Goal: Task Accomplishment & Management: Manage account settings

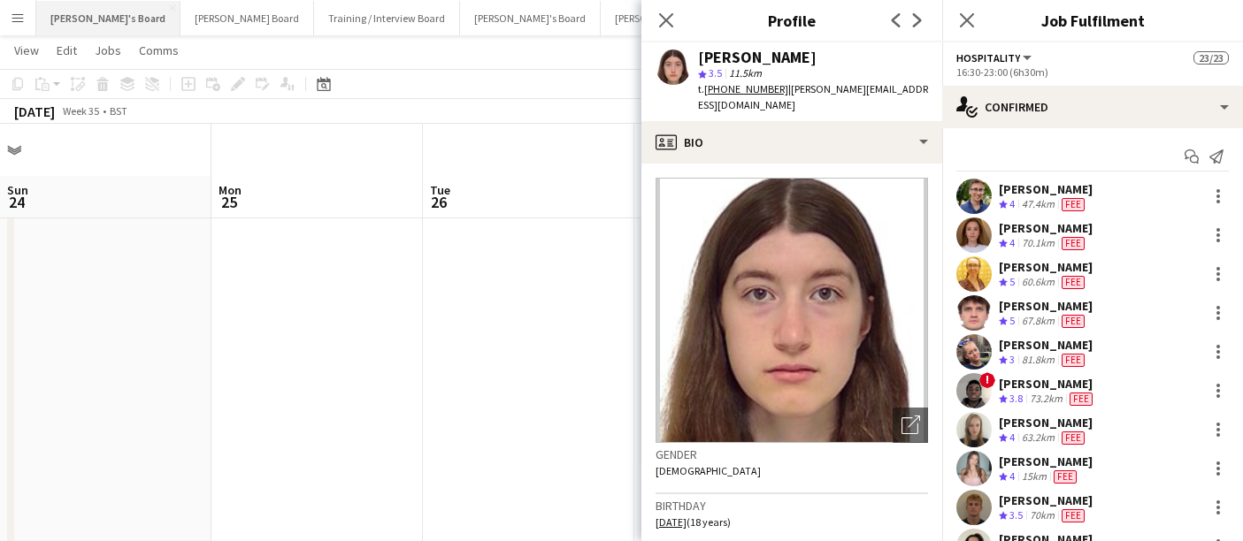
scroll to position [52, 0]
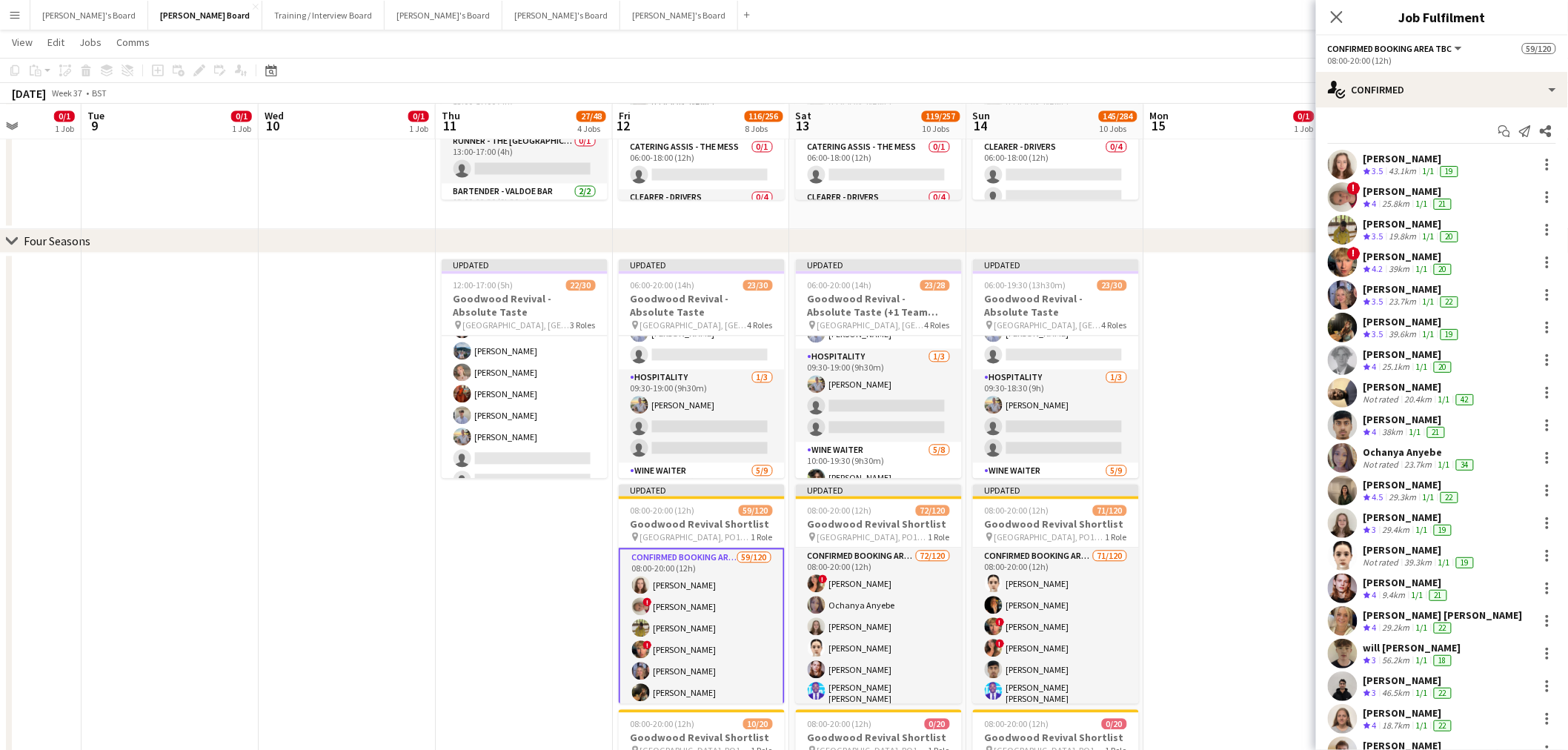
scroll to position [82, 0]
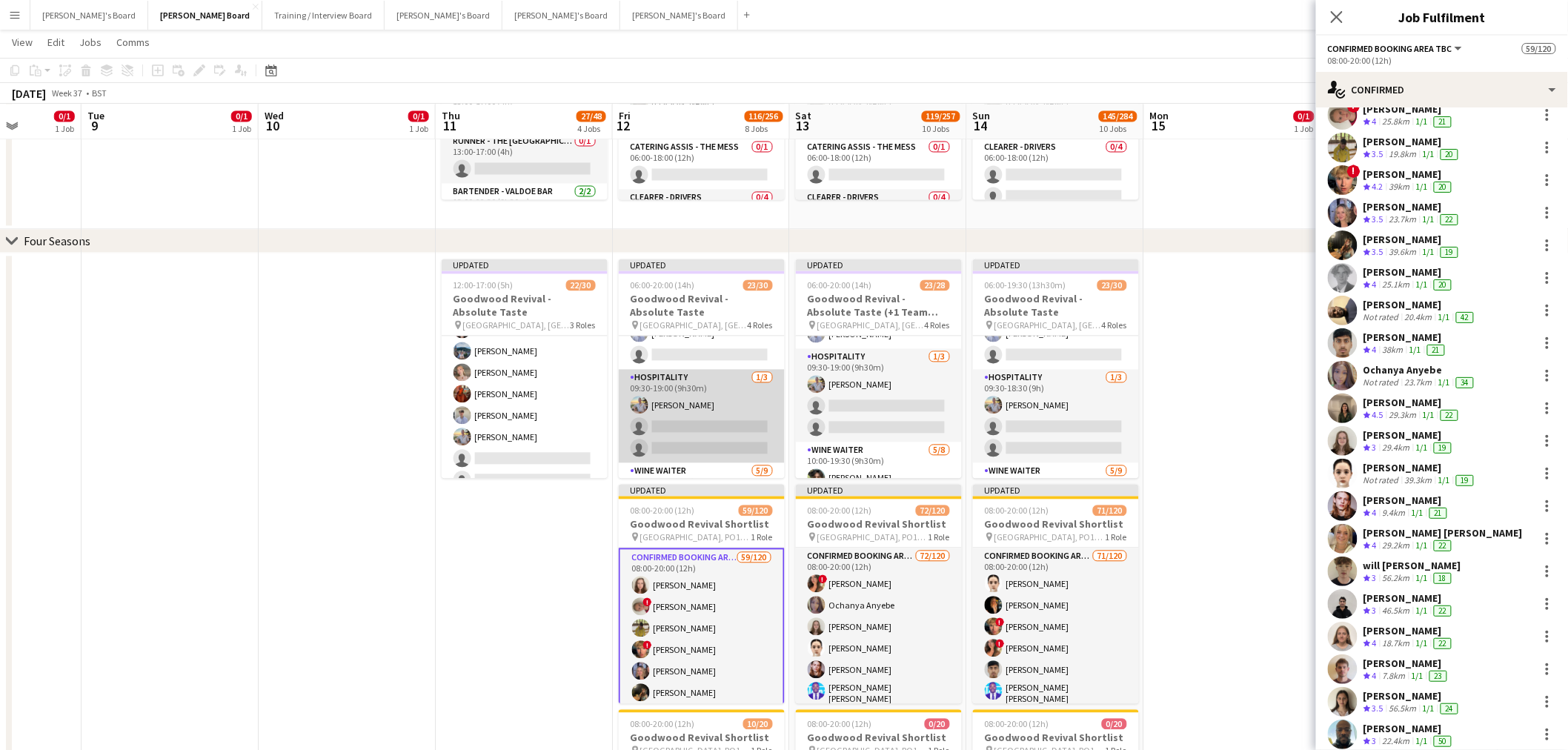
click at [641, 388] on app-card-role "Hospitality [DATE] 09:30-19:00 (9h30m) [PERSON_NAME] single-neutral-actions sin…" at bounding box center [701, 416] width 166 height 93
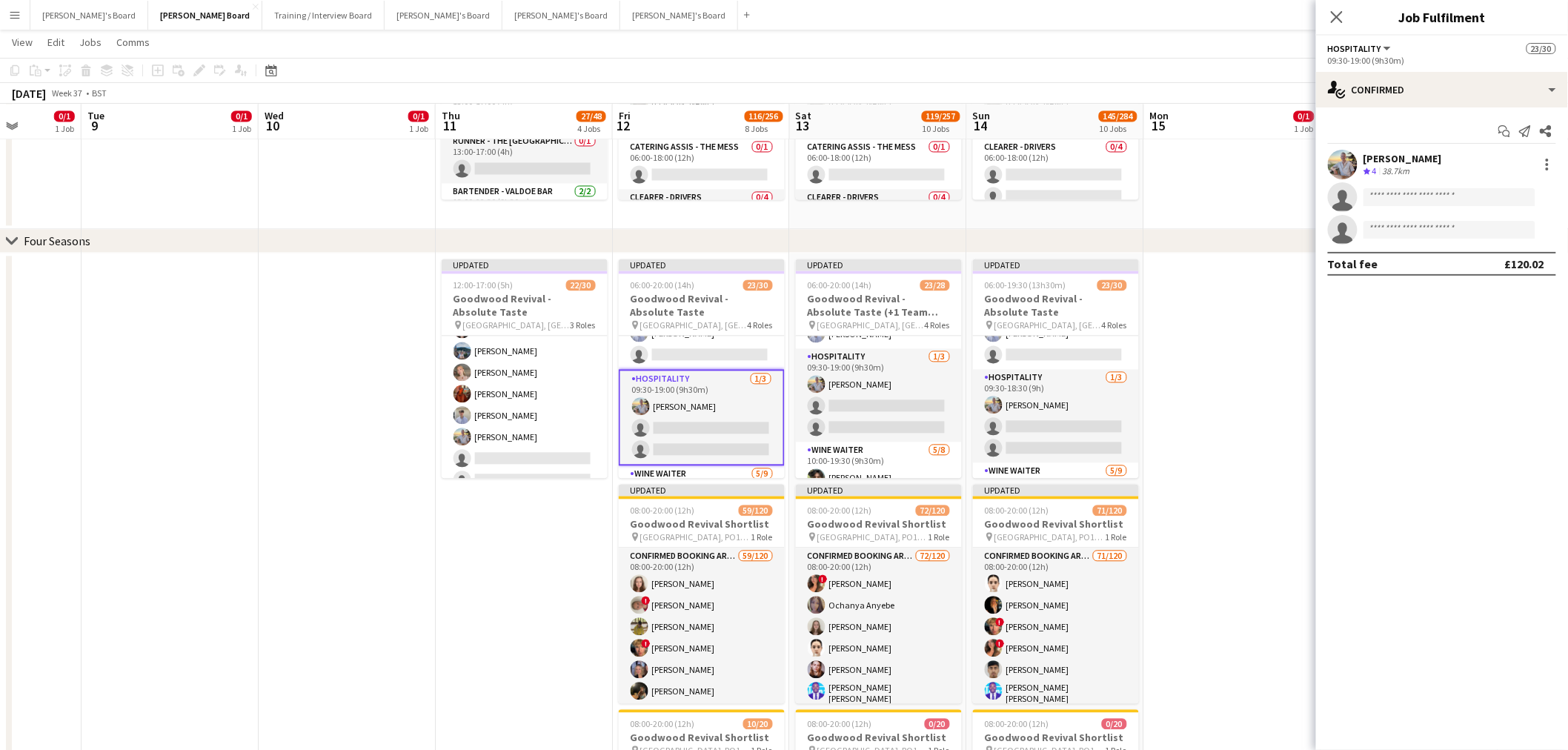
scroll to position [0, 0]
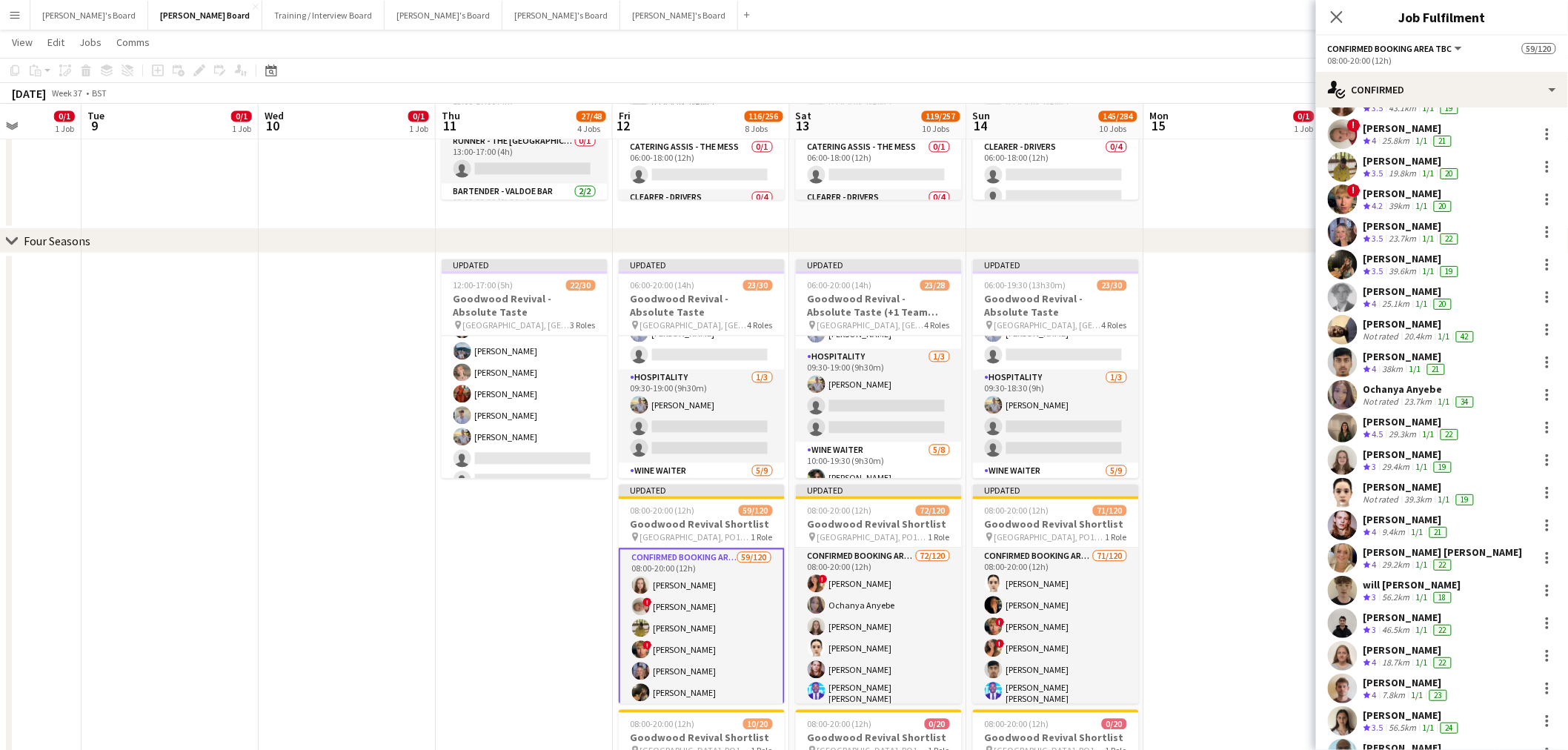
scroll to position [82, 0]
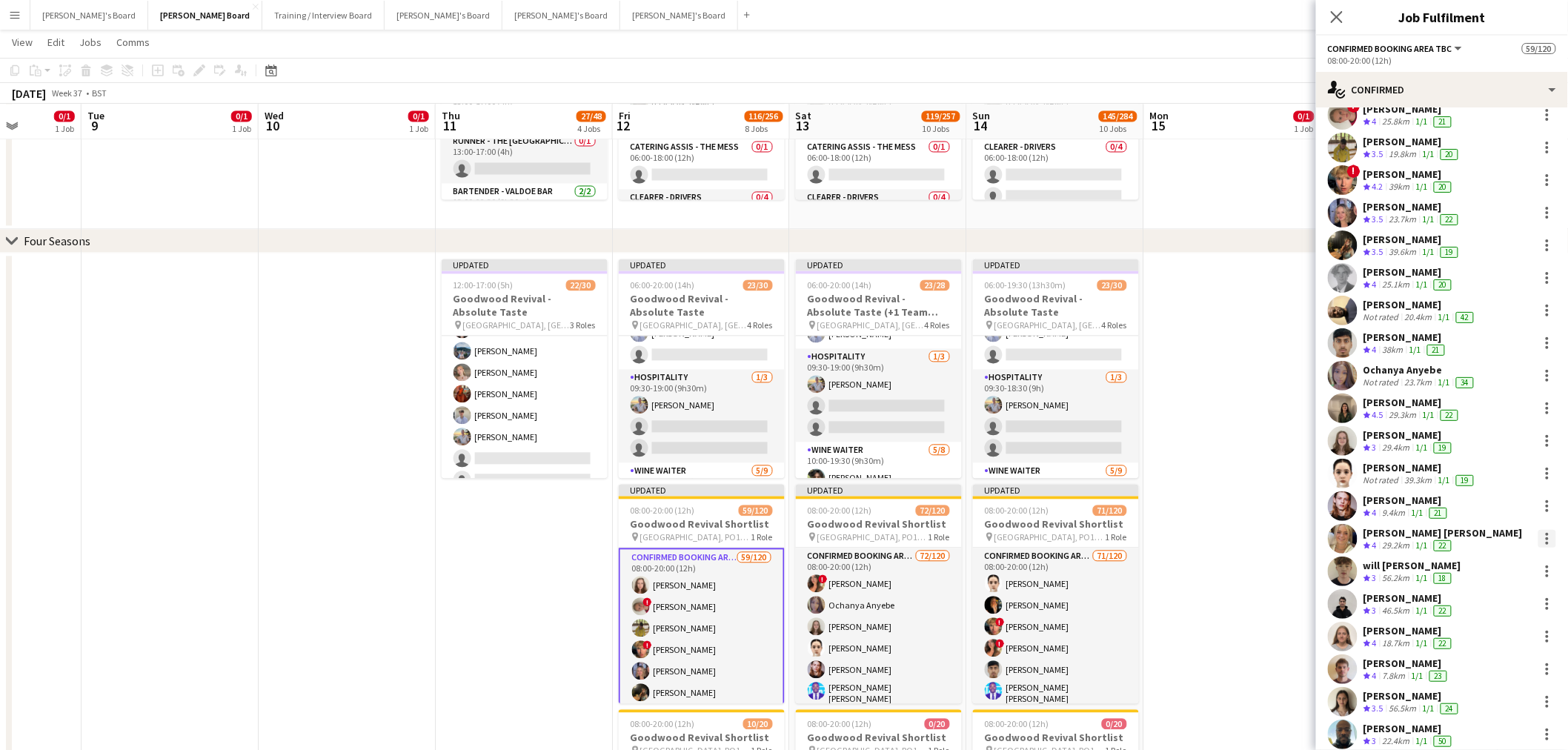
click at [1539, 535] on div at bounding box center [1547, 538] width 18 height 18
click at [1495, 368] on span "Switch crew" at bounding box center [1472, 368] width 63 height 13
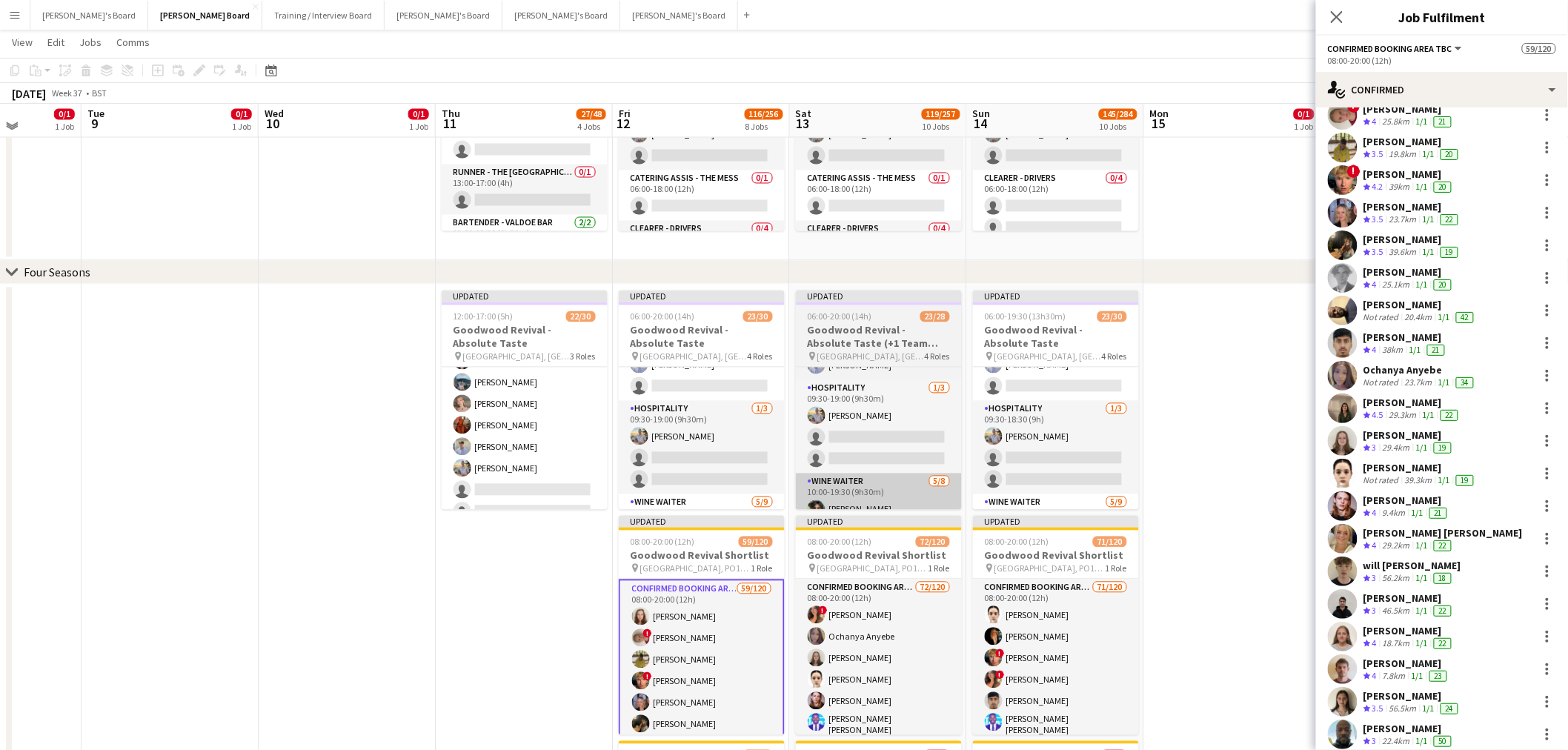
click at [684, 440] on app-card-role "Hospitality [DATE] 09:30-19:00 (9h30m) [PERSON_NAME] single-neutral-actions sin…" at bounding box center [701, 447] width 166 height 93
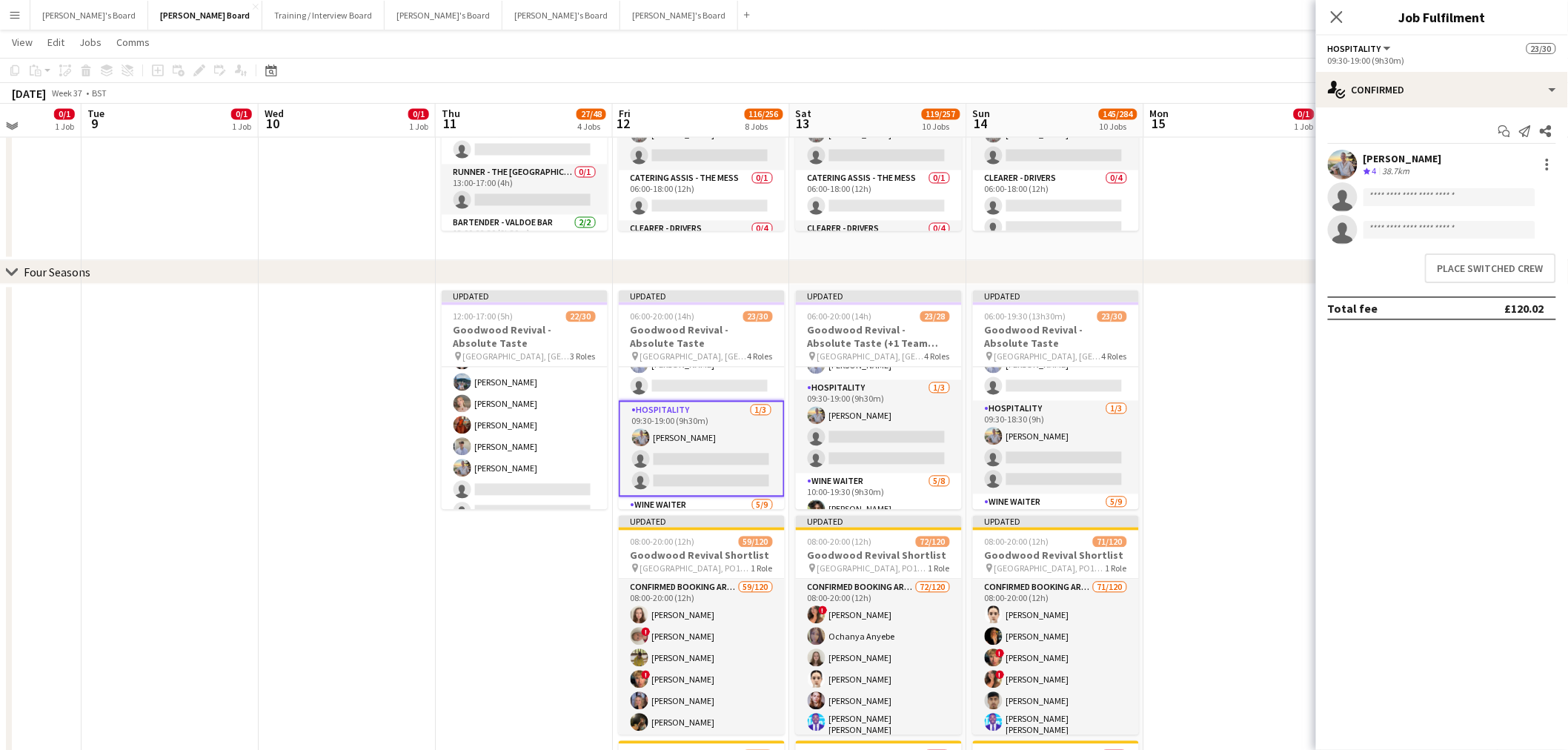
scroll to position [0, 0]
click at [1462, 268] on button "Place switched crew" at bounding box center [1491, 267] width 132 height 29
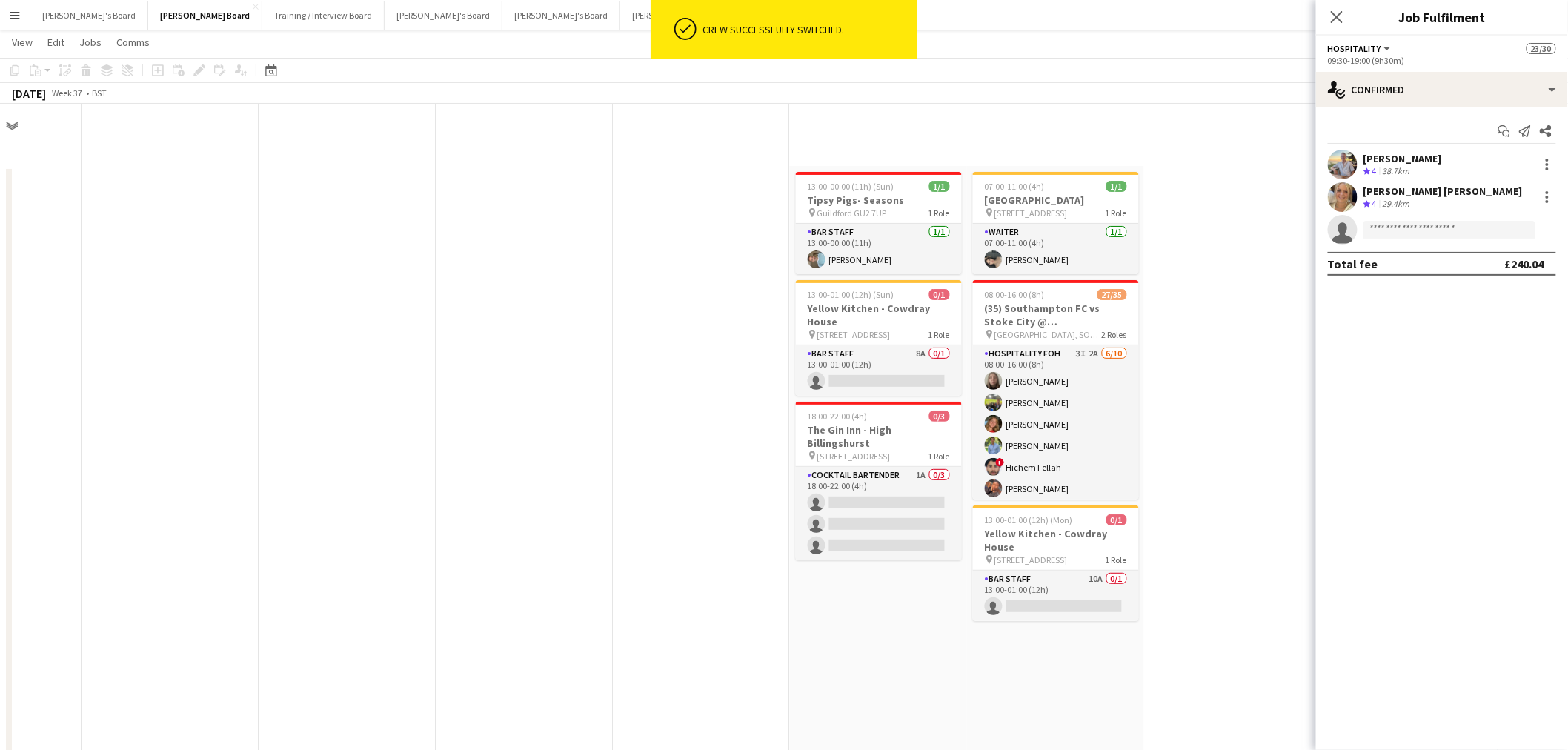
scroll to position [1152, 0]
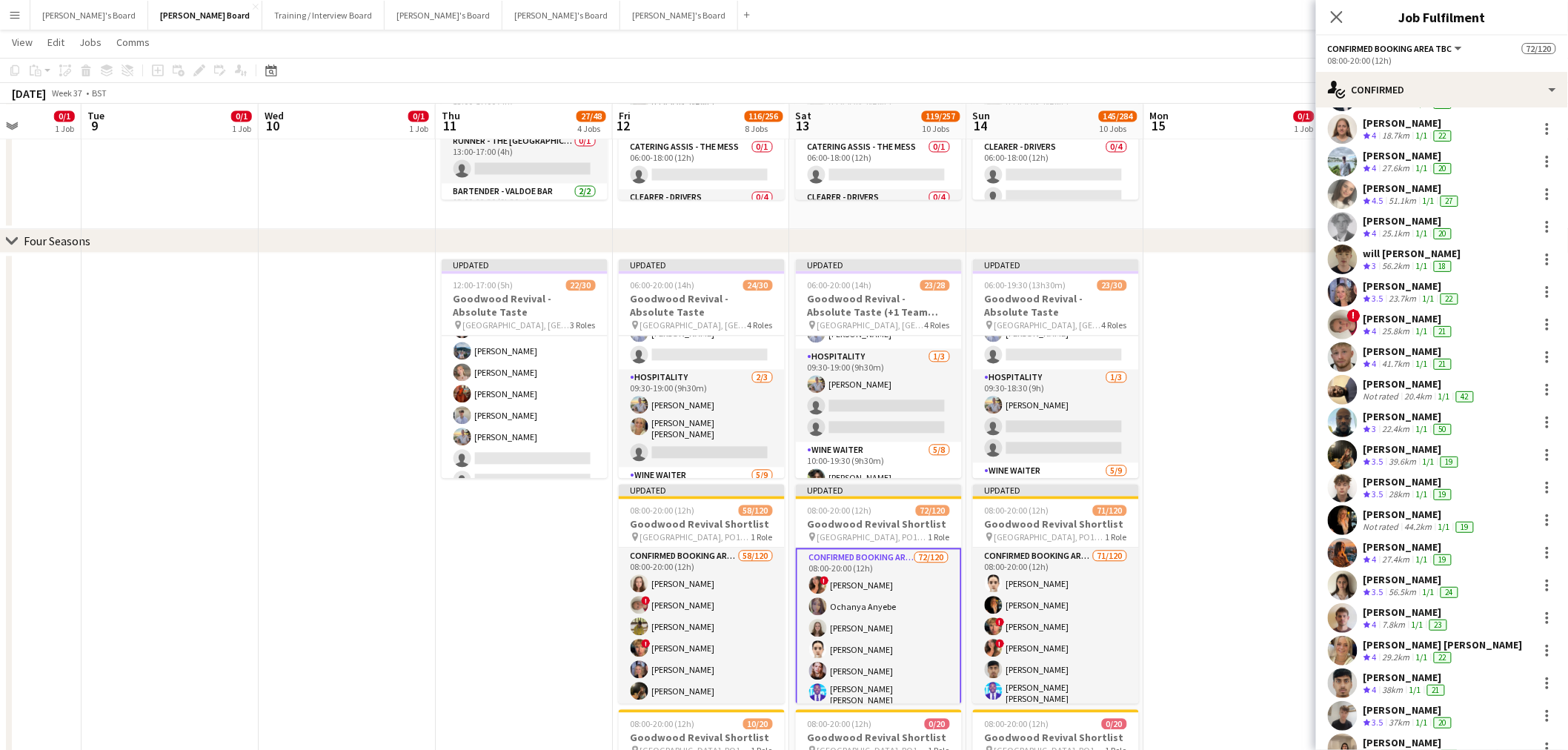
scroll to position [411, 0]
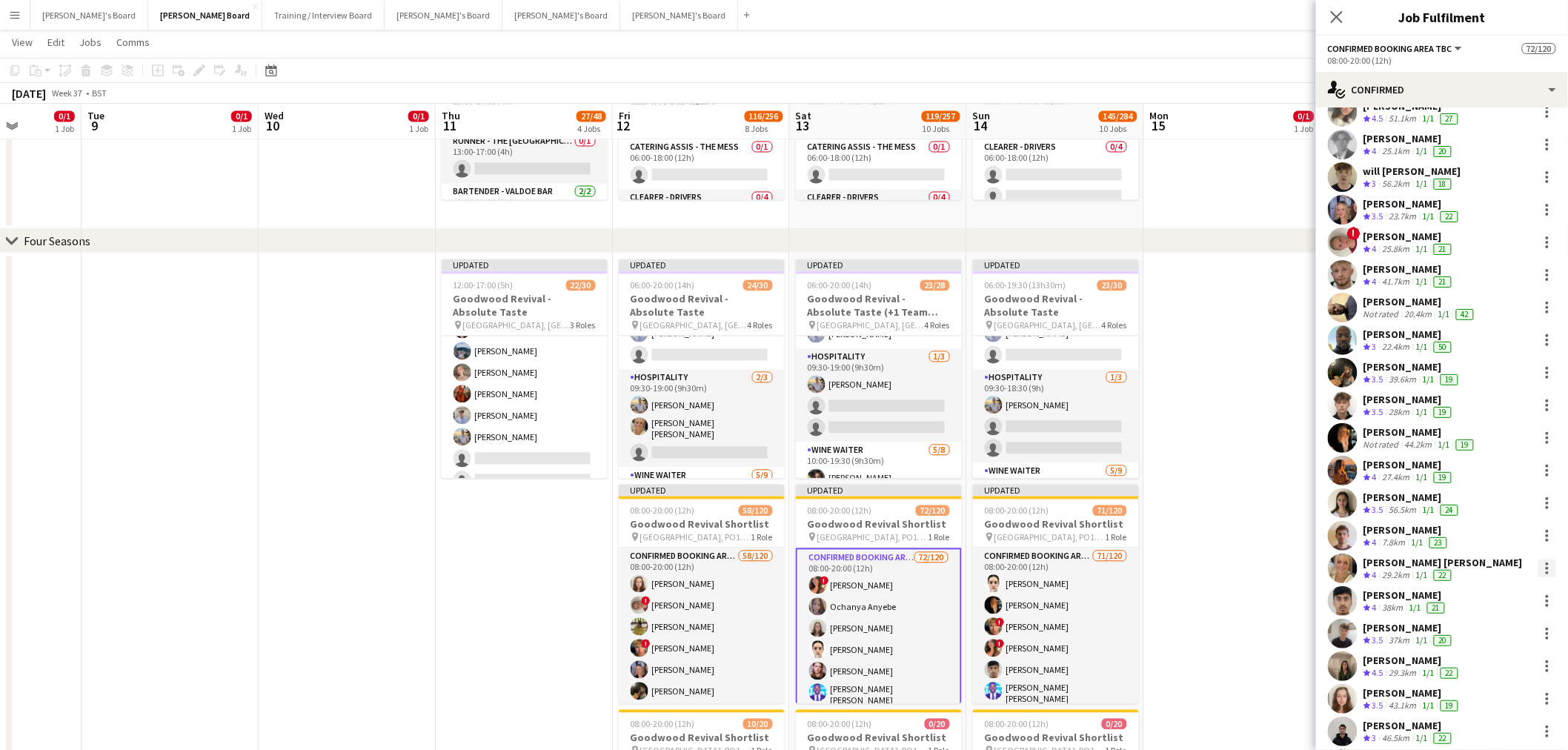
click at [1539, 568] on div at bounding box center [1547, 568] width 18 height 18
click at [1488, 403] on span "Switch crew" at bounding box center [1472, 397] width 63 height 13
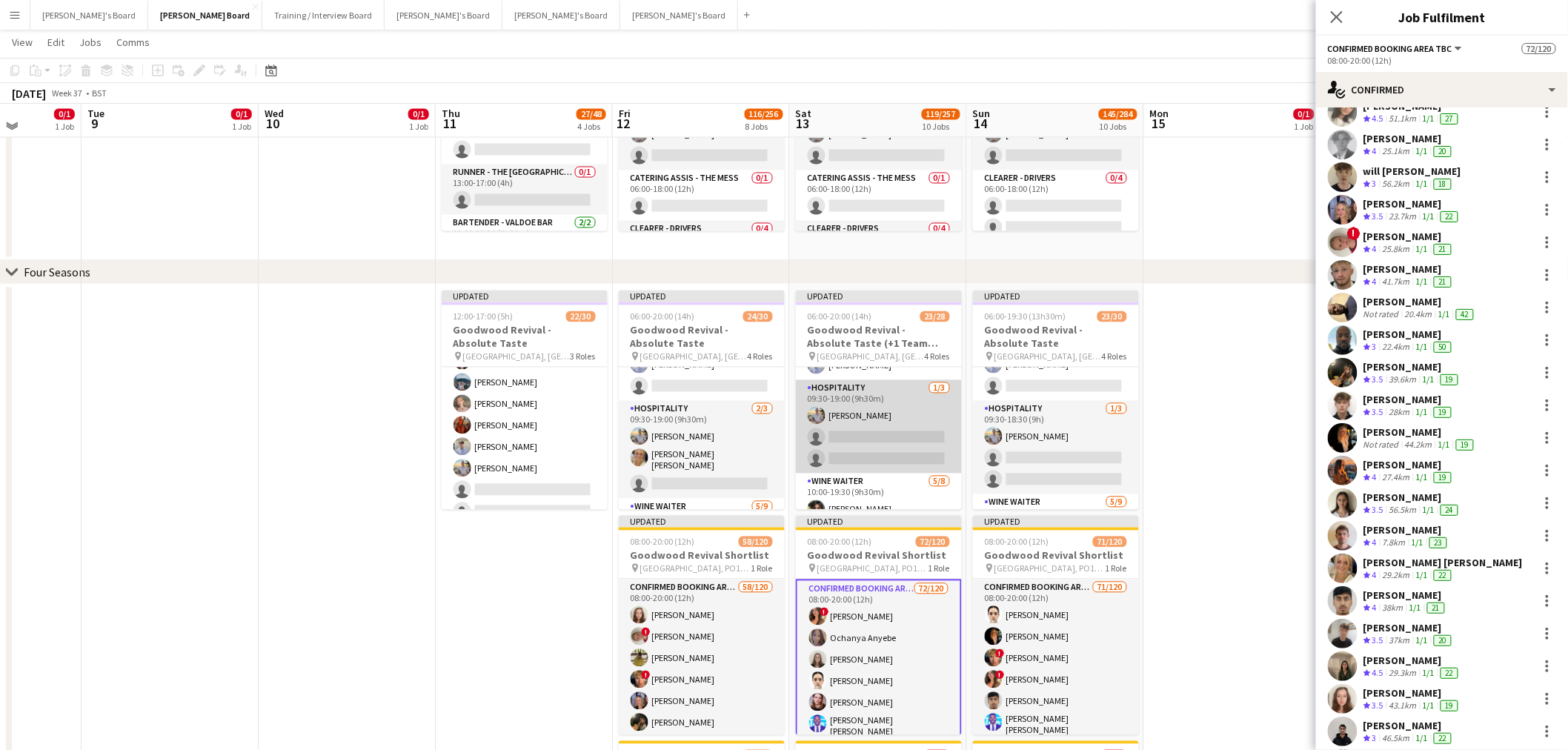
click at [858, 419] on app-card-role "Hospitality [DATE] 09:30-19:00 (9h30m) [PERSON_NAME] single-neutral-actions sin…" at bounding box center [879, 427] width 166 height 93
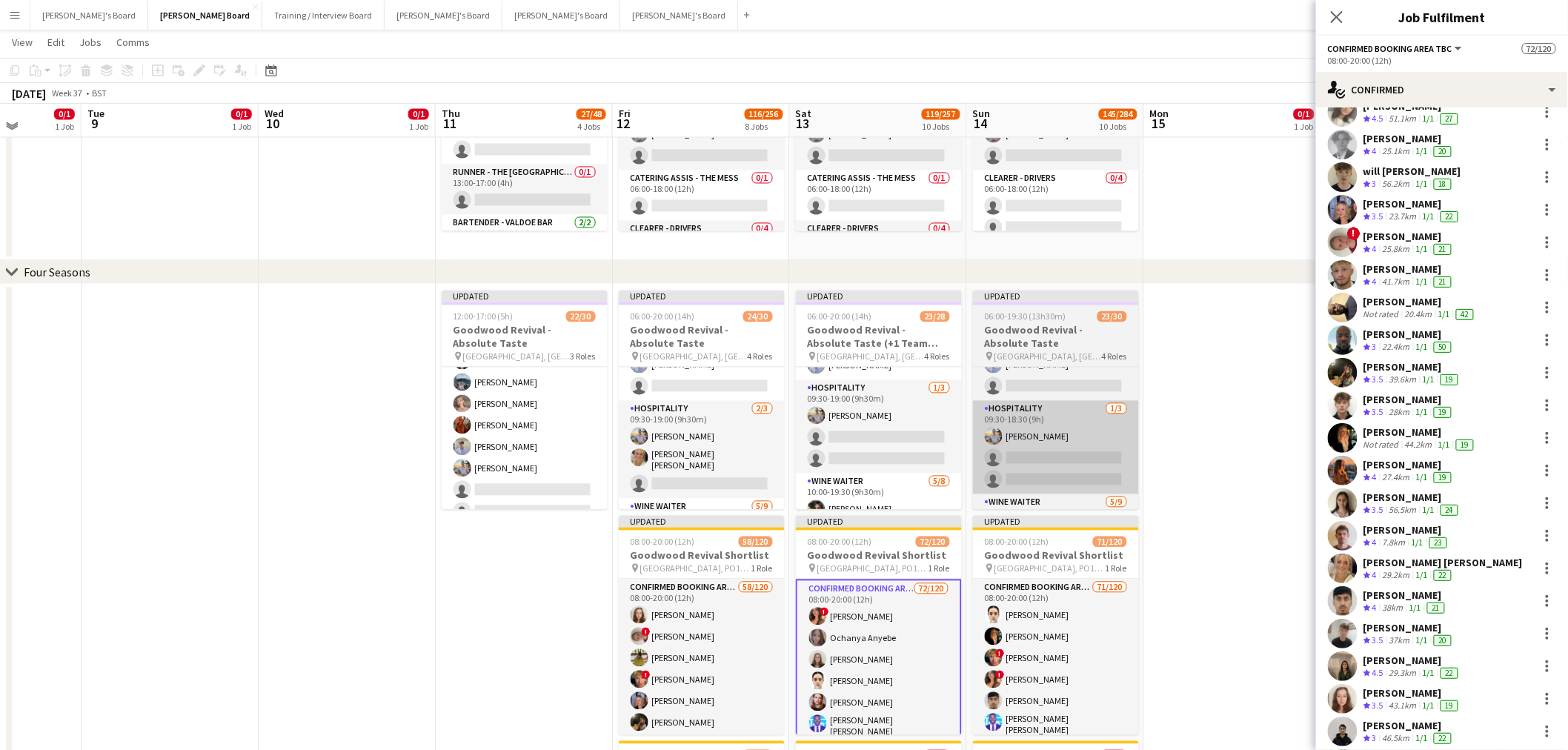
scroll to position [0, 0]
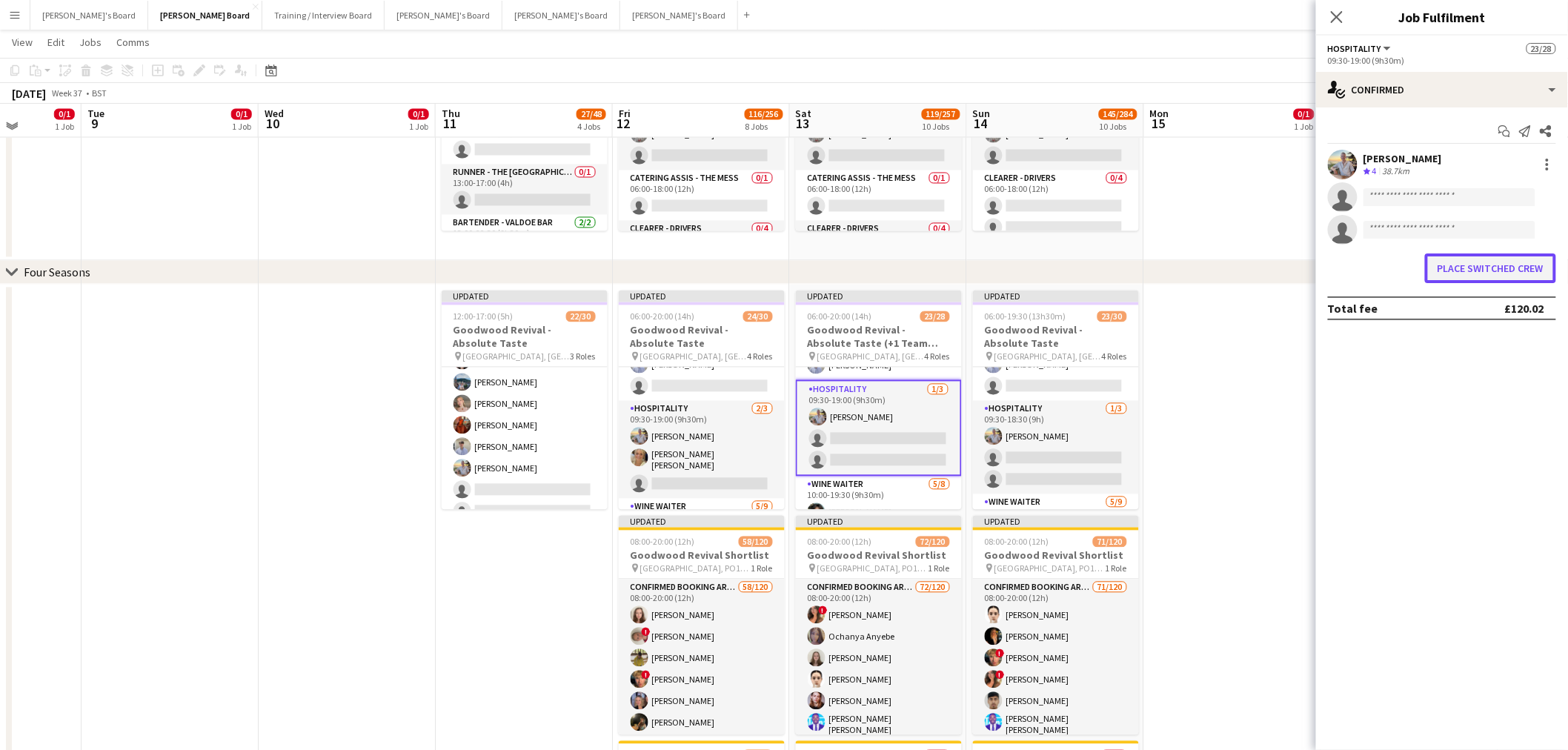
click at [1475, 261] on button "Place switched crew" at bounding box center [1491, 267] width 132 height 29
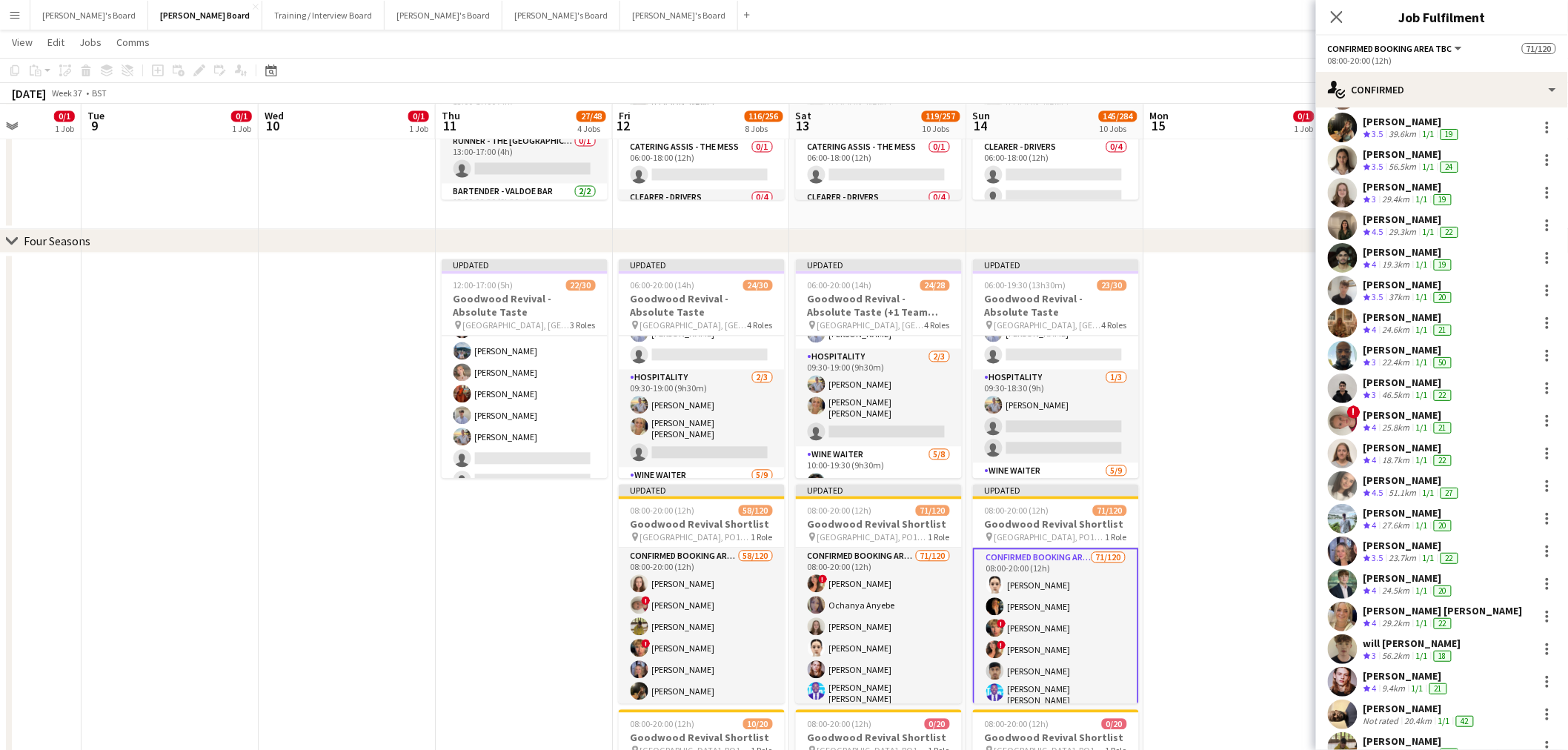
scroll to position [576, 0]
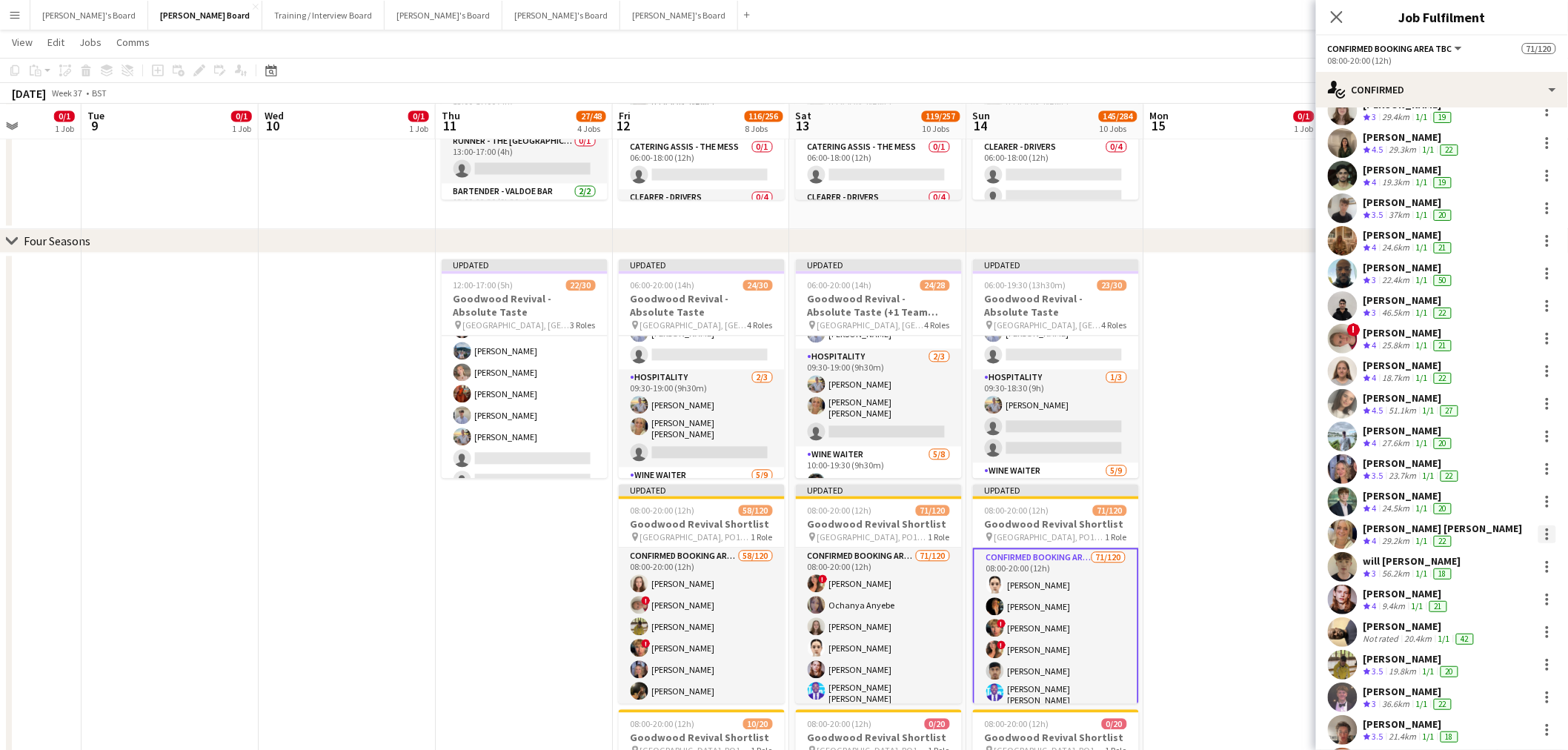
click at [1546, 537] on div at bounding box center [1548, 539] width 3 height 3
click at [1496, 372] on button "Switch crew" at bounding box center [1487, 364] width 116 height 35
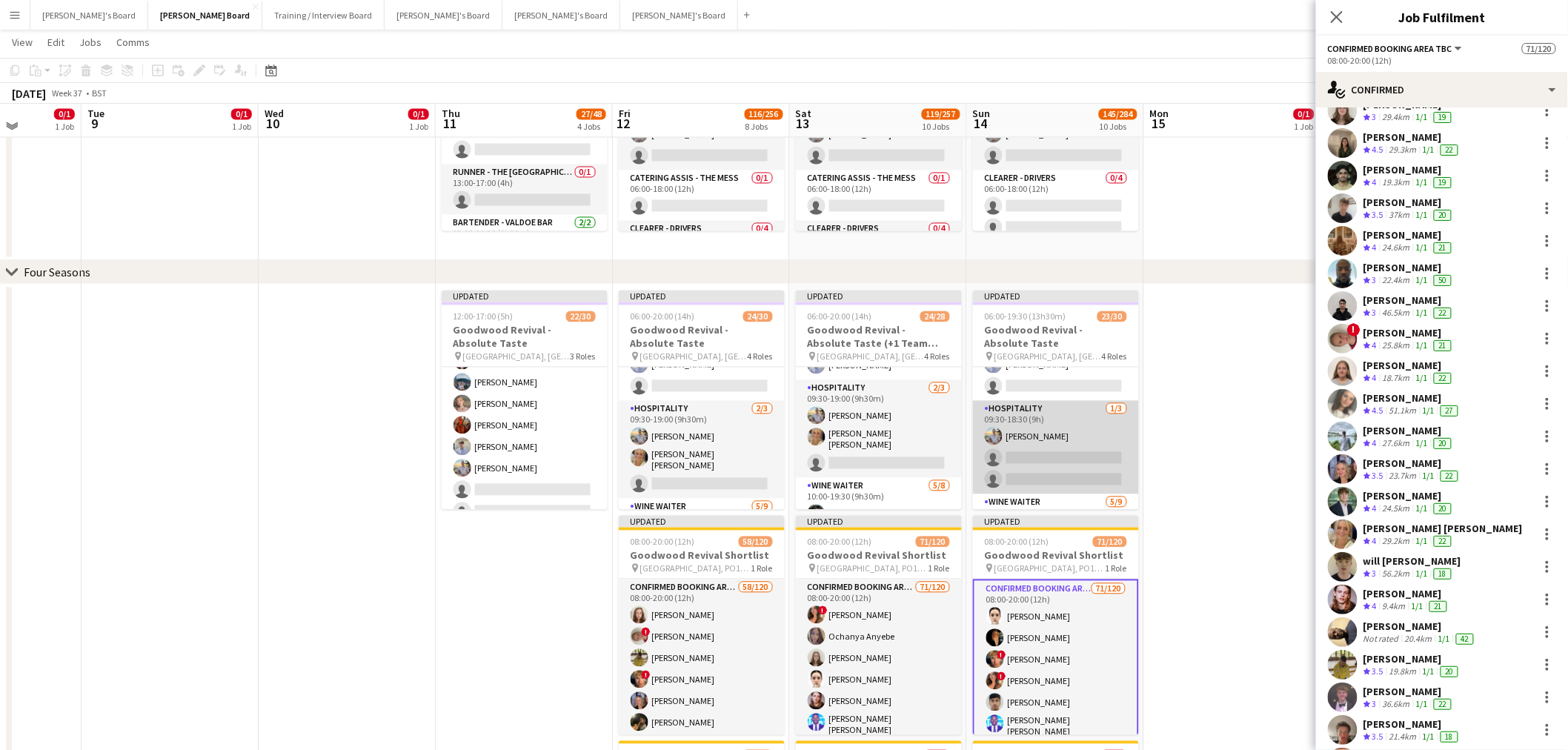
click at [1043, 422] on app-card-role "Hospitality [DATE] 09:30-18:30 (9h) [PERSON_NAME] single-neutral-actions single…" at bounding box center [1056, 447] width 166 height 93
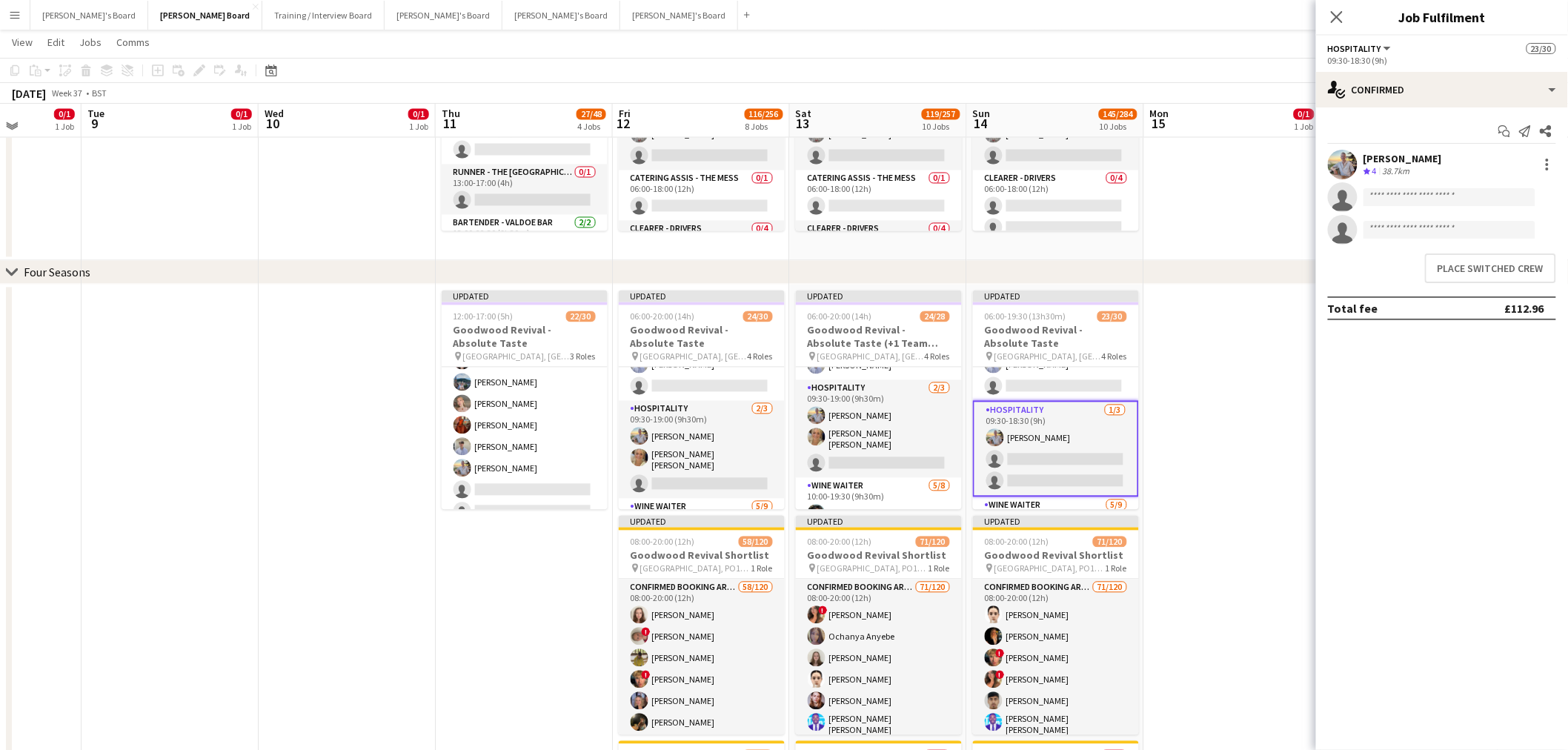
scroll to position [0, 0]
click at [1465, 274] on button "Place switched crew" at bounding box center [1491, 267] width 132 height 29
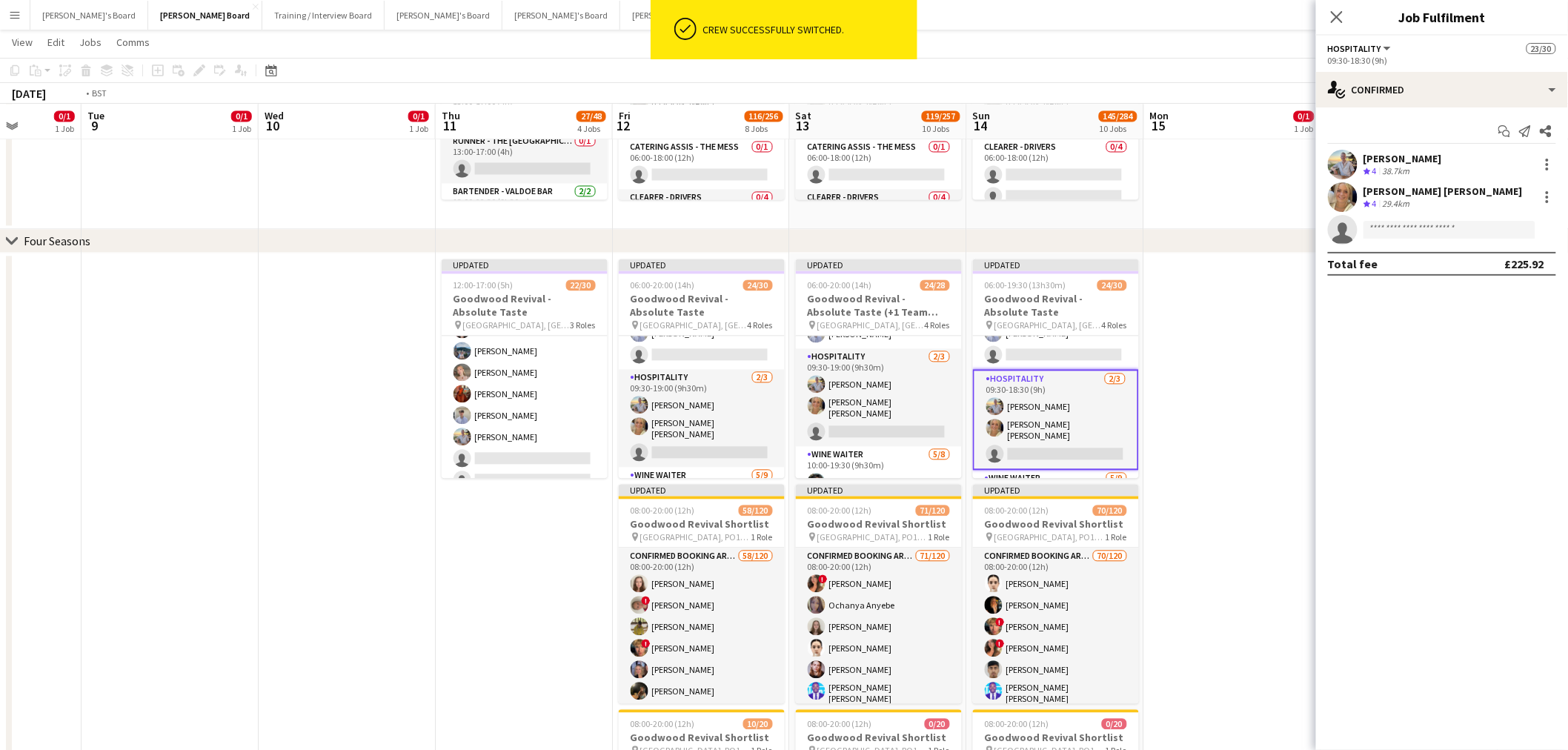
scroll to position [0, 347]
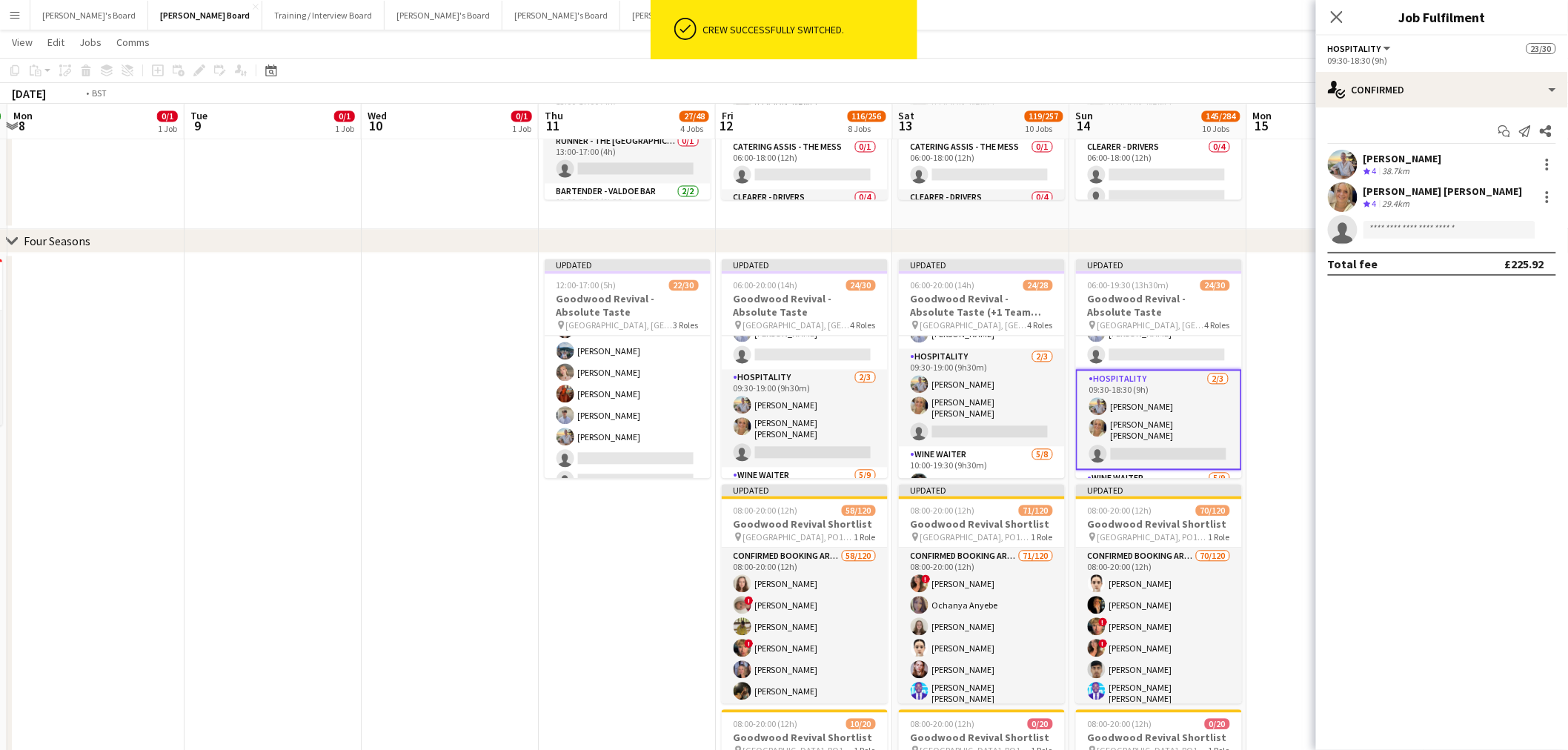
drag, startPoint x: 503, startPoint y: 548, endPoint x: 606, endPoint y: 539, distance: 103.4
click at [606, 539] on app-calendar-viewport "Sat 6 13/18 5 Jobs Sun 7 4/4 1 Job Mon 8 0/1 1 Job Tue 9 0/1 1 Job Wed 10 0/1 1…" at bounding box center [784, 297] width 1568 height 2782
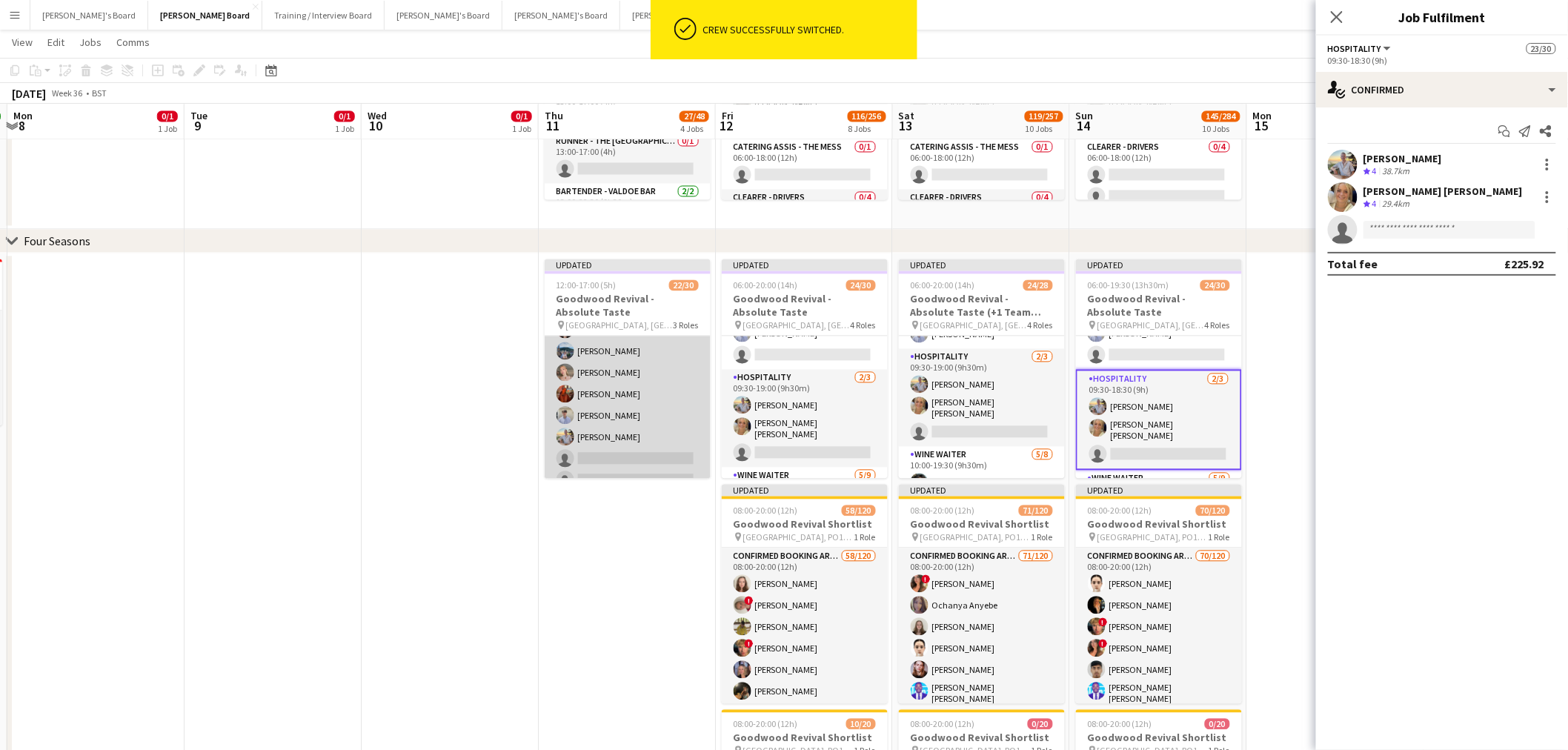
click at [632, 394] on app-card-role "Hospitality [DATE] 13:00-17:00 (4h) [PERSON_NAME] [PERSON_NAME] [PERSON_NAME] […" at bounding box center [628, 373] width 166 height 287
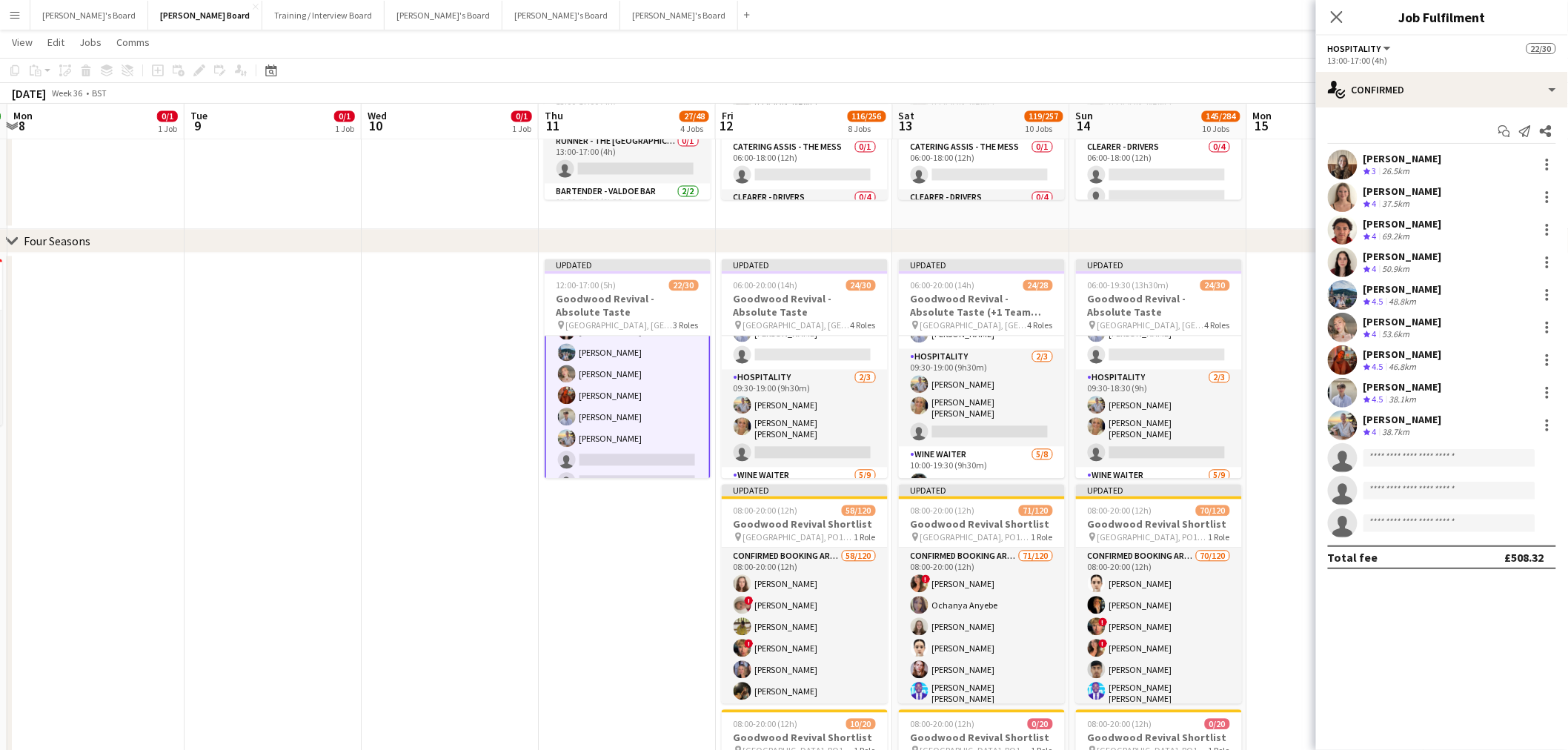
scroll to position [330, 0]
click at [1403, 458] on input at bounding box center [1449, 458] width 172 height 18
type input "******"
click at [1440, 487] on span "[EMAIL_ADDRESS][DOMAIN_NAME]" at bounding box center [1450, 491] width 148 height 12
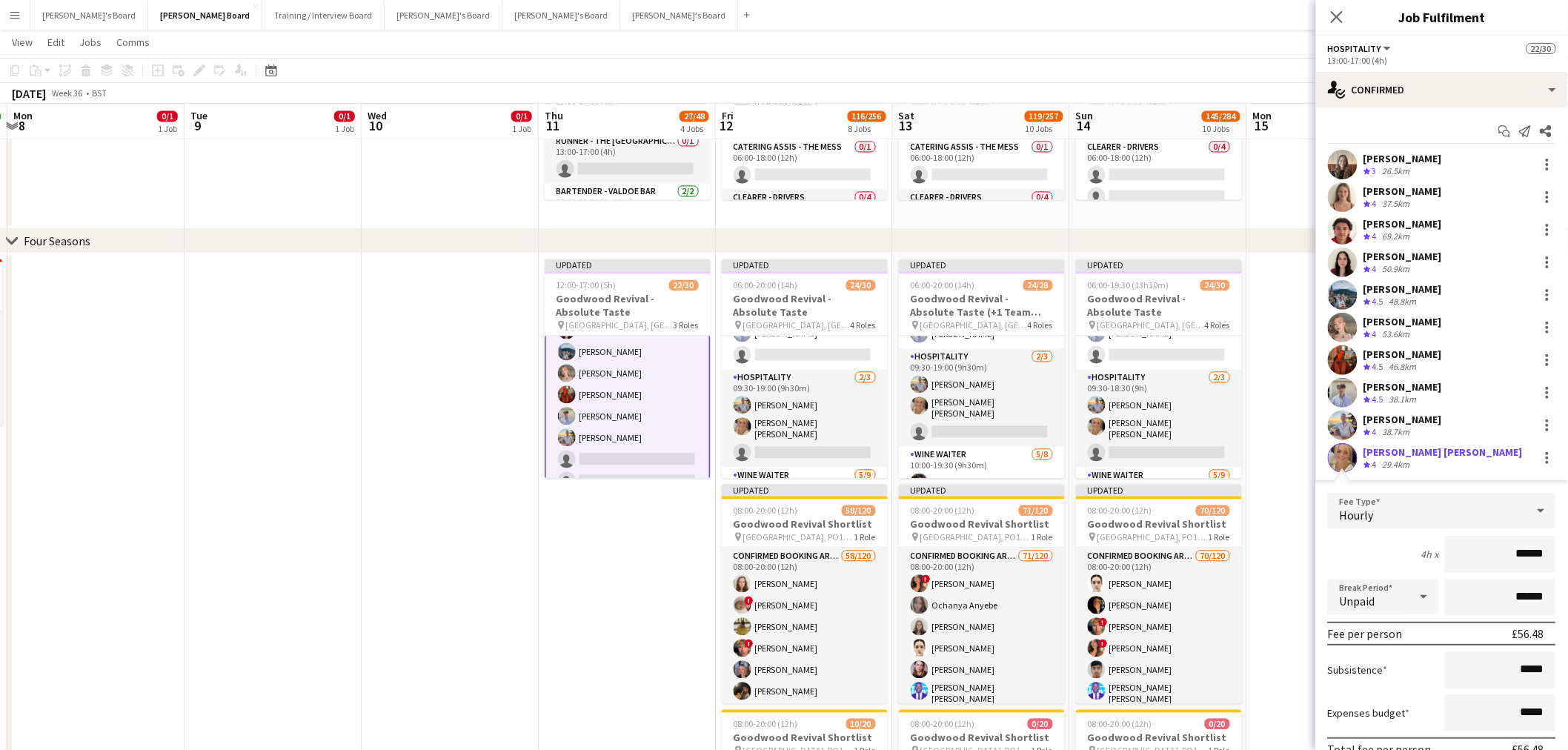
scroll to position [163, 0]
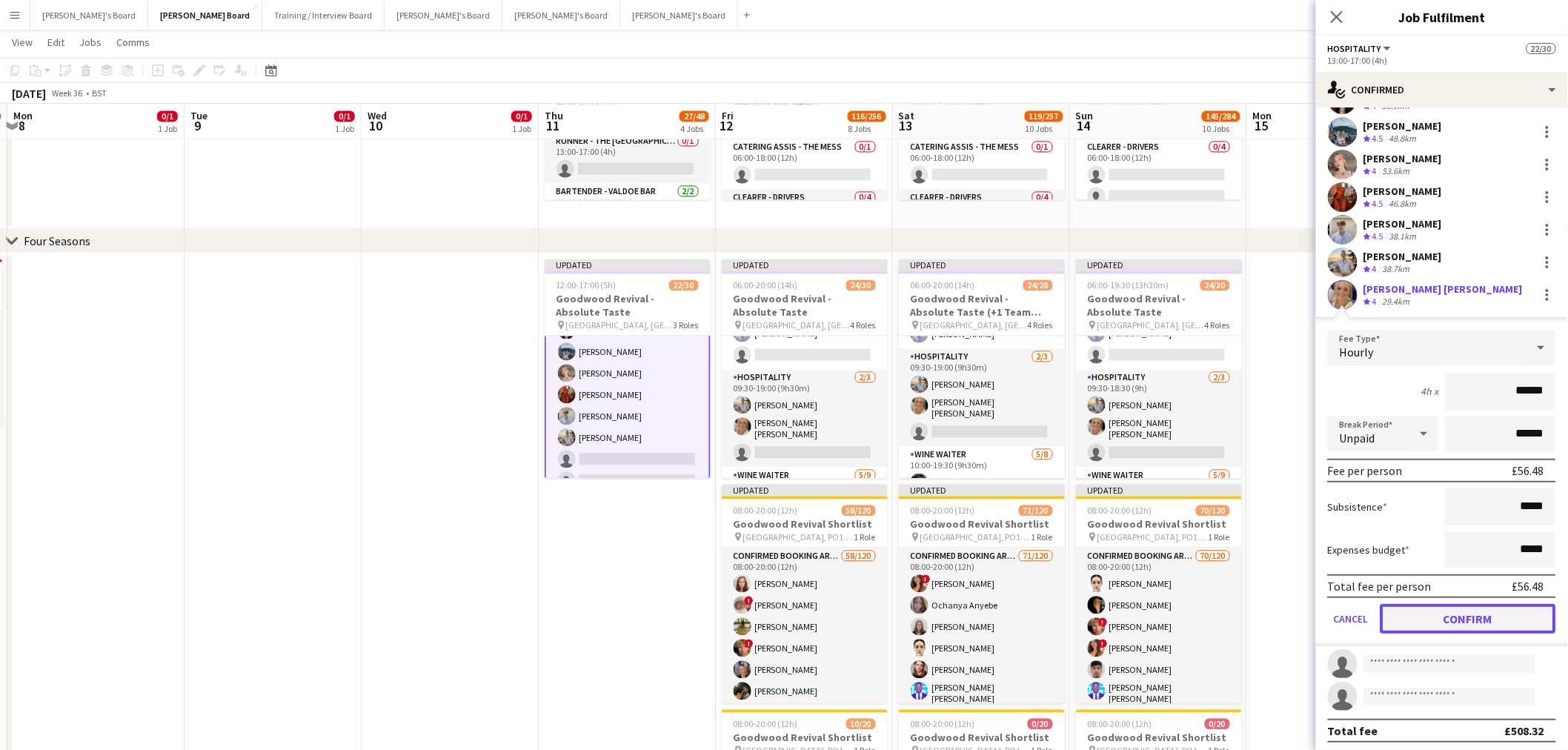
click at [1440, 611] on button "Confirm" at bounding box center [1469, 618] width 176 height 29
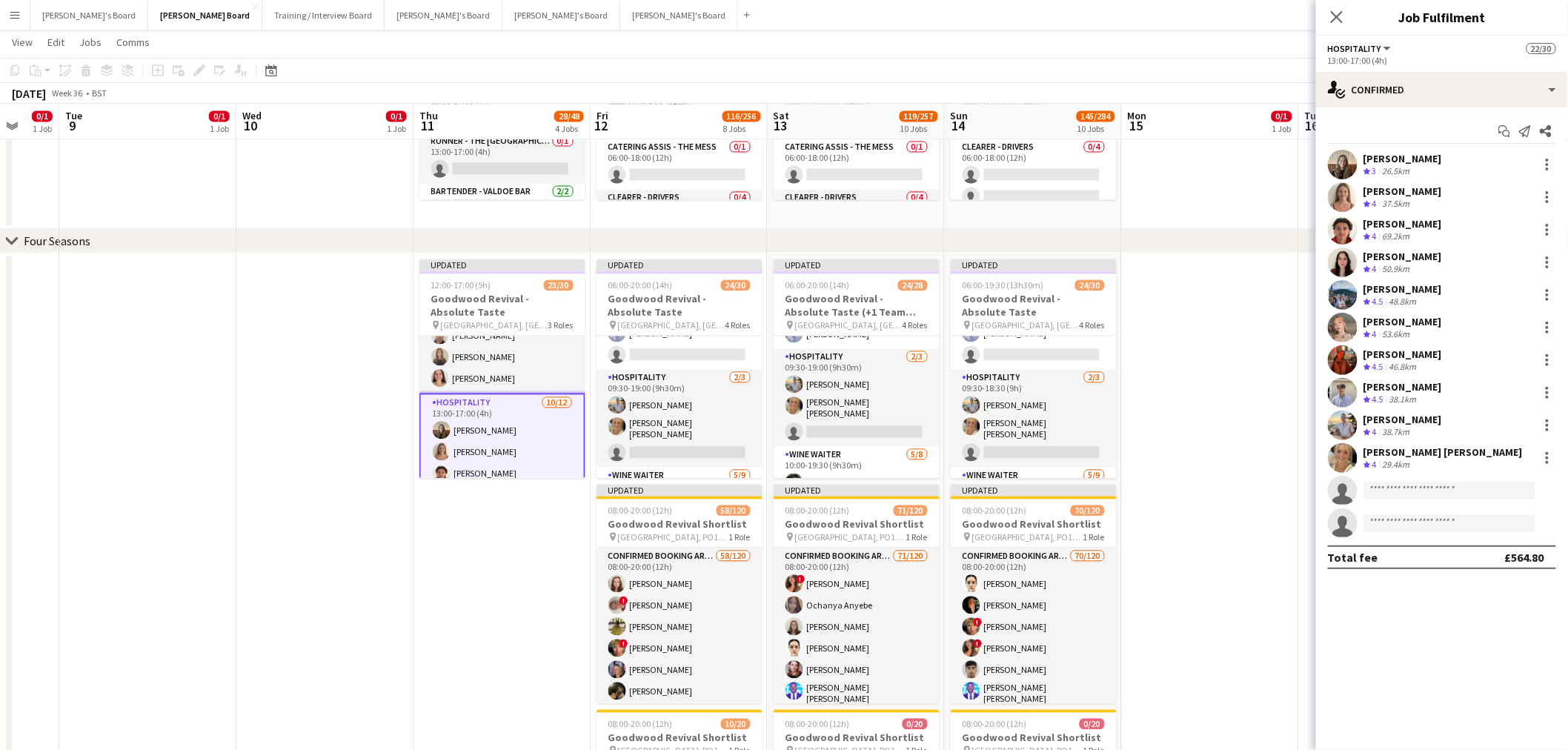
scroll to position [0, 480]
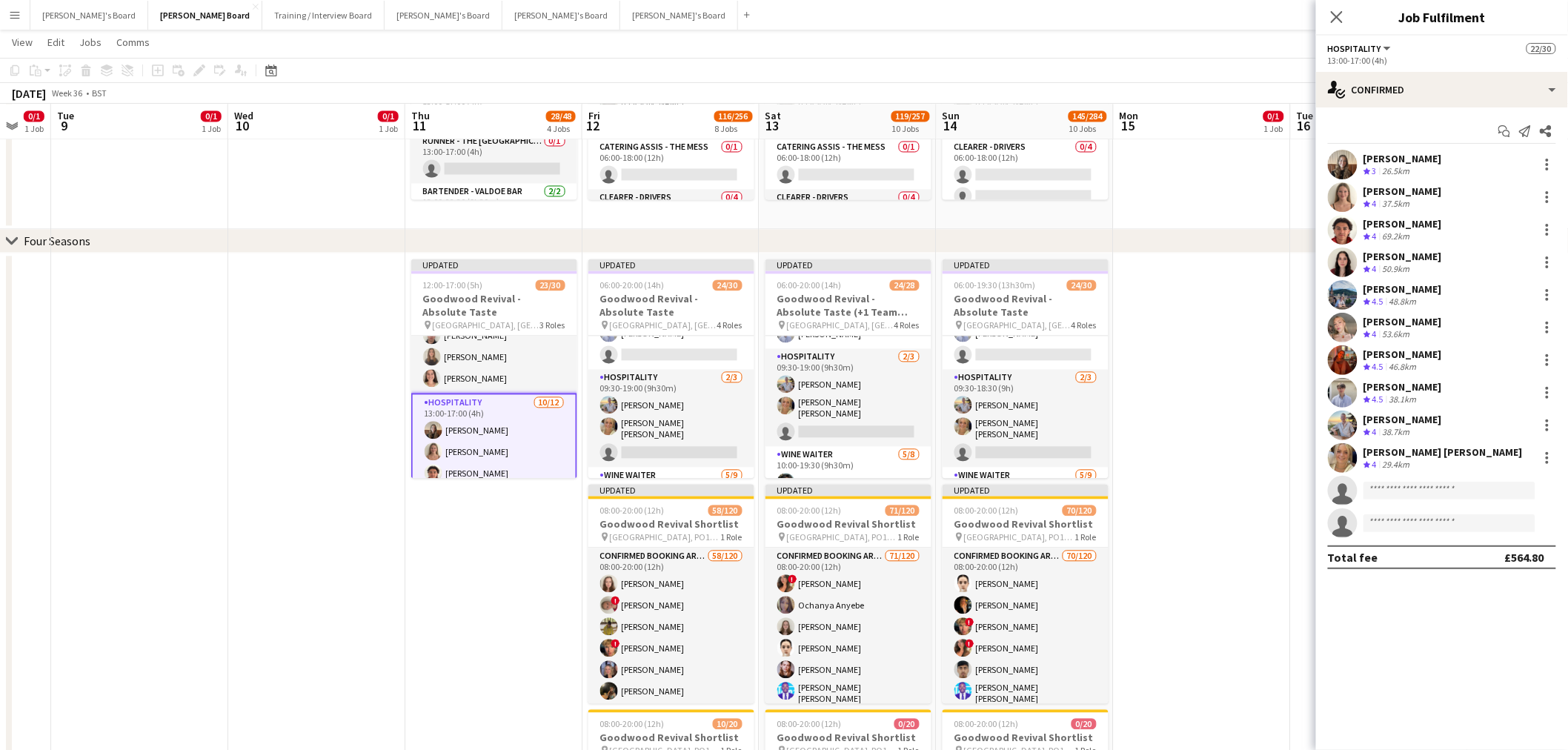
drag, startPoint x: 595, startPoint y: 589, endPoint x: 483, endPoint y: 603, distance: 112.9
click at [483, 603] on app-calendar-viewport "Sat 6 13/18 5 Jobs Sun 7 4/4 1 Job Mon 8 0/1 1 Job Tue 9 0/1 1 Job Wed 10 0/1 1…" at bounding box center [784, 297] width 1568 height 2782
click at [1206, 427] on app-date-cell at bounding box center [1202, 606] width 177 height 706
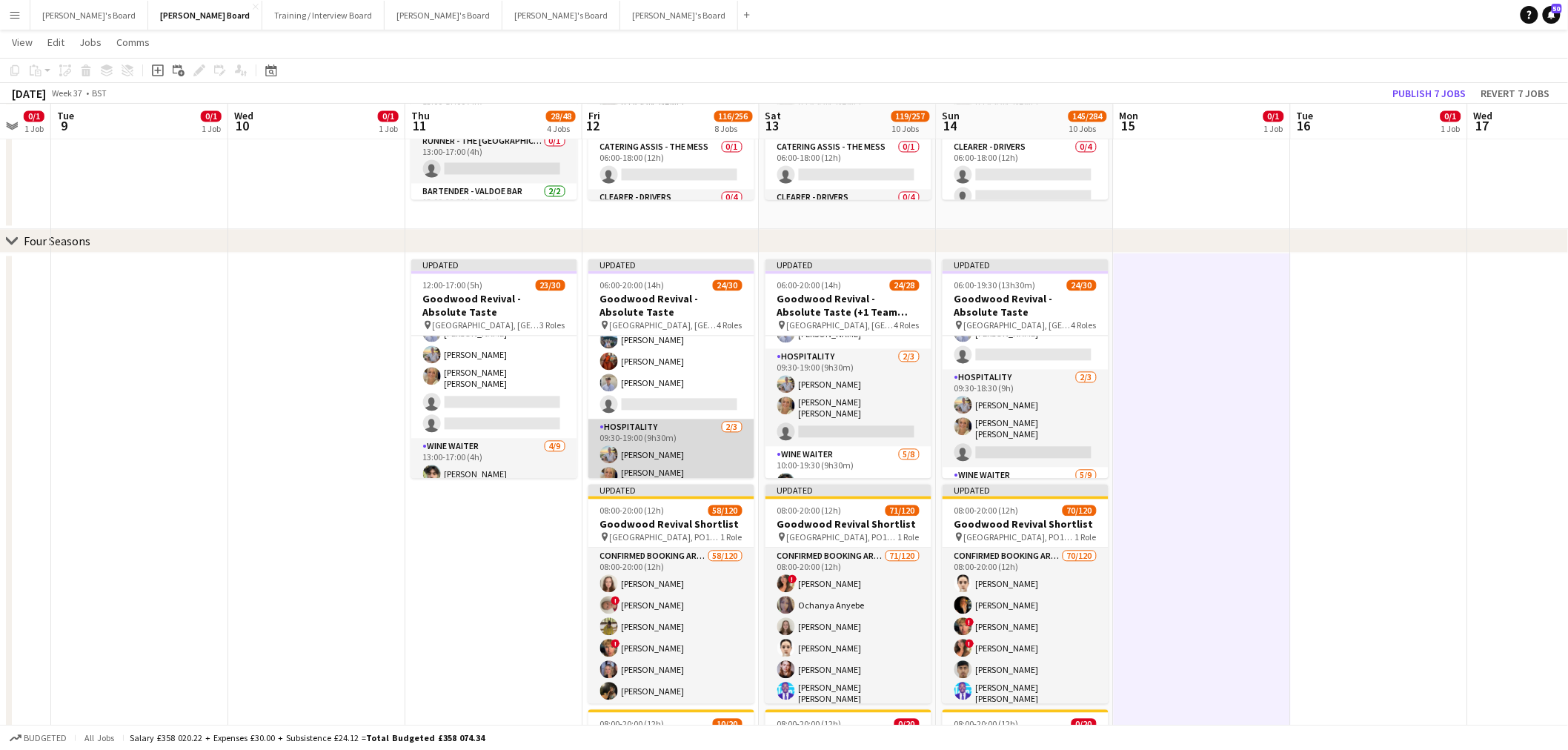
scroll to position [329, 0]
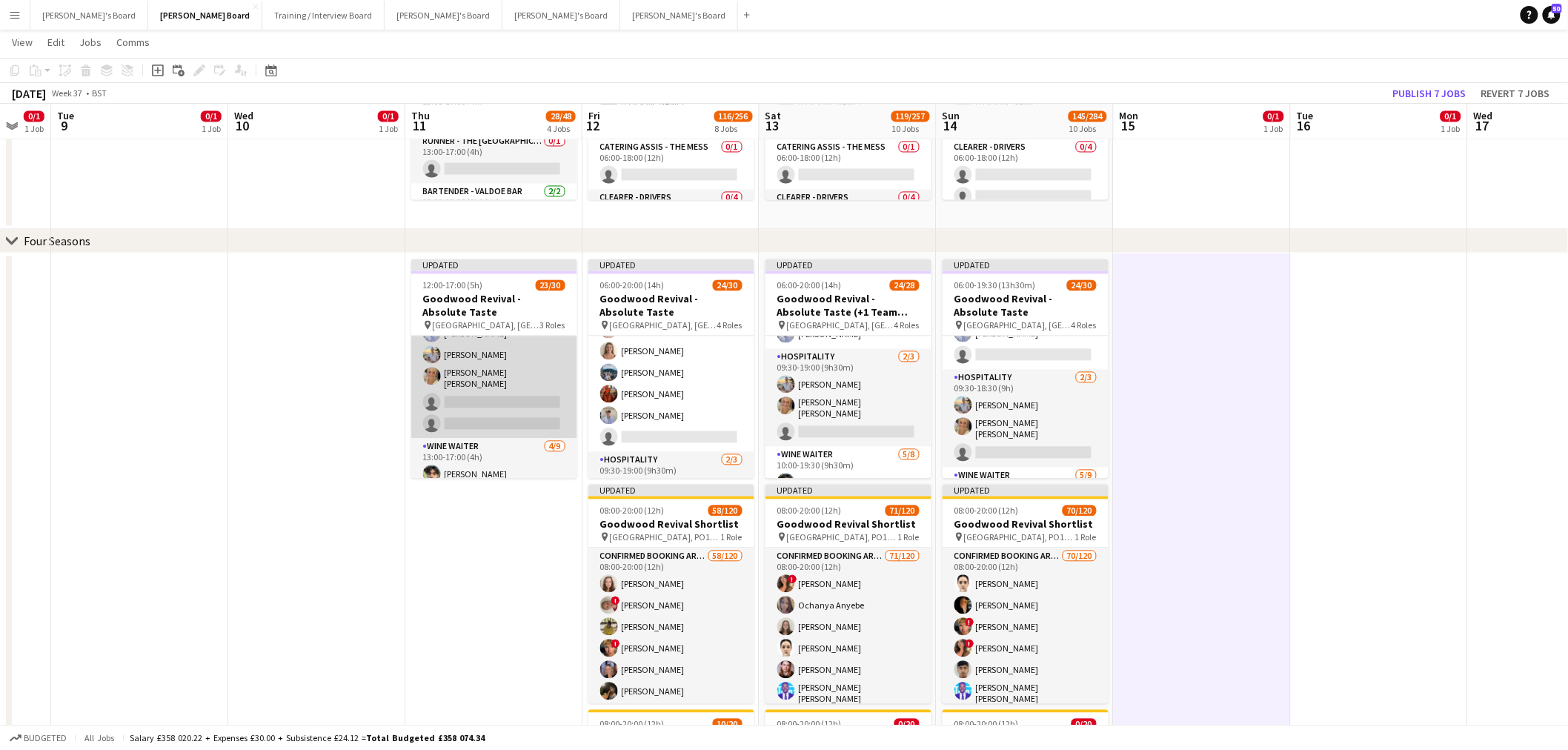
click at [489, 380] on app-card-role "Hospitality [DATE] 13:00-17:00 (4h) [PERSON_NAME] [PERSON_NAME] [PERSON_NAME] […" at bounding box center [494, 293] width 166 height 292
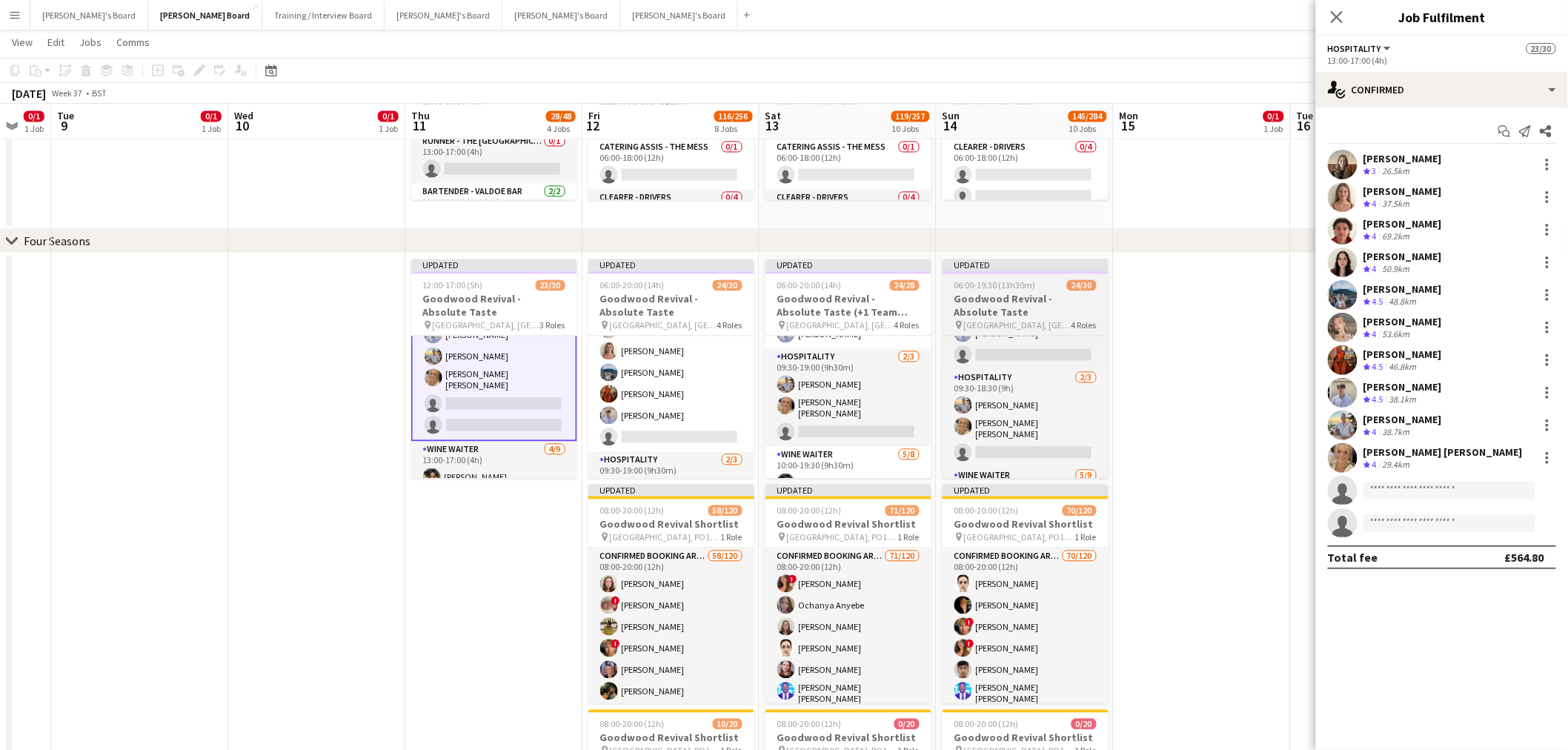
scroll to position [412, 0]
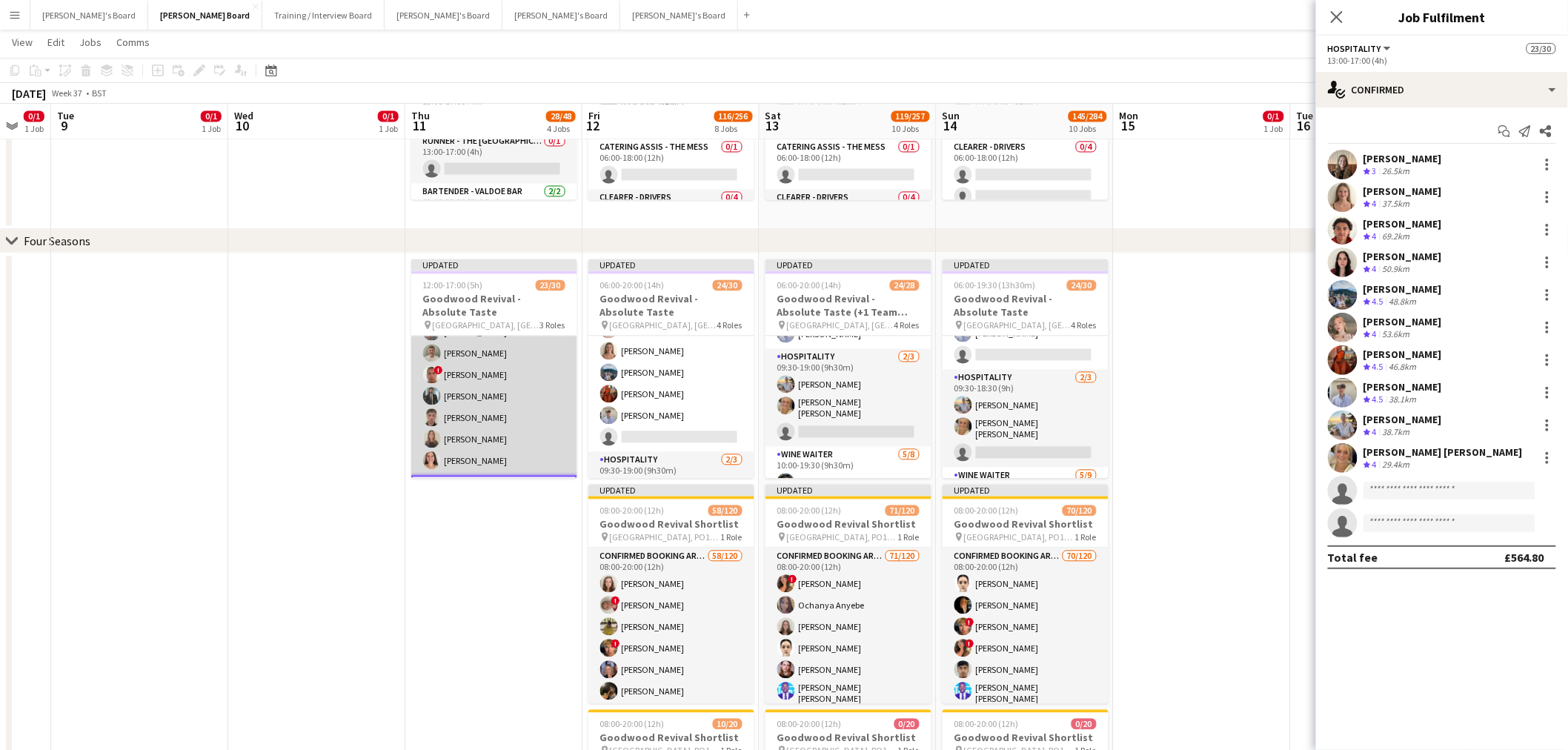
click at [517, 381] on app-card-role "TEAM LEADER [DATE] 12:00-17:00 (5h) [PERSON_NAME] ! [PERSON_NAME] ! [PERSON_NAM…" at bounding box center [494, 364] width 166 height 222
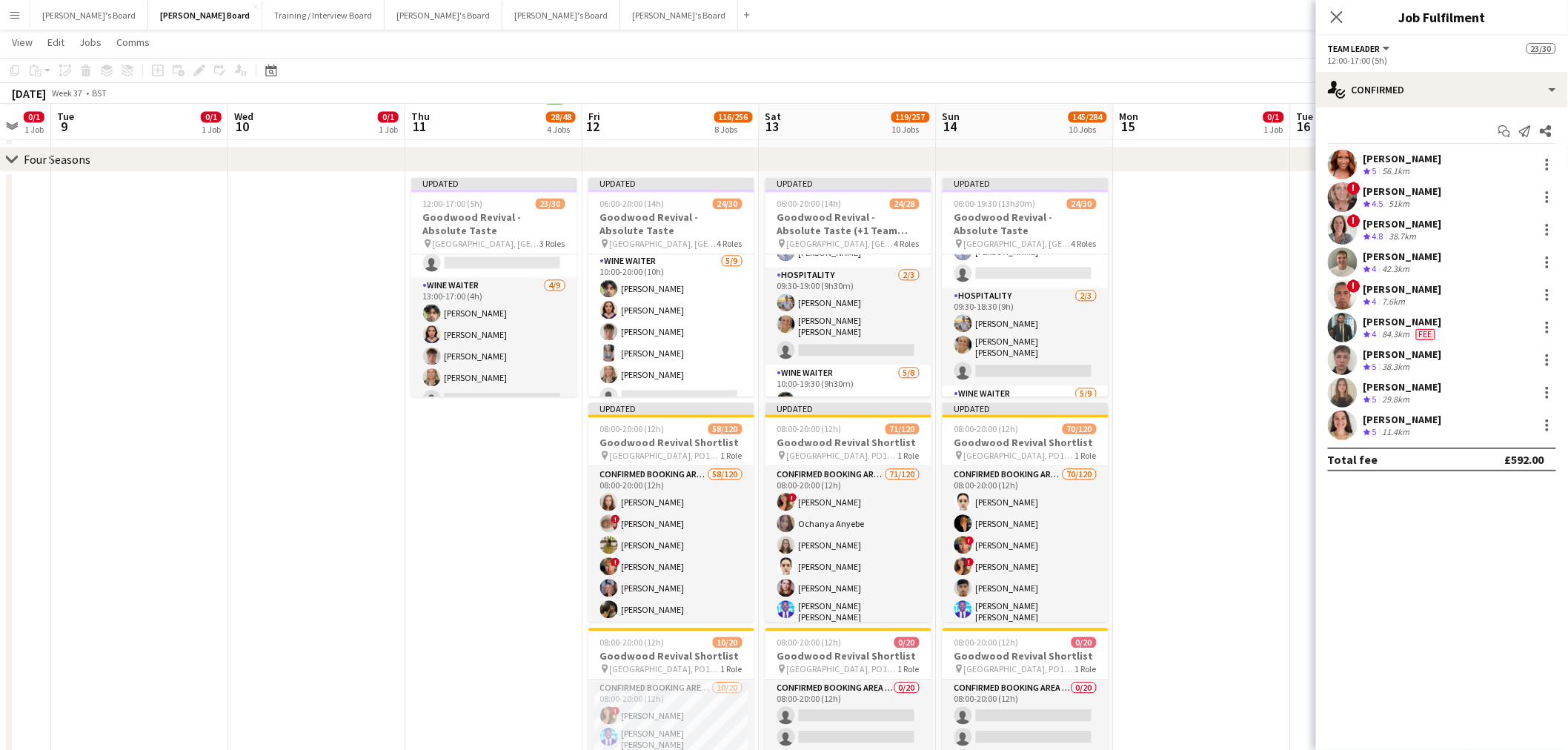
scroll to position [527, 0]
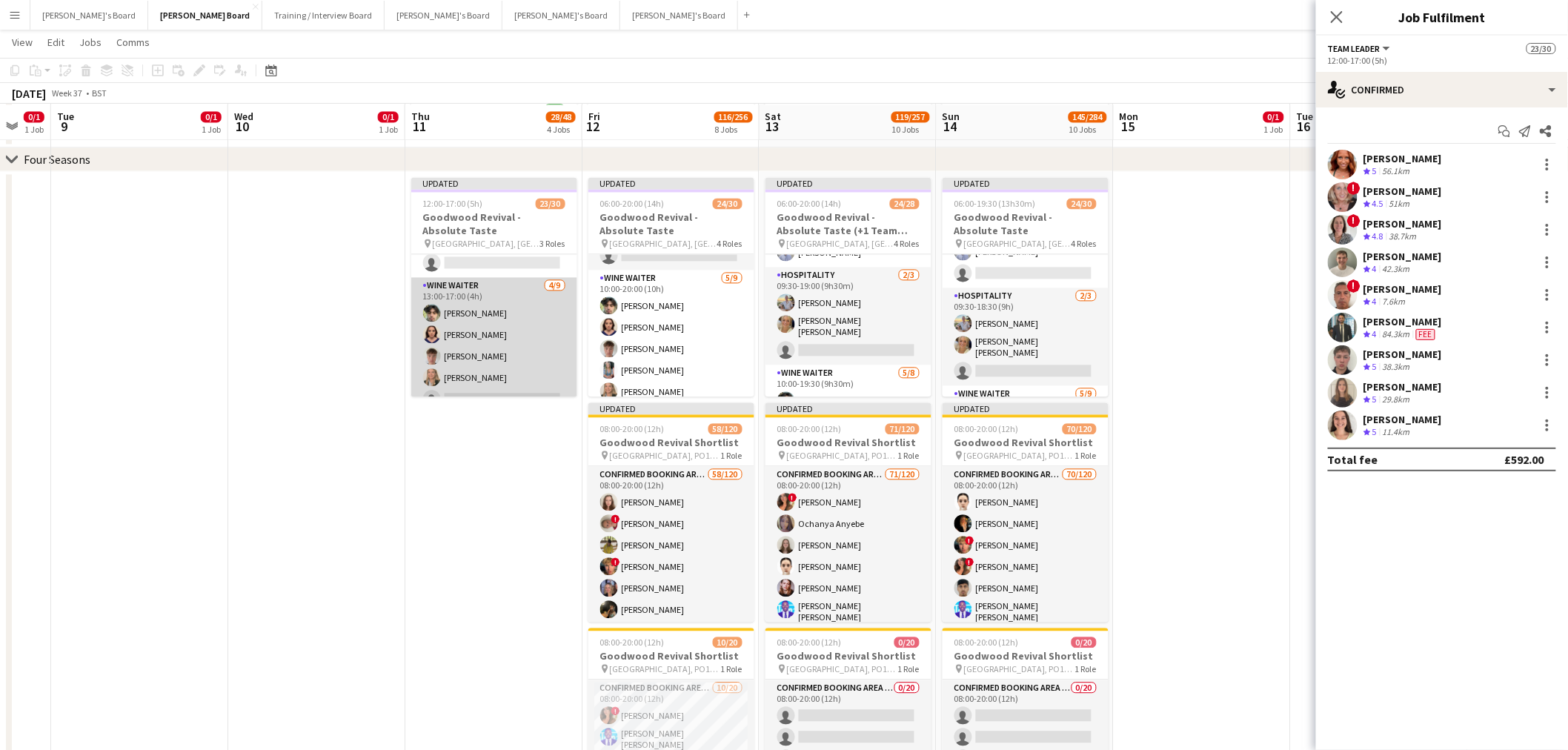
click at [480, 330] on app-card-role "WINE WAITER [DATE] 13:00-17:00 (4h) [PERSON_NAME] [PERSON_NAME] [PERSON_NAME] […" at bounding box center [494, 388] width 166 height 222
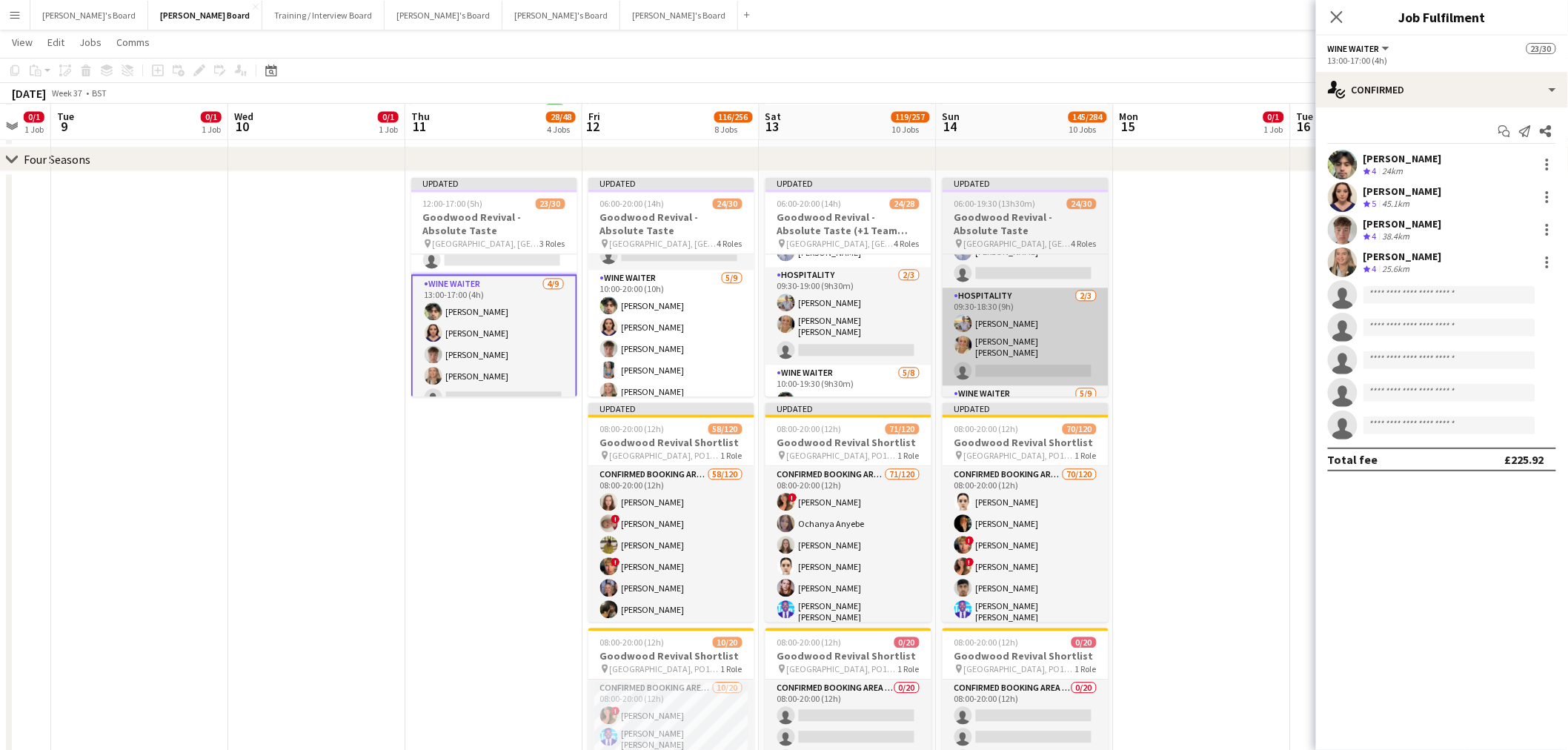
scroll to position [492, 0]
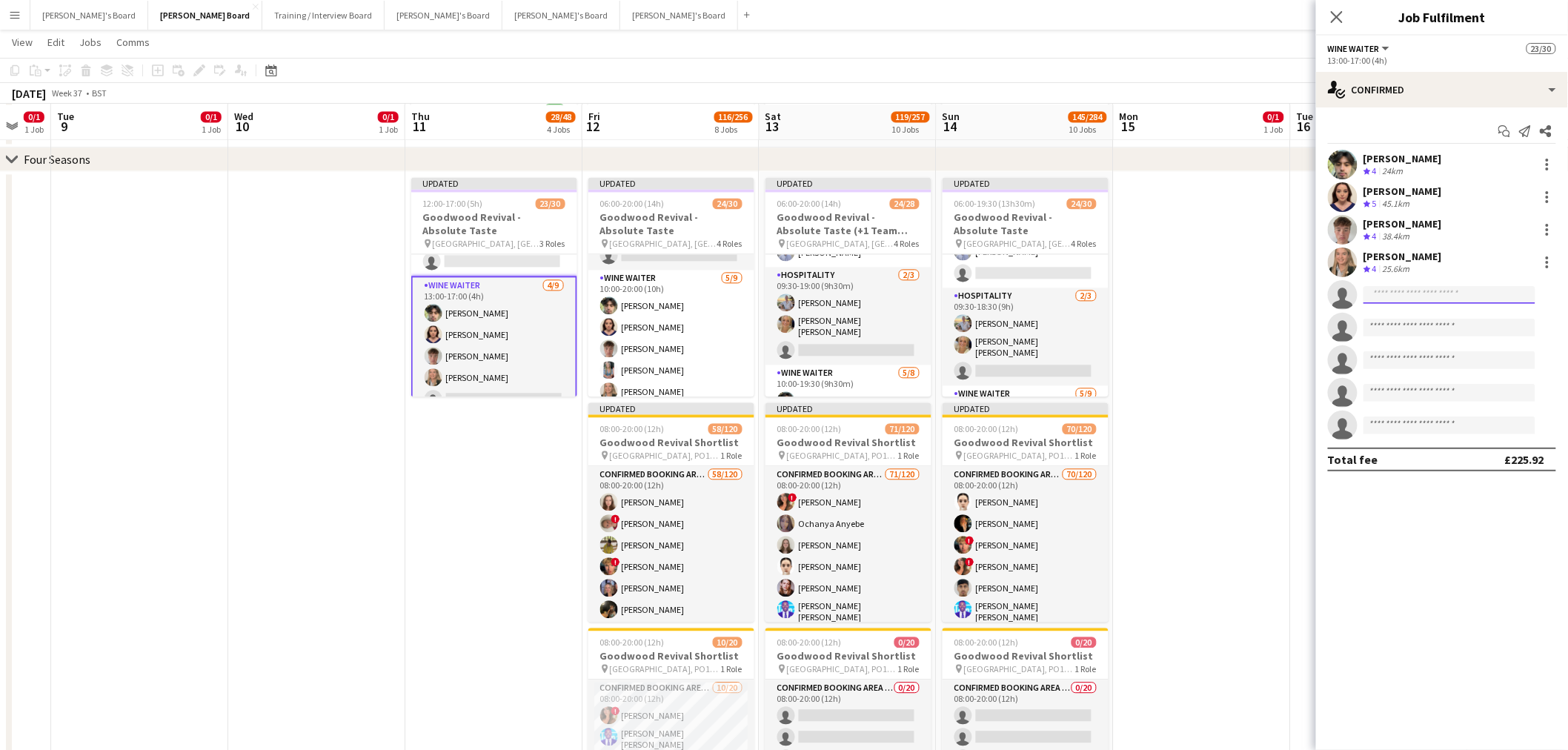
click at [1389, 295] on input at bounding box center [1449, 294] width 172 height 18
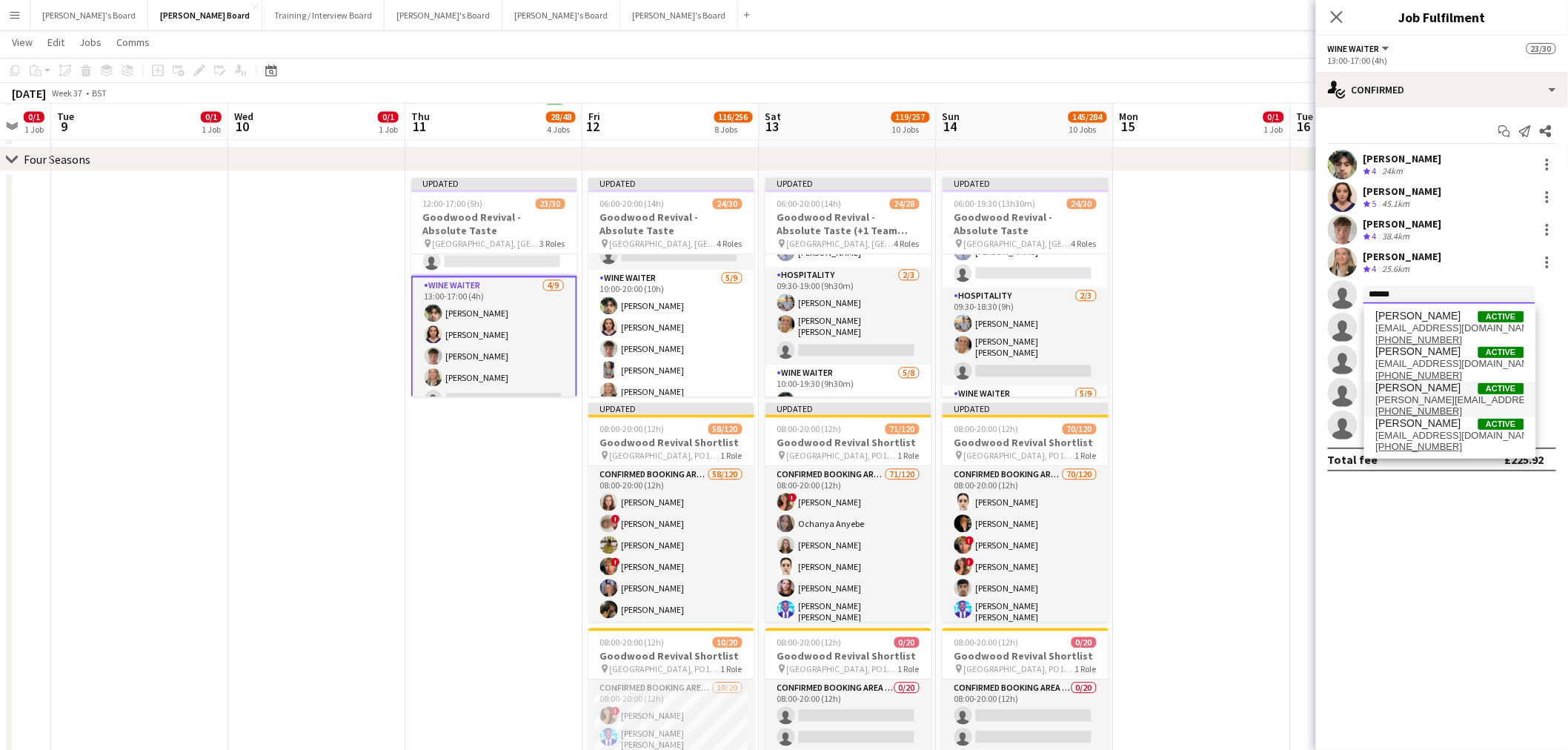
type input "******"
click at [1447, 401] on span "[PERSON_NAME][EMAIL_ADDRESS][DOMAIN_NAME]" at bounding box center [1450, 401] width 148 height 12
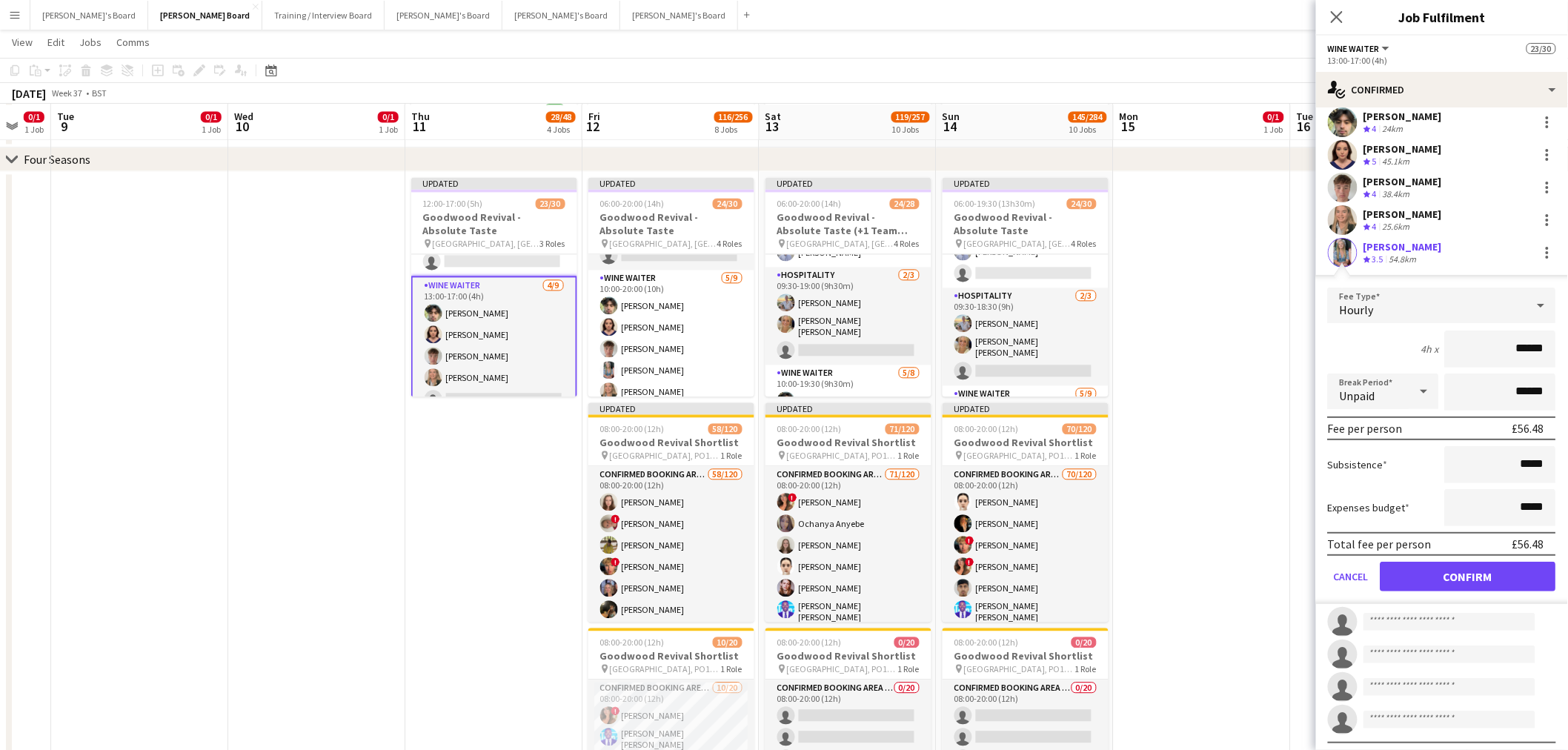
scroll to position [65, 0]
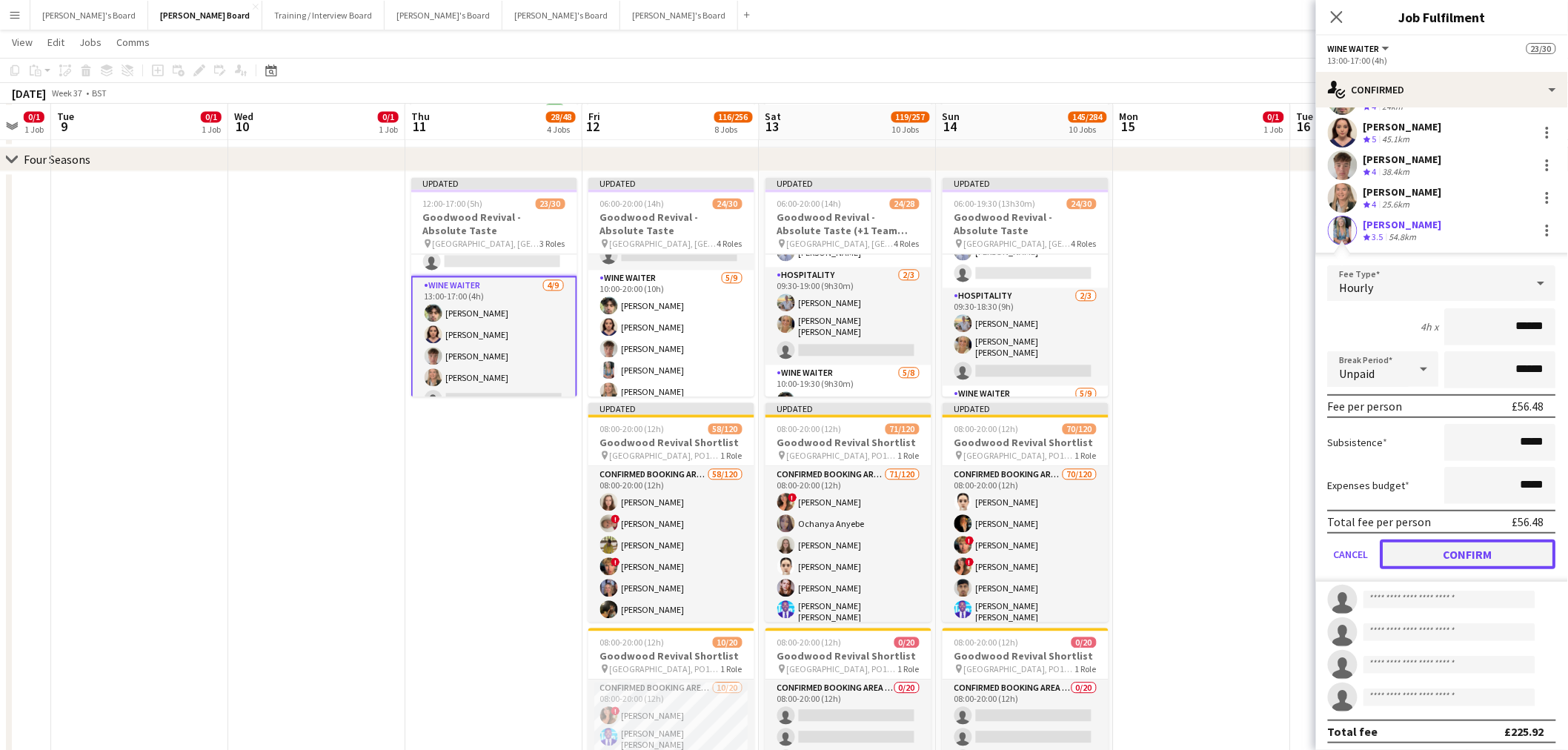
click at [1411, 545] on button "Confirm" at bounding box center [1469, 554] width 176 height 29
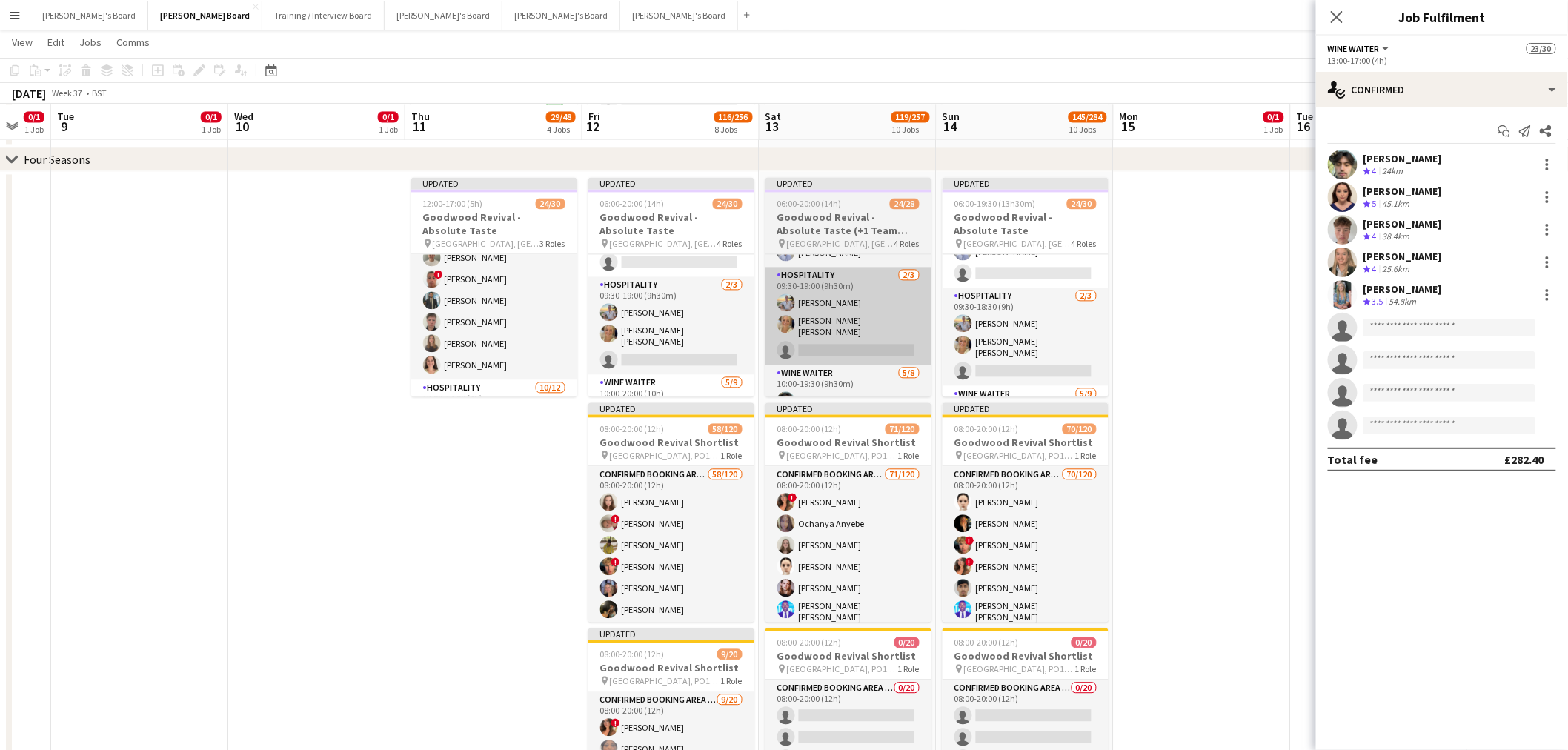
scroll to position [453, 0]
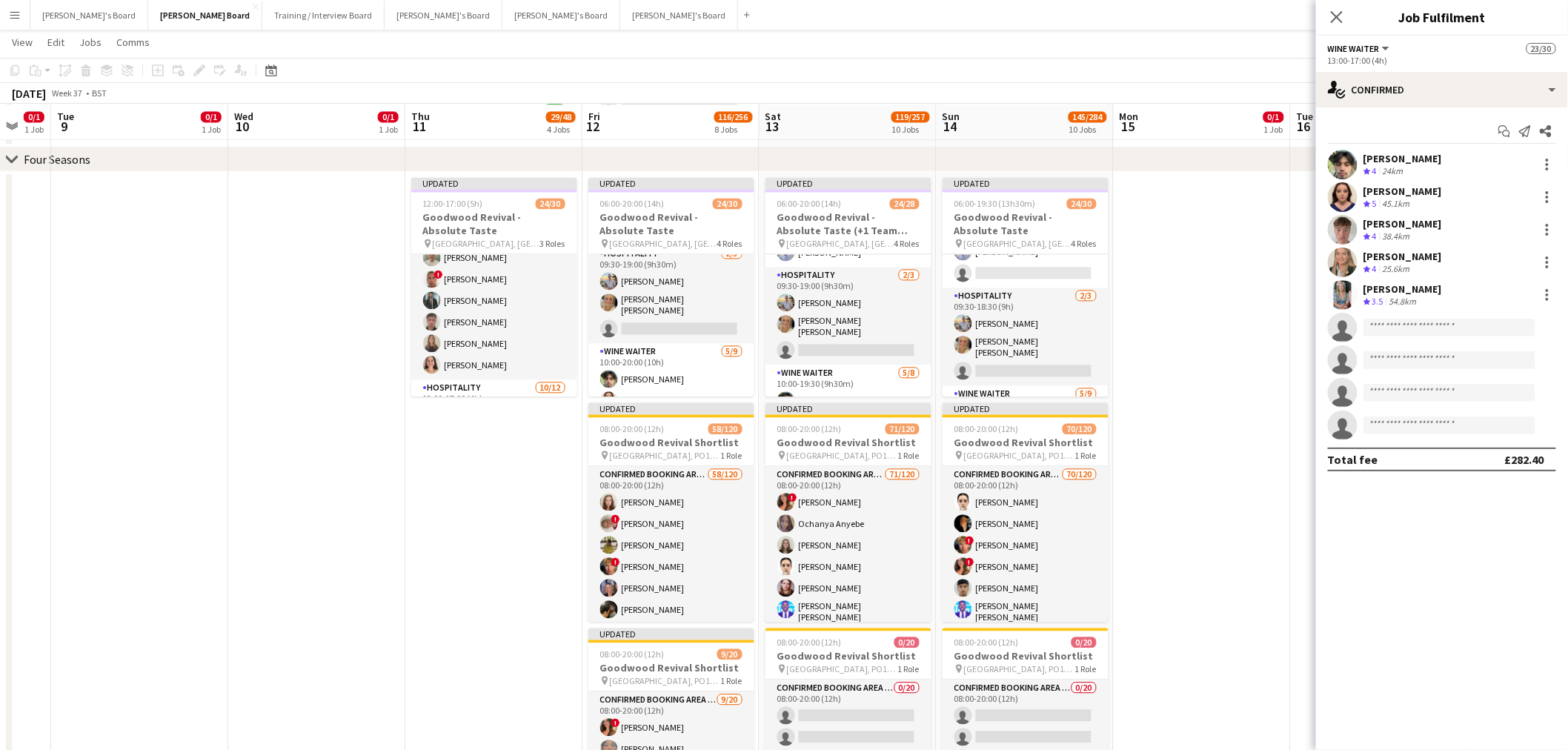
click at [1242, 302] on app-date-cell at bounding box center [1202, 524] width 177 height 706
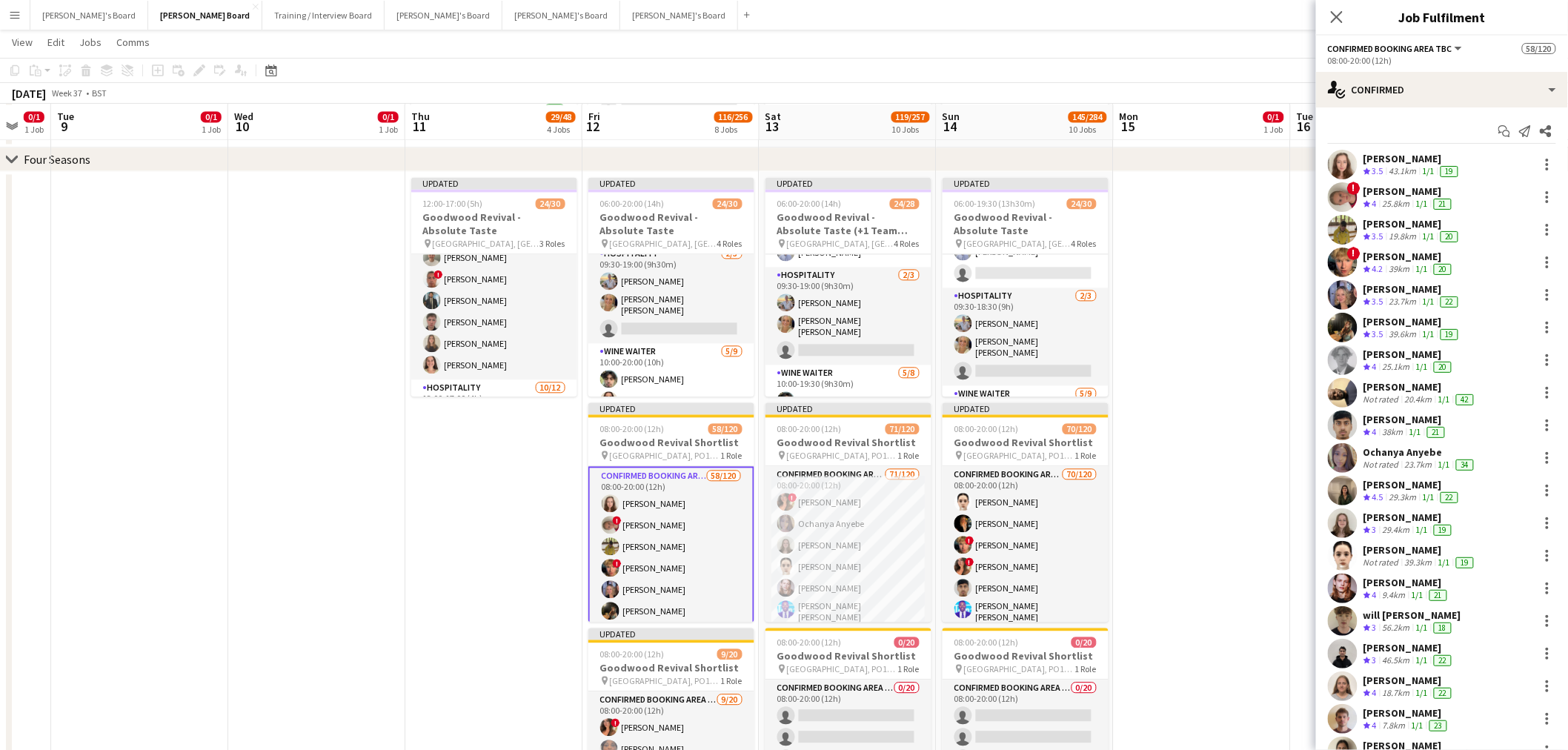
click at [1390, 203] on div "25.8km" at bounding box center [1397, 204] width 34 height 13
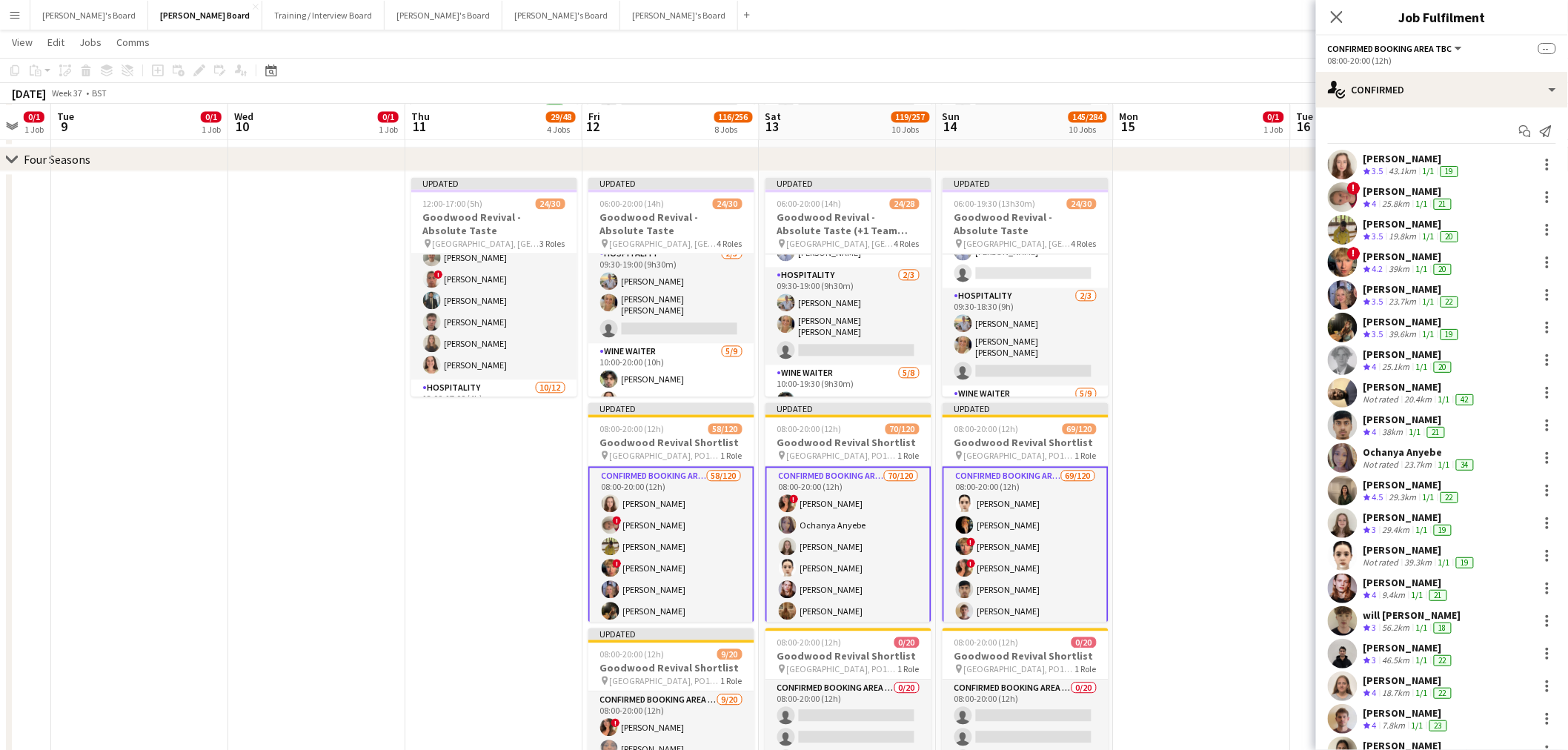
click at [1389, 189] on div "[PERSON_NAME]" at bounding box center [1409, 191] width 91 height 13
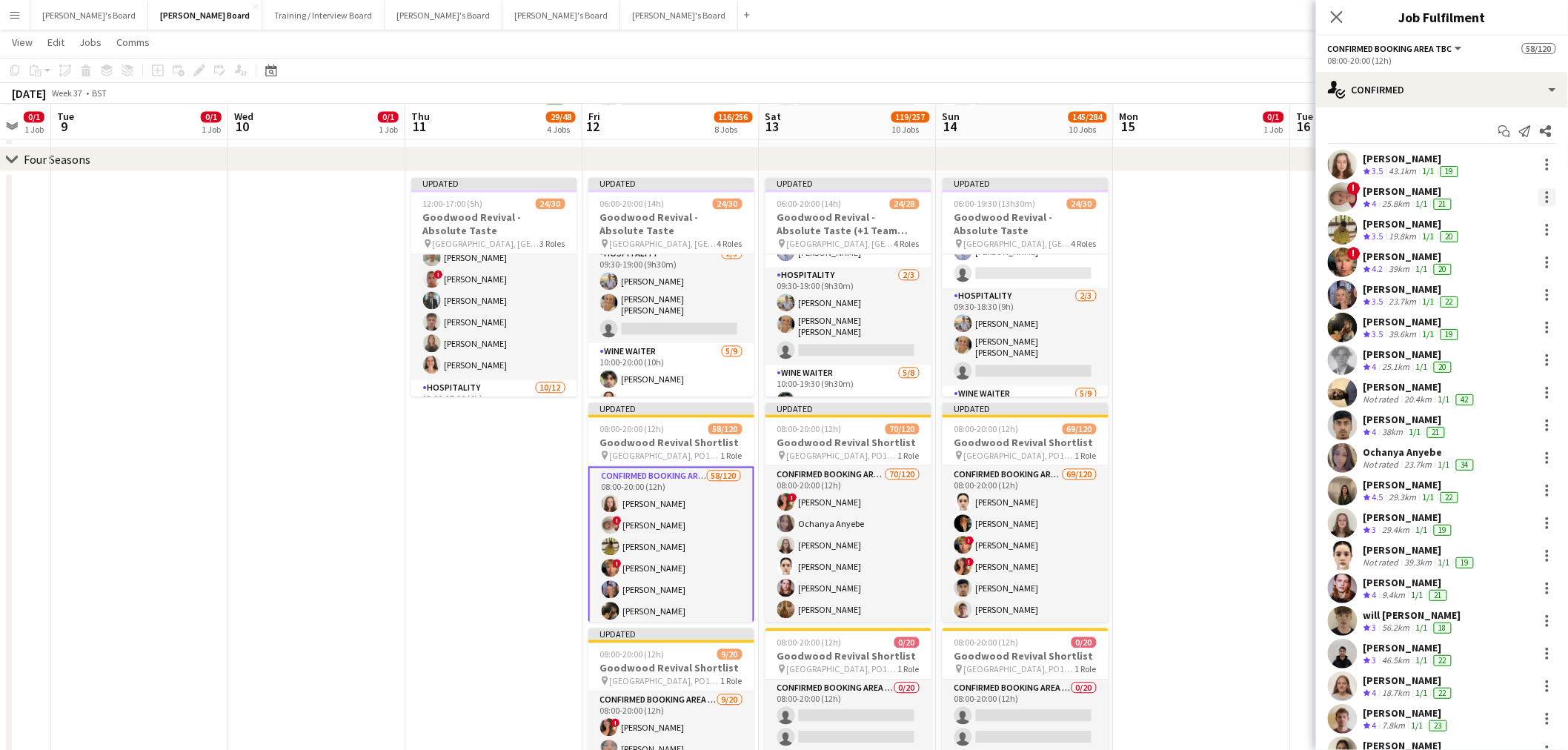
click at [1539, 195] on div at bounding box center [1547, 197] width 18 height 18
click at [1490, 272] on button "Switch crew" at bounding box center [1487, 260] width 116 height 35
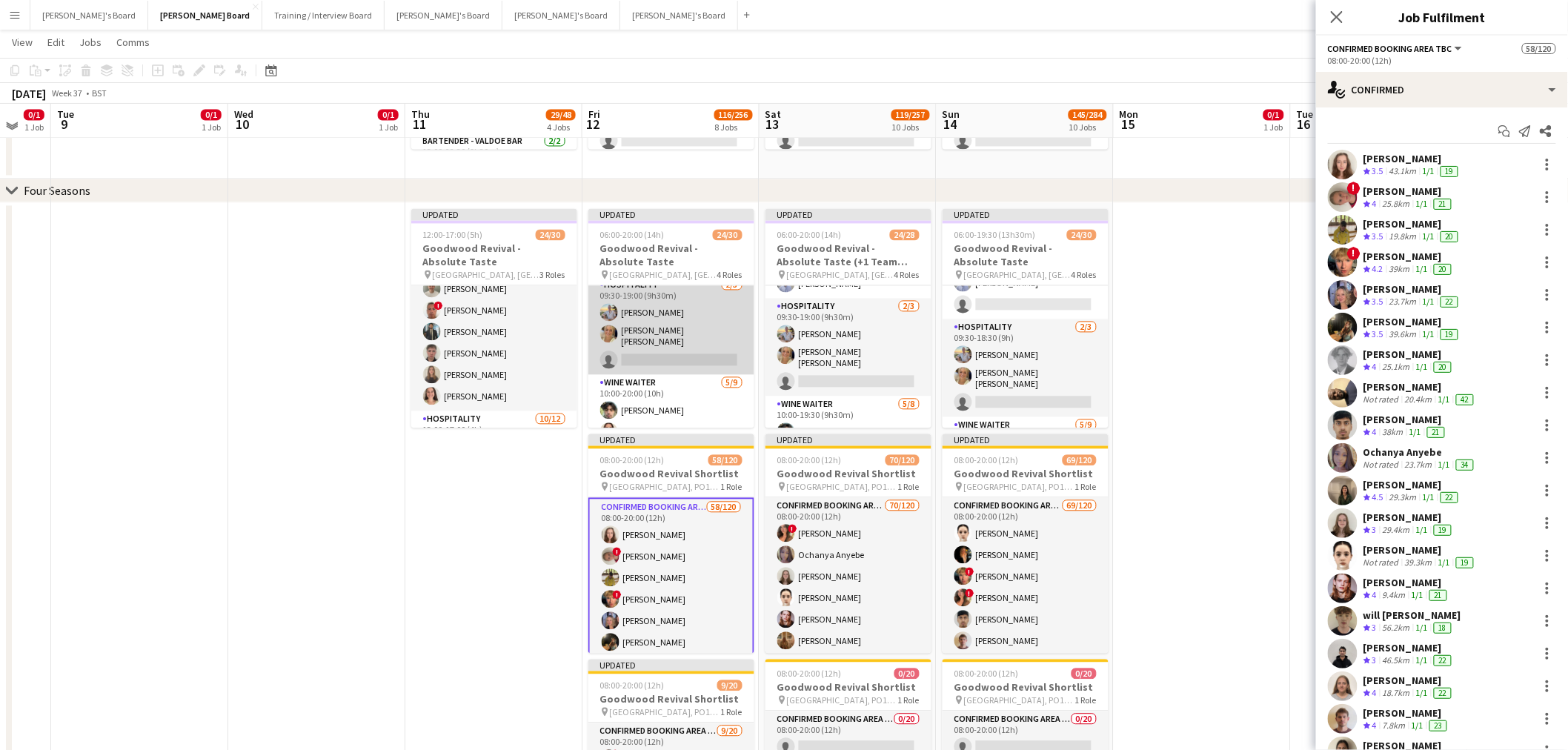
click at [670, 321] on app-card-role "Hospitality [DATE] 09:30-19:00 (9h30m) [PERSON_NAME] [PERSON_NAME] [PERSON_NAME…" at bounding box center [671, 325] width 166 height 98
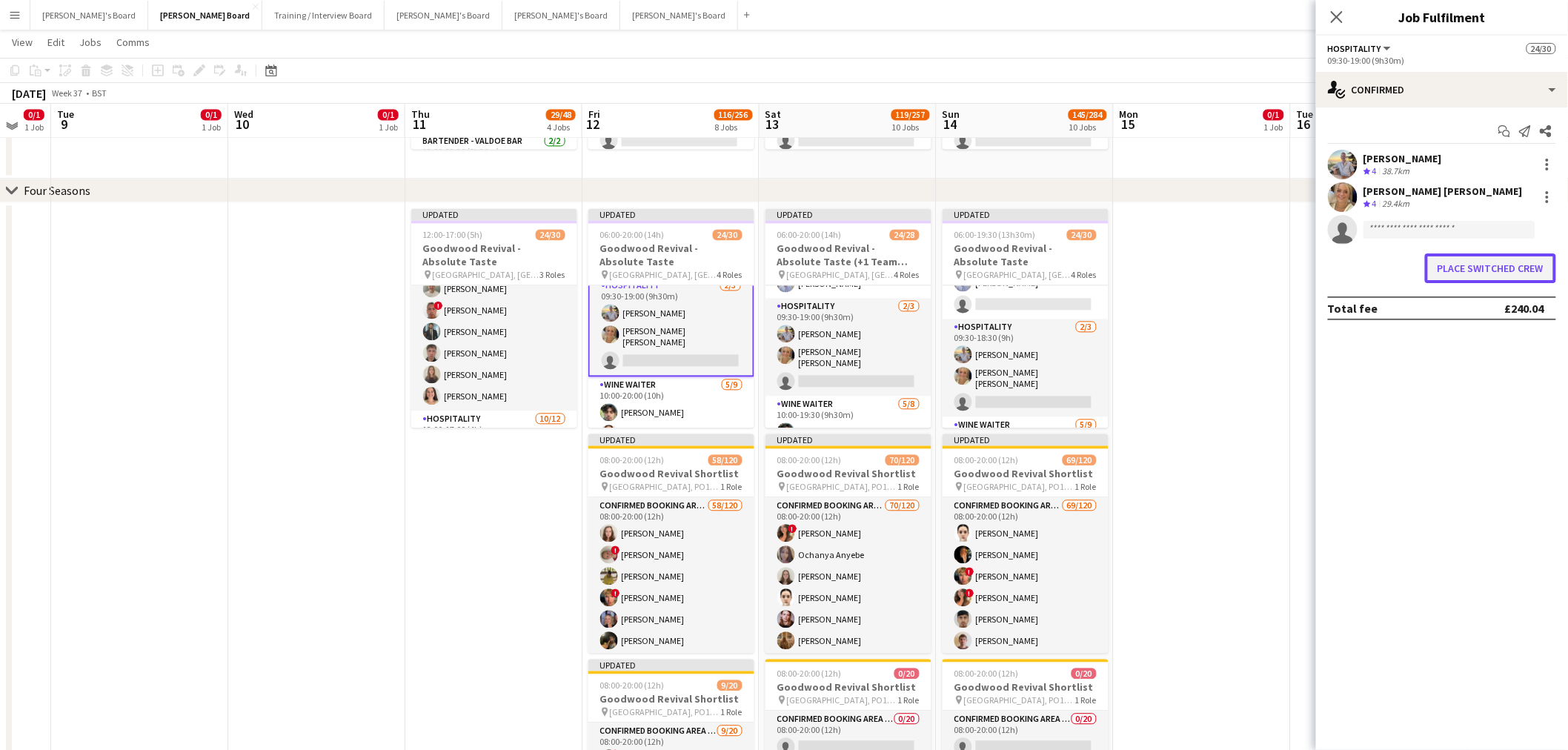
click at [1535, 272] on button "Place switched crew" at bounding box center [1491, 267] width 132 height 29
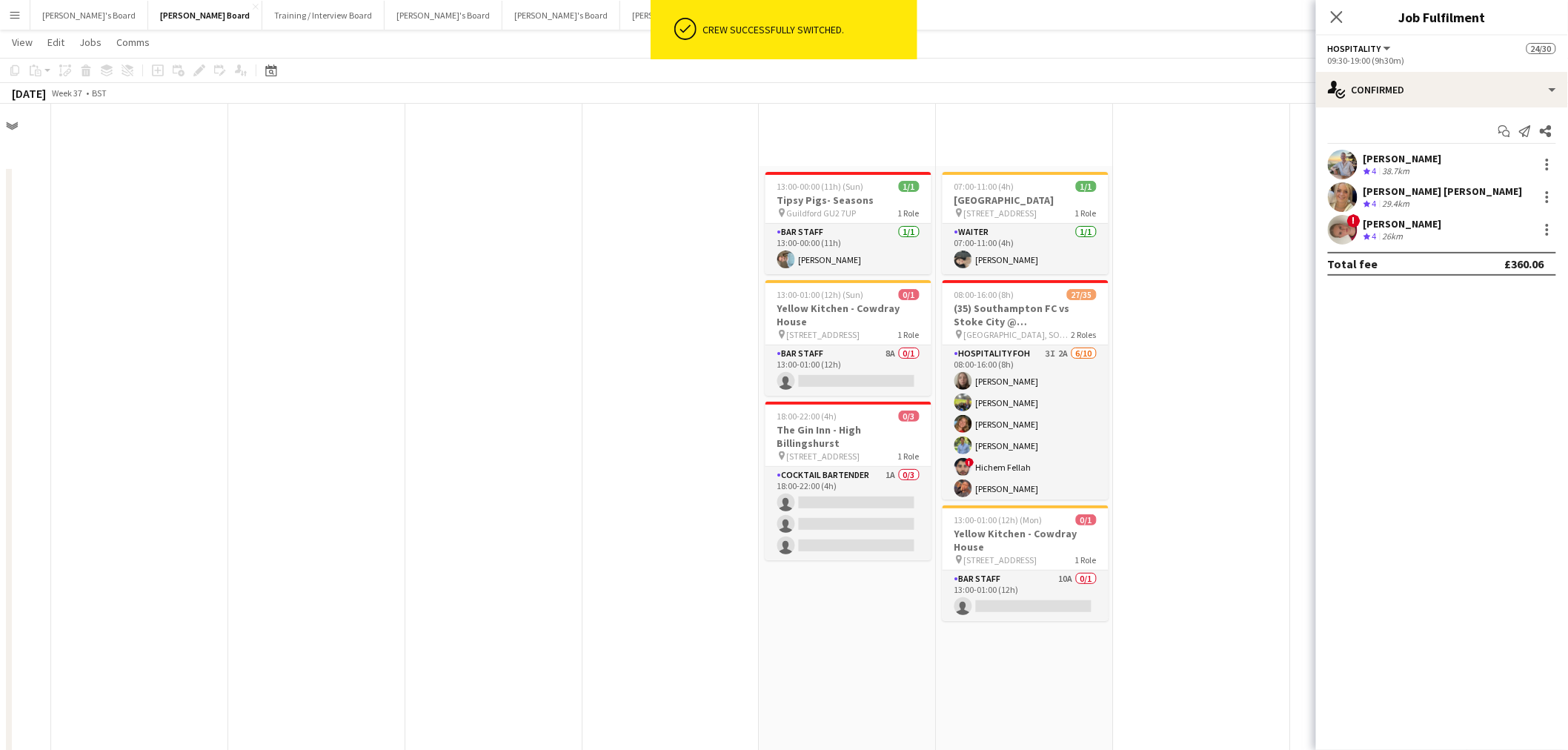
scroll to position [1234, 0]
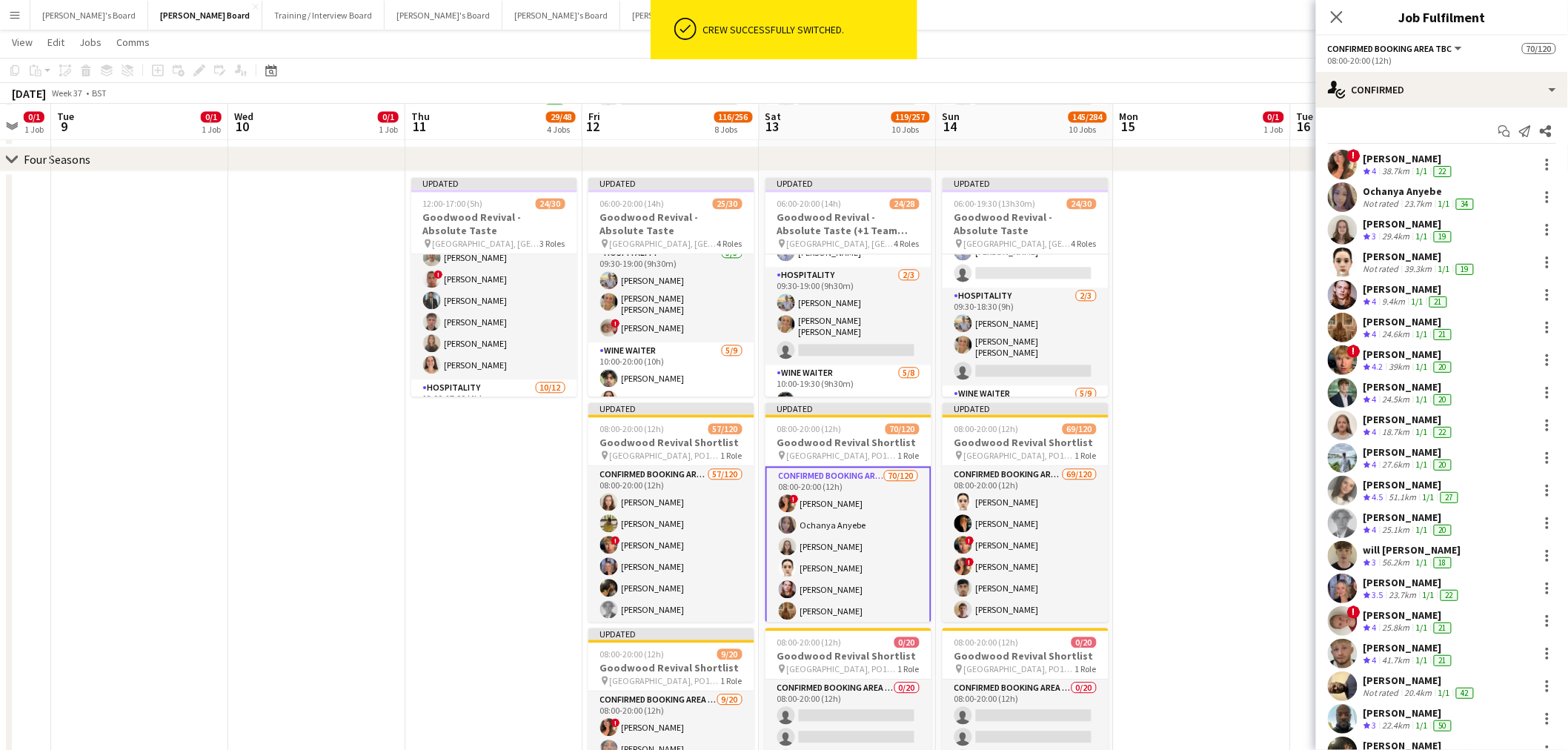
scroll to position [453, 0]
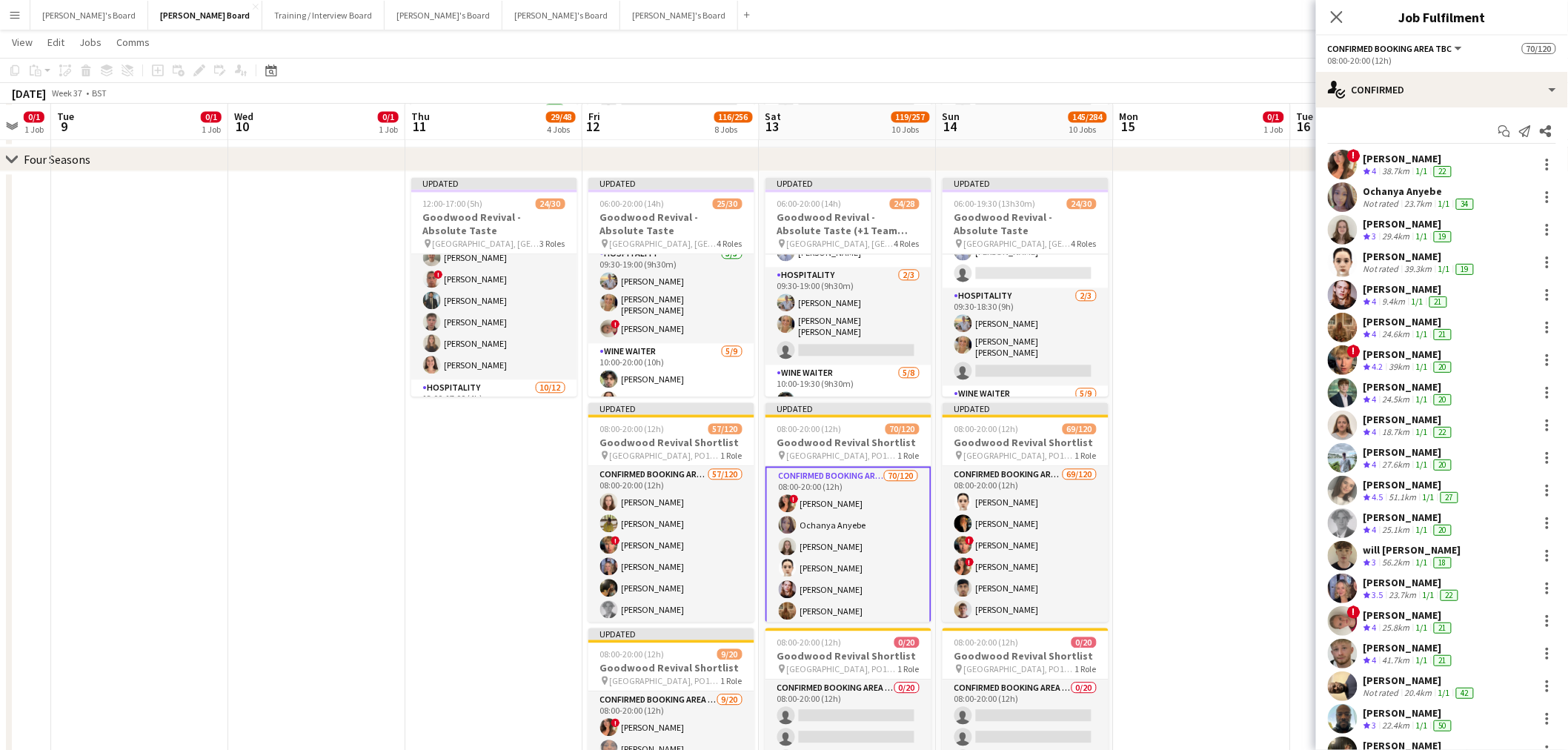
click at [1476, 624] on div "! [PERSON_NAME] Crew rating 4 25.8km 1/1 21" at bounding box center [1442, 620] width 252 height 29
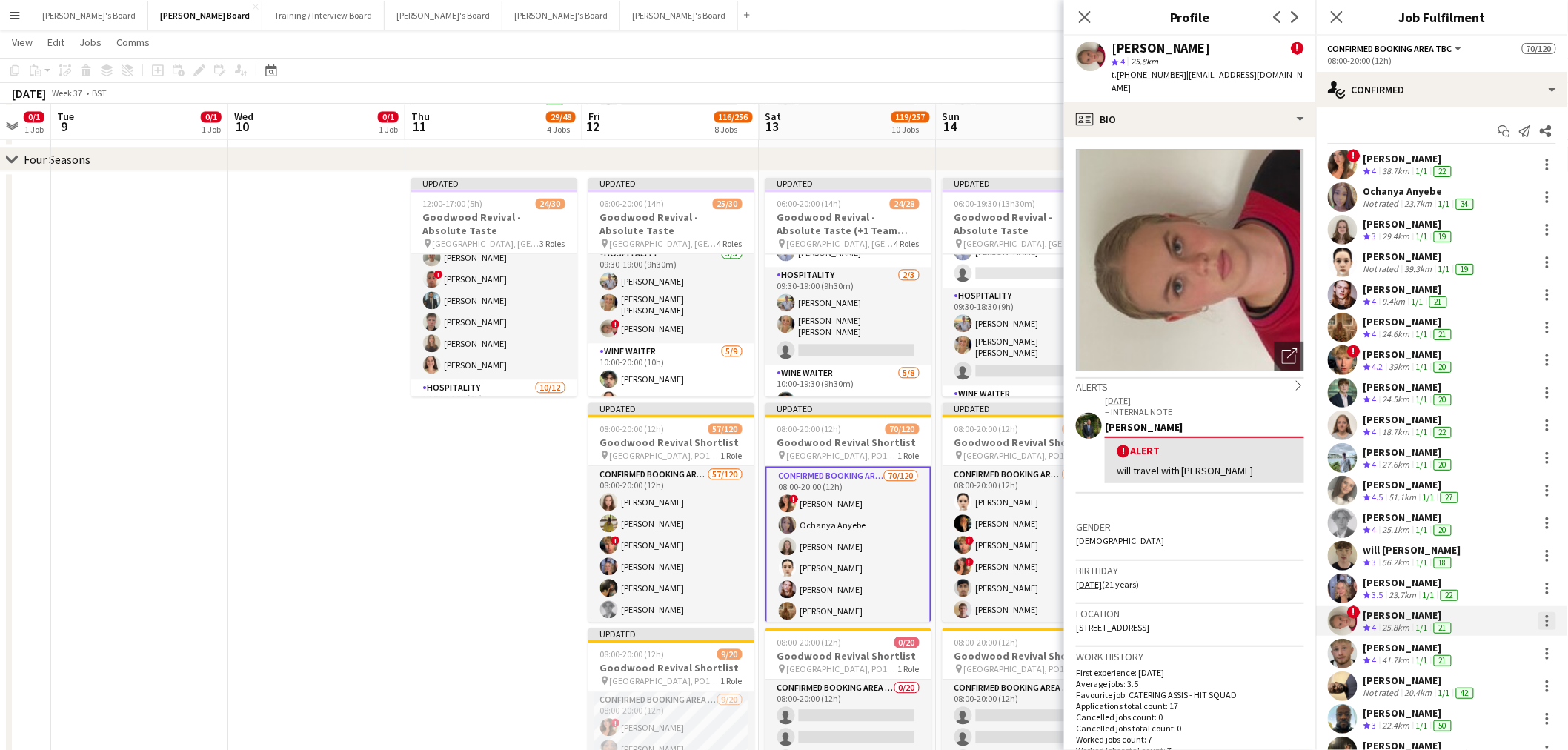
click at [1539, 623] on div at bounding box center [1547, 621] width 18 height 18
click at [1487, 453] on span "Switch crew" at bounding box center [1472, 451] width 63 height 13
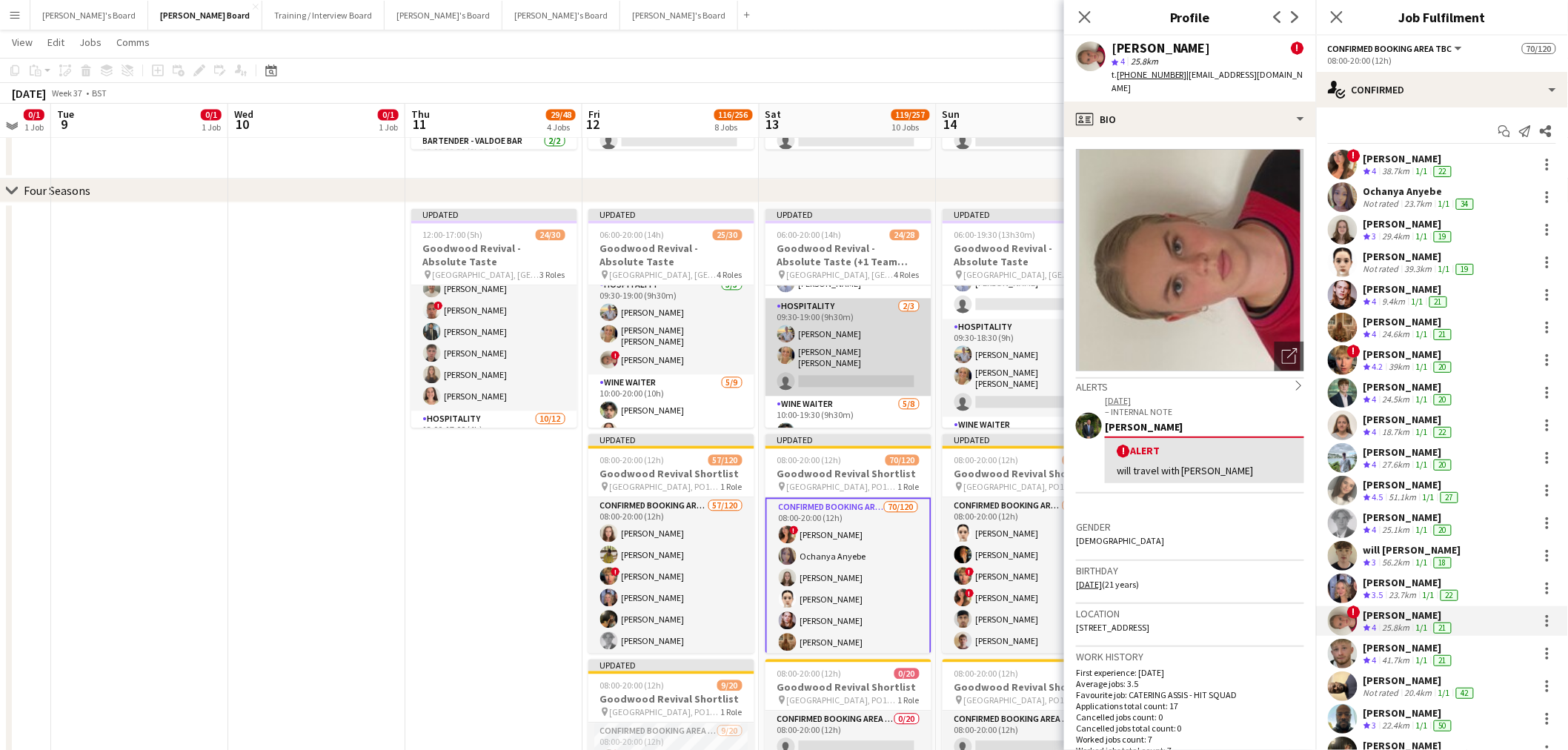
click at [824, 322] on app-card-role "Hospitality [DATE] 09:30-19:00 (9h30m) [PERSON_NAME] [PERSON_NAME] [PERSON_NAME…" at bounding box center [849, 347] width 166 height 98
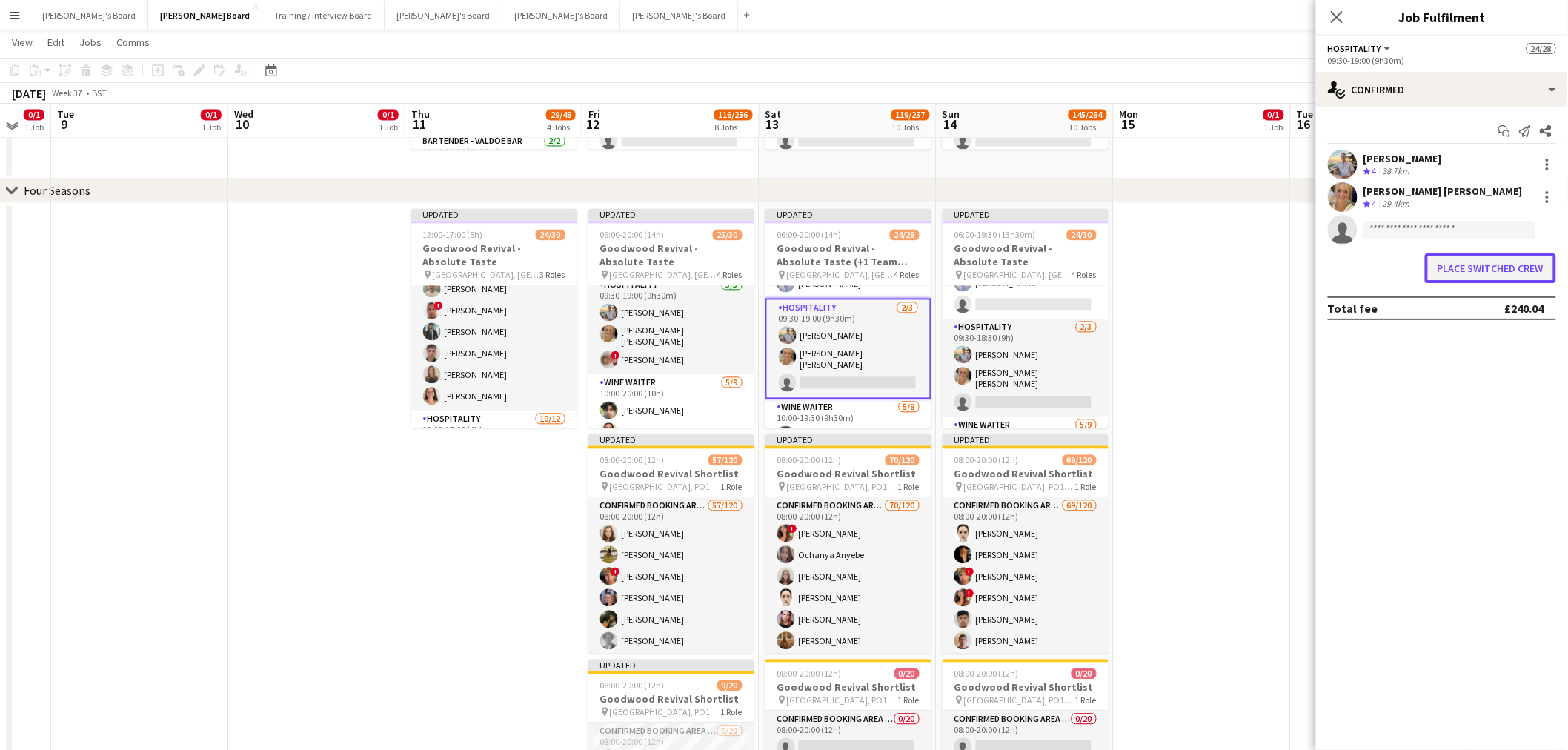
click at [1480, 263] on button "Place switched crew" at bounding box center [1491, 267] width 132 height 29
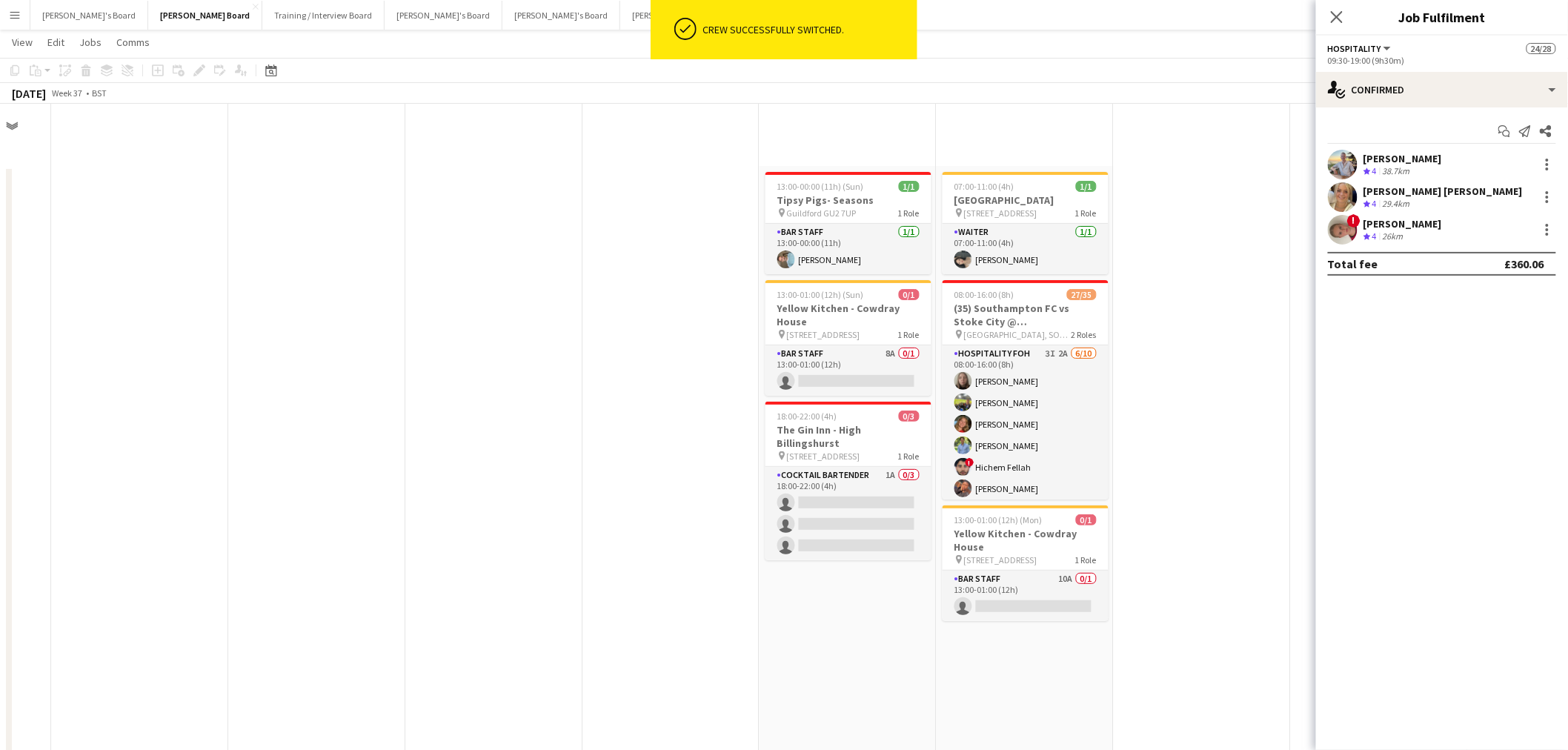
scroll to position [1234, 0]
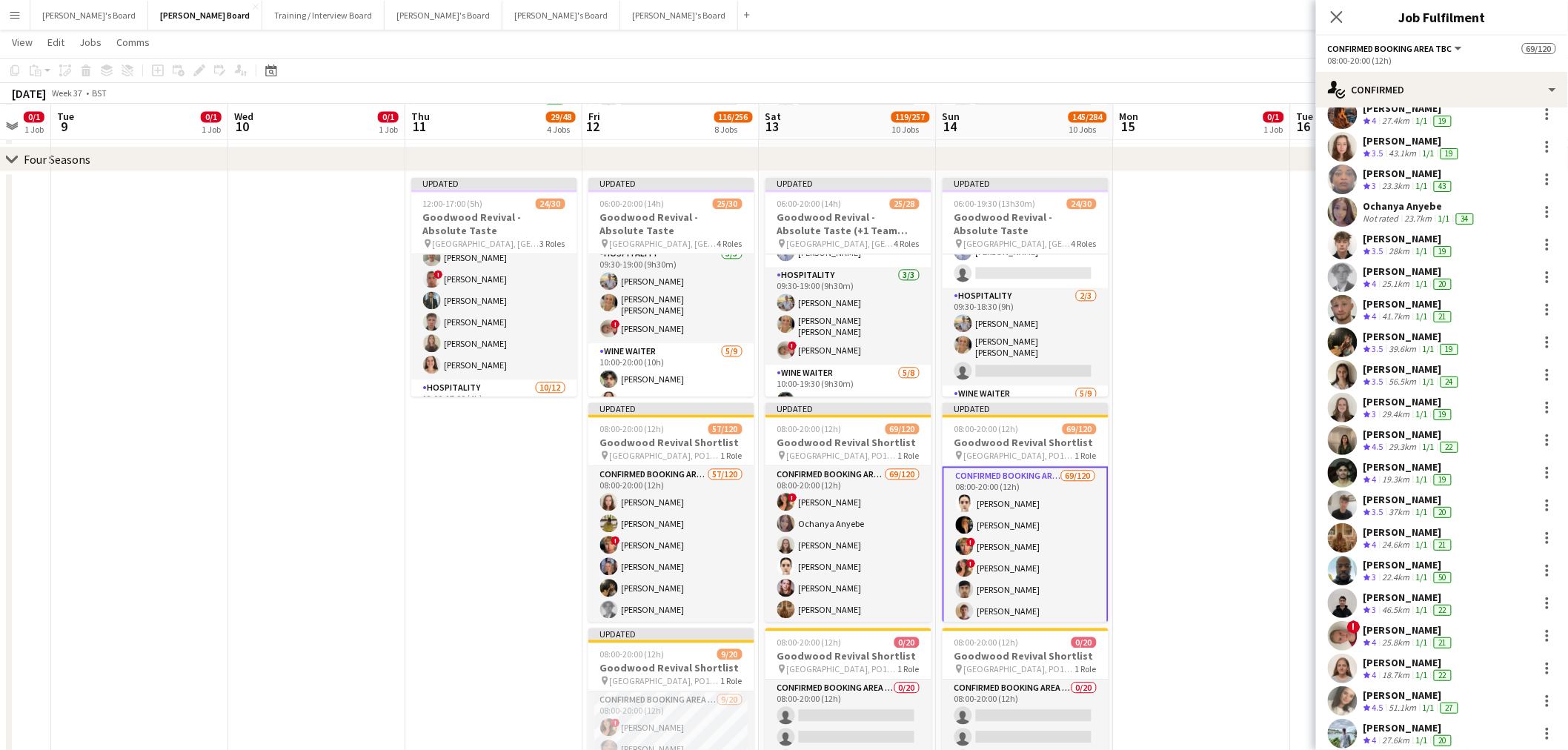
scroll to position [247, 0]
click at [1539, 627] on div at bounding box center [1547, 634] width 18 height 18
click at [1479, 465] on span "Switch crew" at bounding box center [1472, 464] width 63 height 13
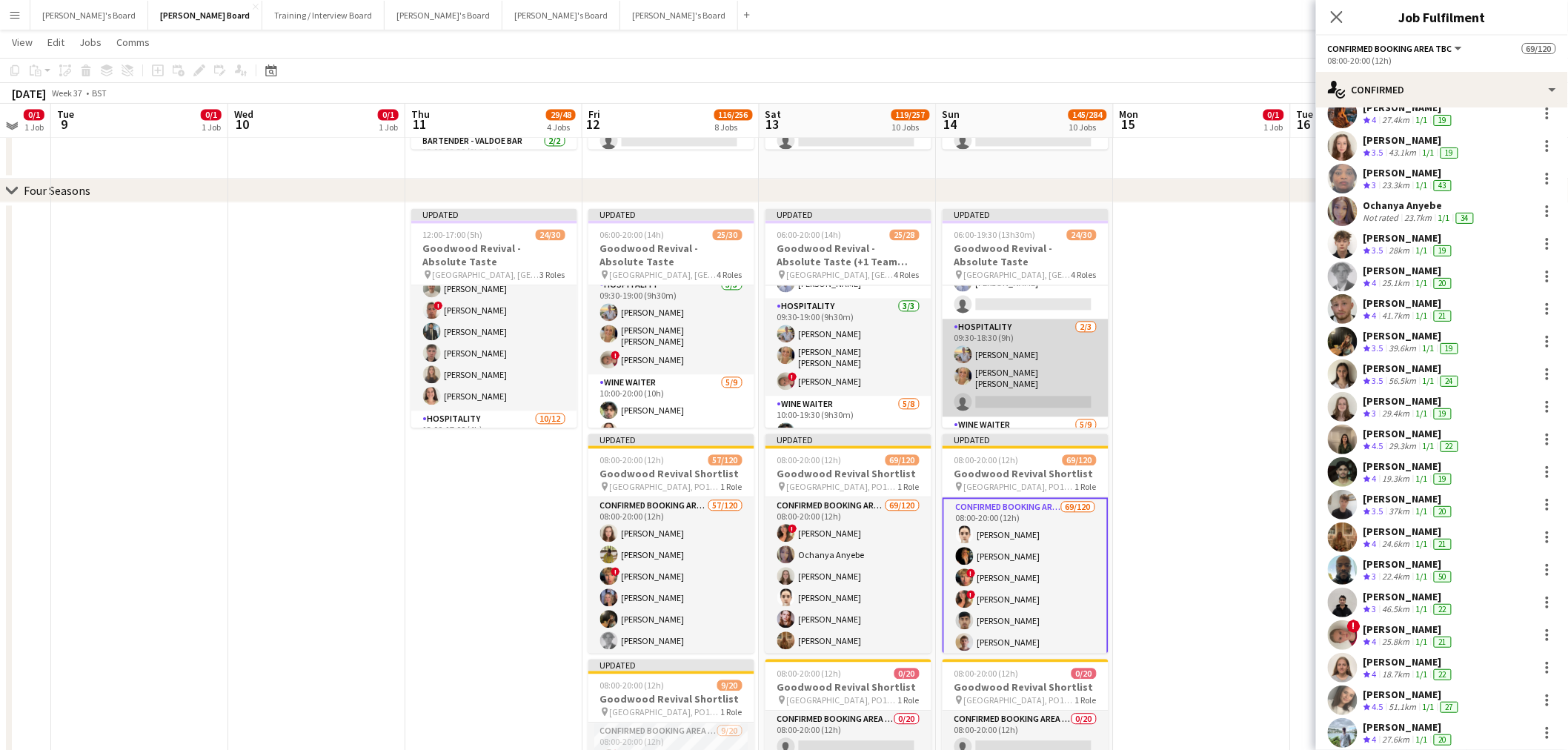
click at [1019, 367] on app-card-role "Hospitality [DATE] 09:30-18:30 (9h) [PERSON_NAME] [PERSON_NAME] [PERSON_NAME] s…" at bounding box center [1026, 367] width 166 height 98
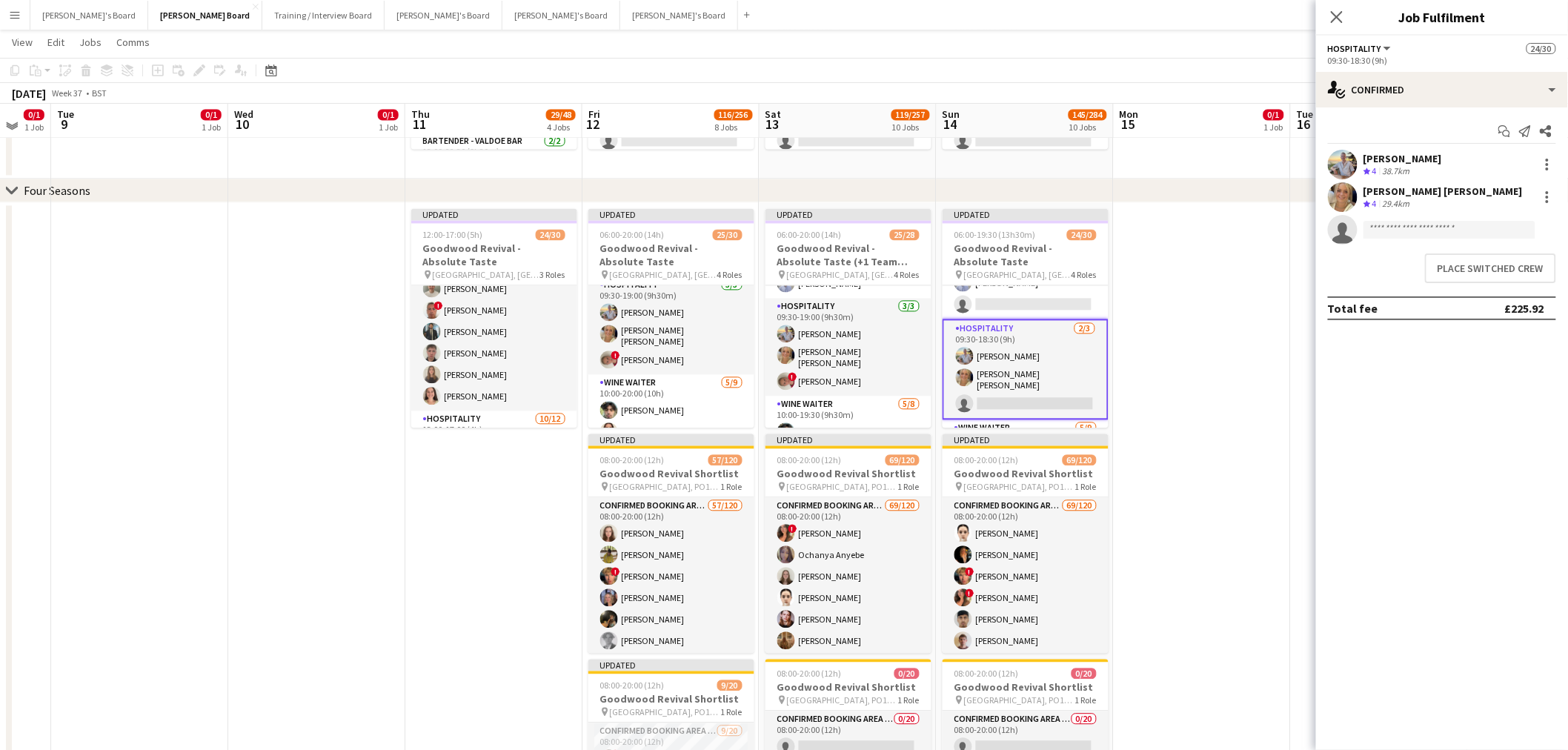
scroll to position [0, 0]
click at [1467, 266] on button "Place switched crew" at bounding box center [1491, 267] width 132 height 29
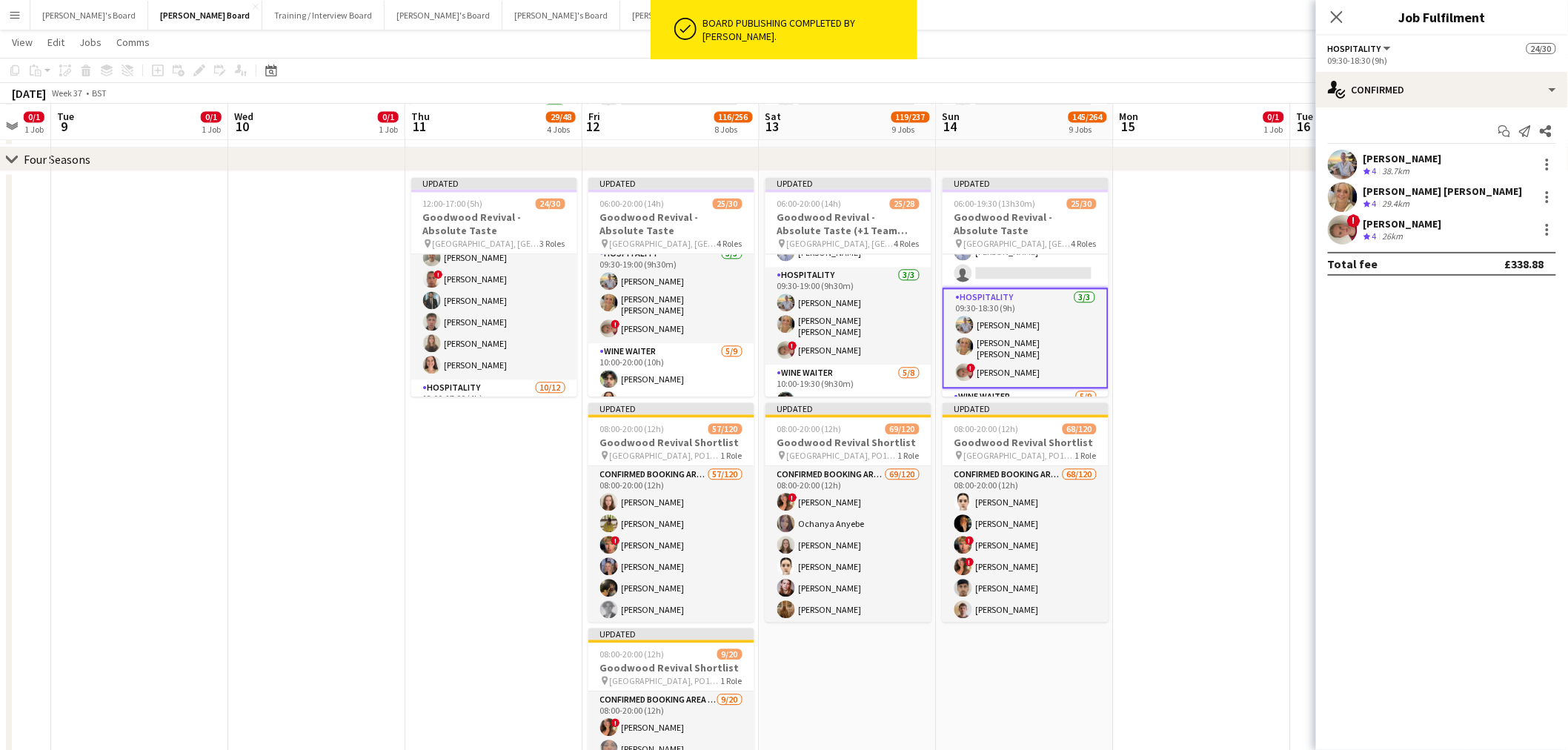
click at [1239, 409] on app-date-cell at bounding box center [1202, 524] width 177 height 706
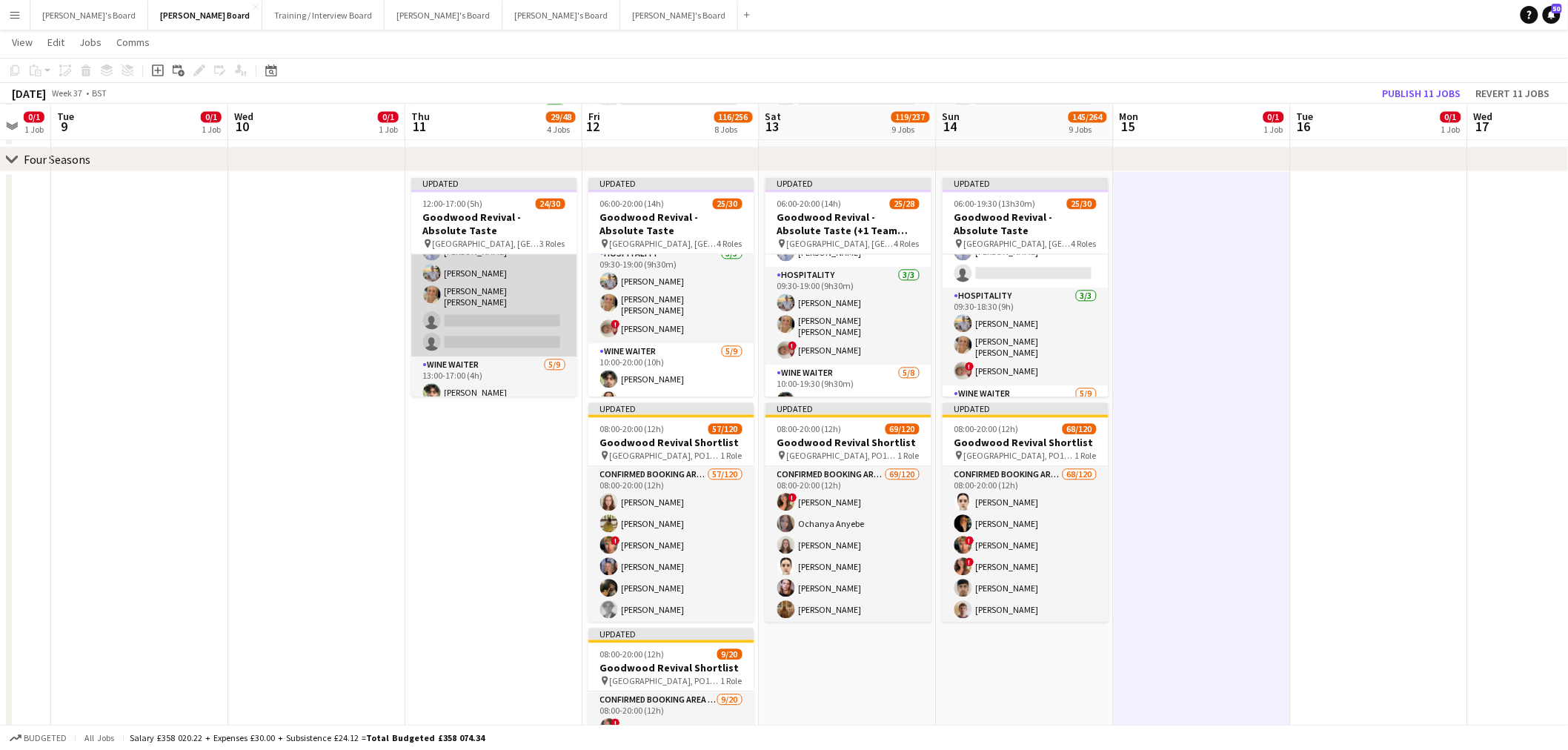
click at [465, 279] on app-card-role "Hospitality [DATE] 13:00-17:00 (4h) [PERSON_NAME] [PERSON_NAME] [PERSON_NAME] […" at bounding box center [494, 211] width 166 height 292
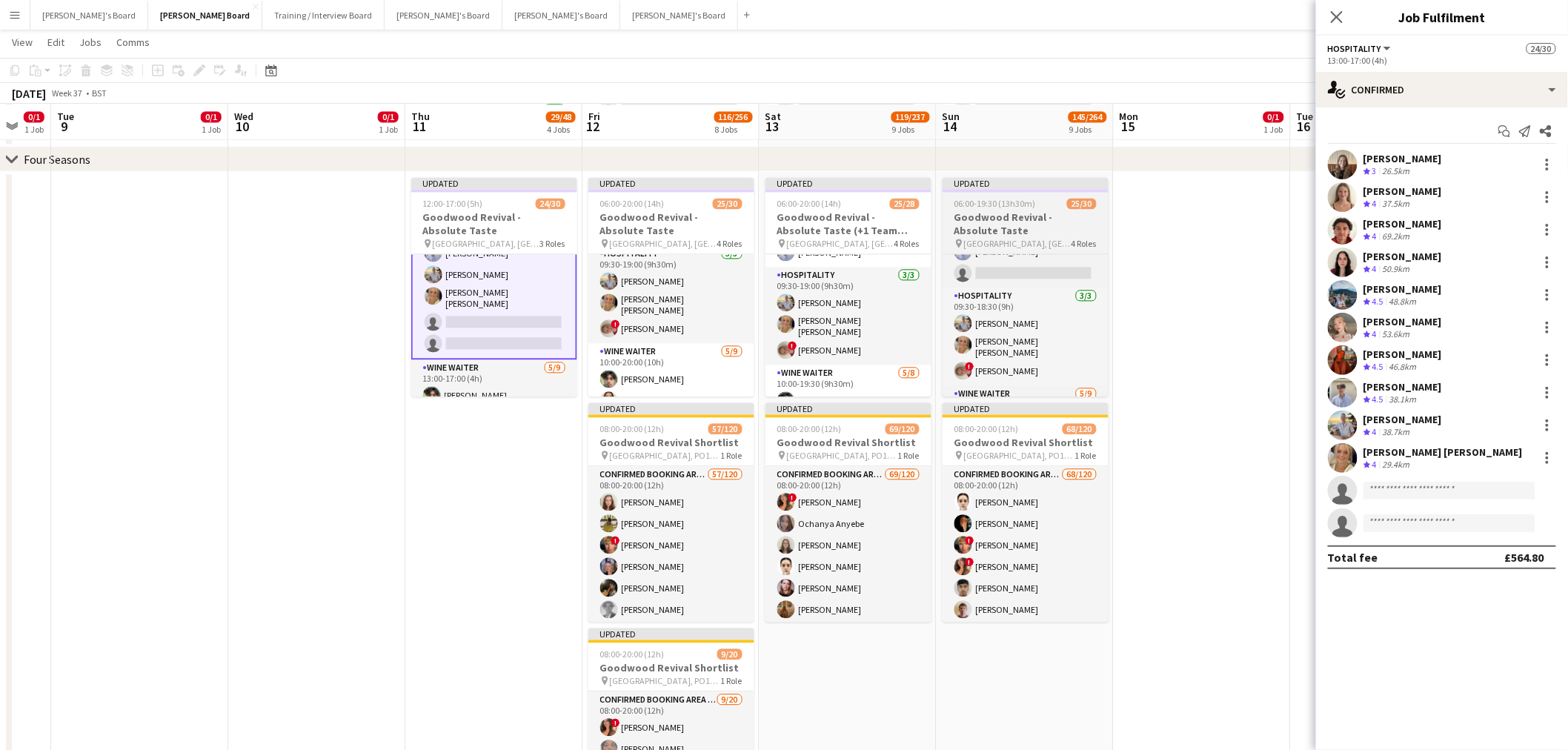
scroll to position [412, 0]
click at [1392, 493] on input at bounding box center [1449, 490] width 172 height 18
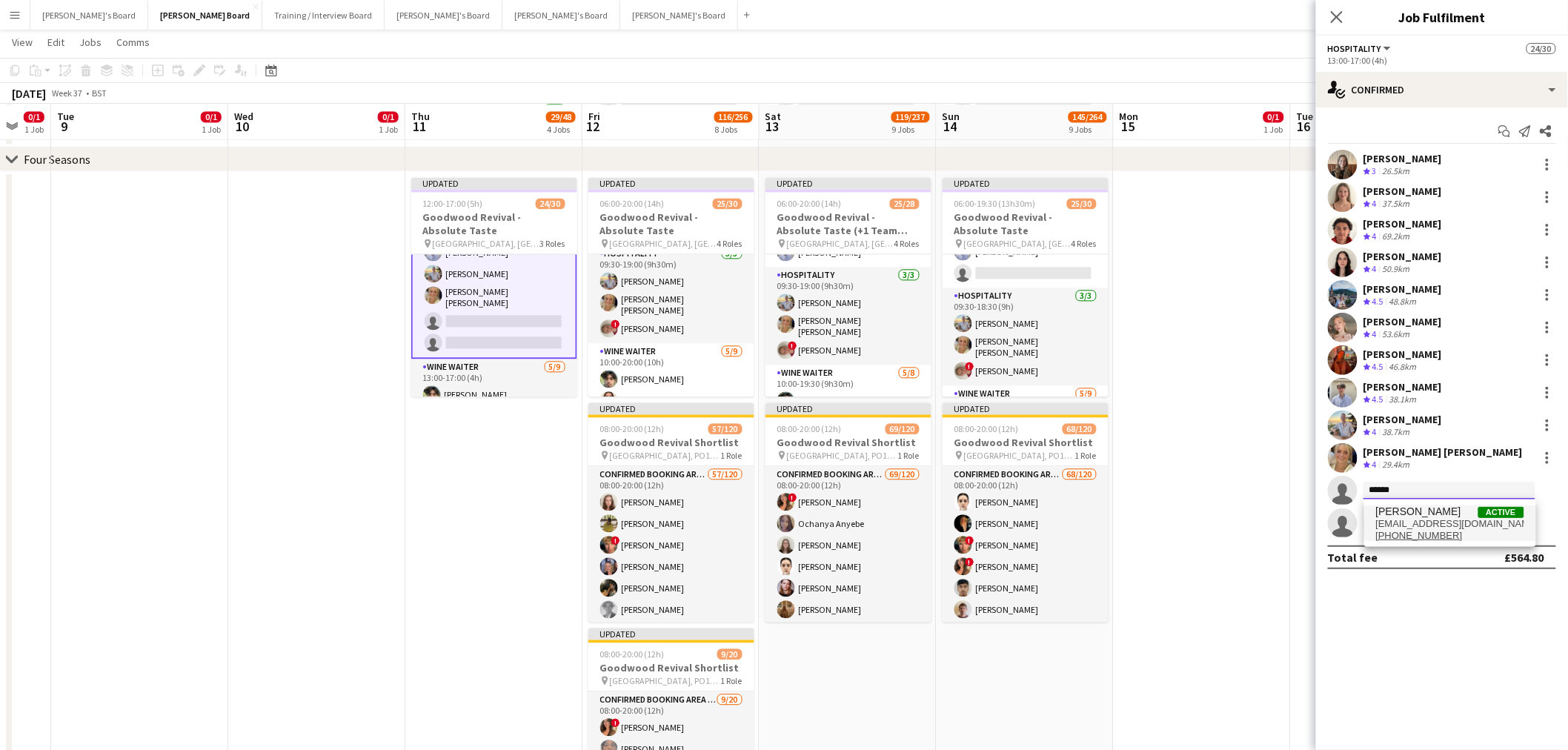
type input "******"
click at [1457, 508] on span "[PERSON_NAME] Active" at bounding box center [1450, 511] width 148 height 13
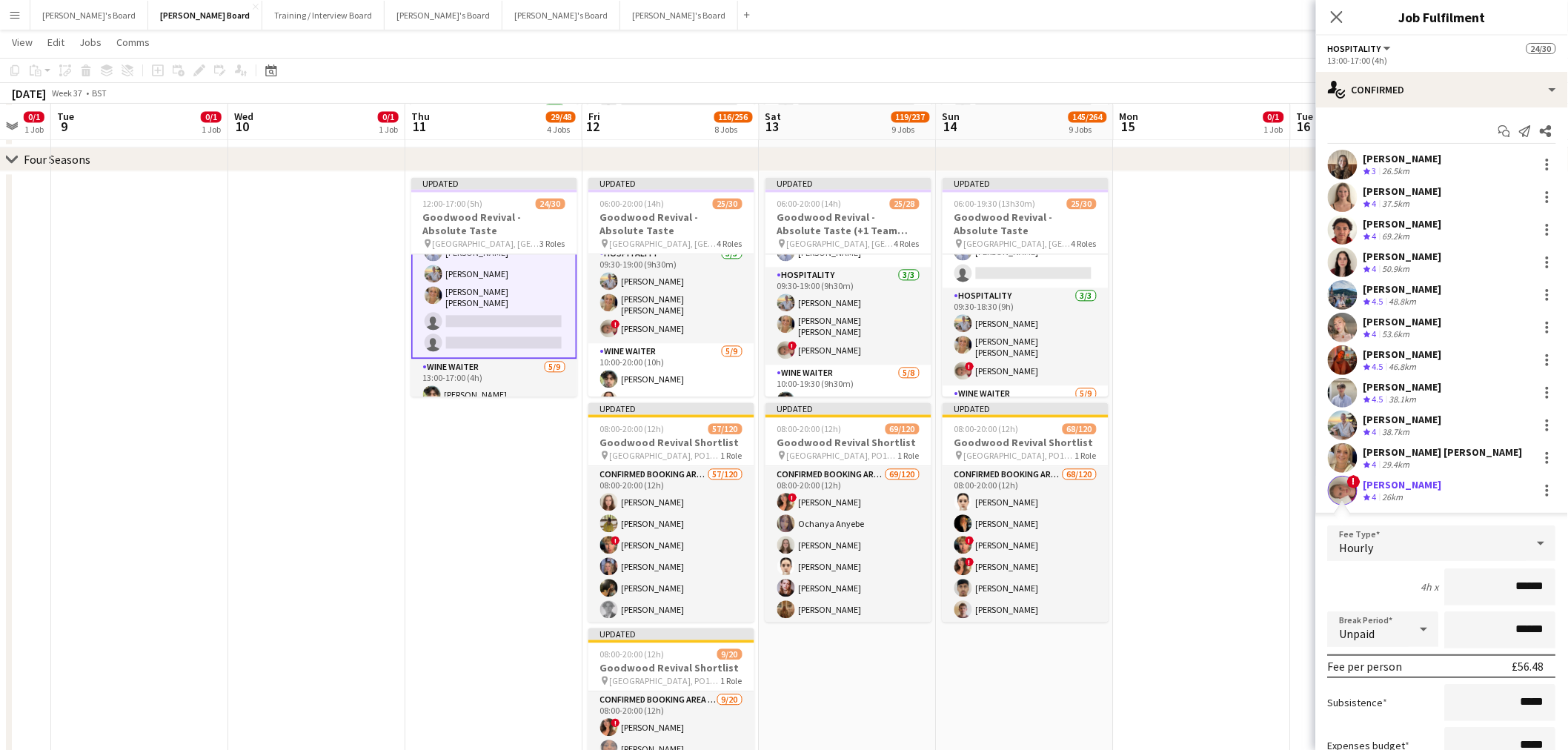
scroll to position [163, 0]
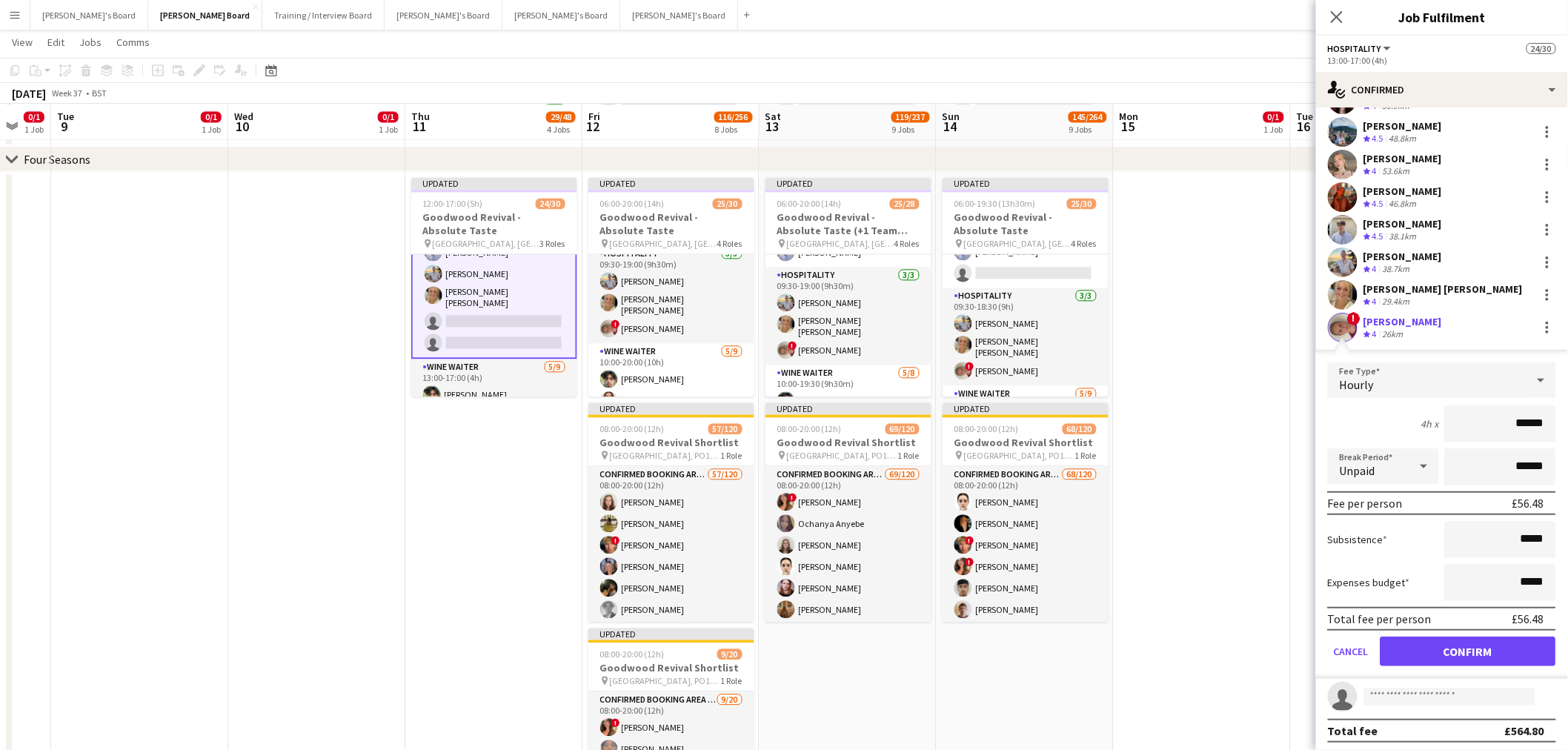
click at [1433, 632] on form "Fee Type Hourly 4h x ****** Break Period Unpaid ****** Fee per person £56.48 Su…" at bounding box center [1442, 520] width 252 height 317
click at [1431, 641] on button "Confirm" at bounding box center [1469, 651] width 176 height 29
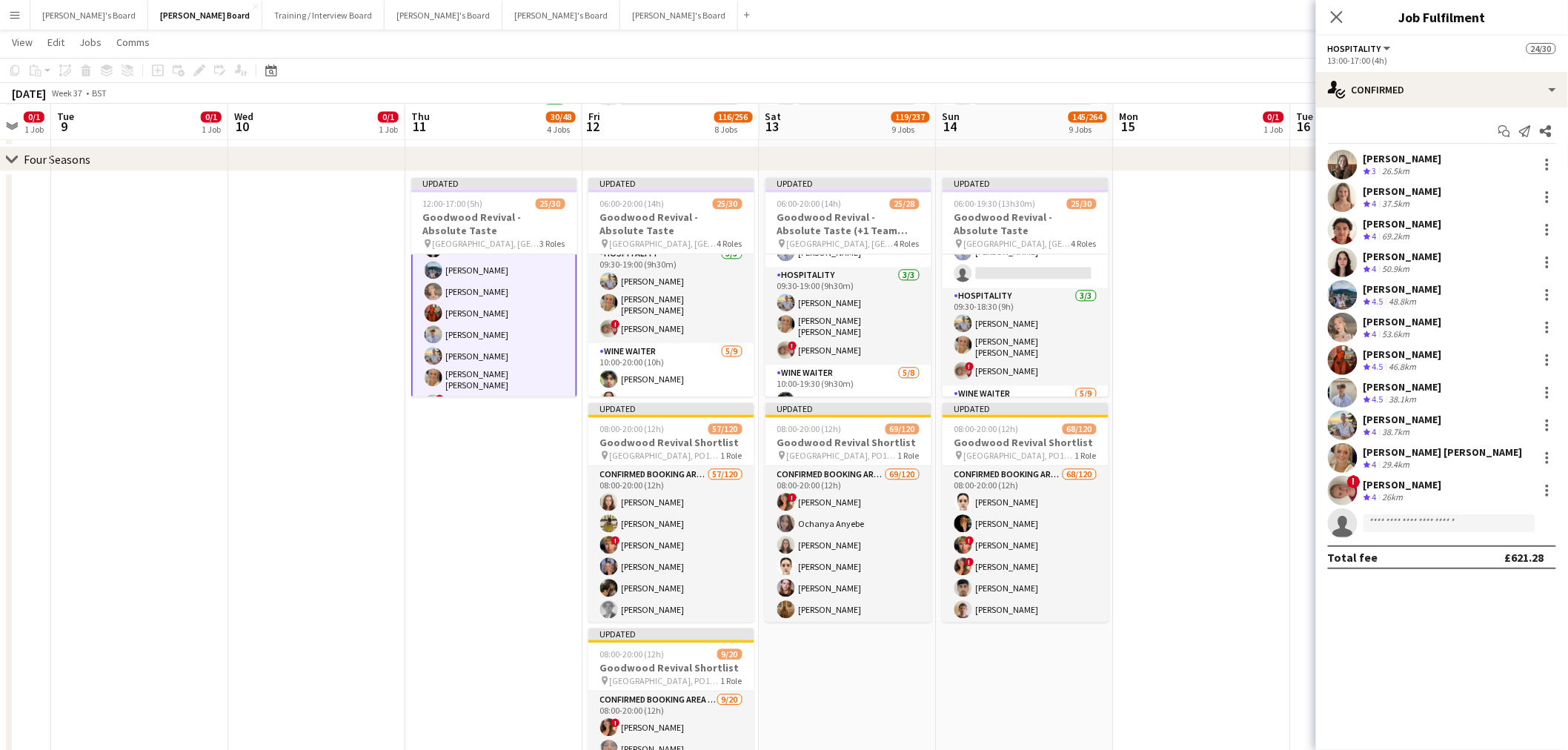
scroll to position [412, 0]
click at [1120, 354] on app-date-cell at bounding box center [1202, 524] width 177 height 706
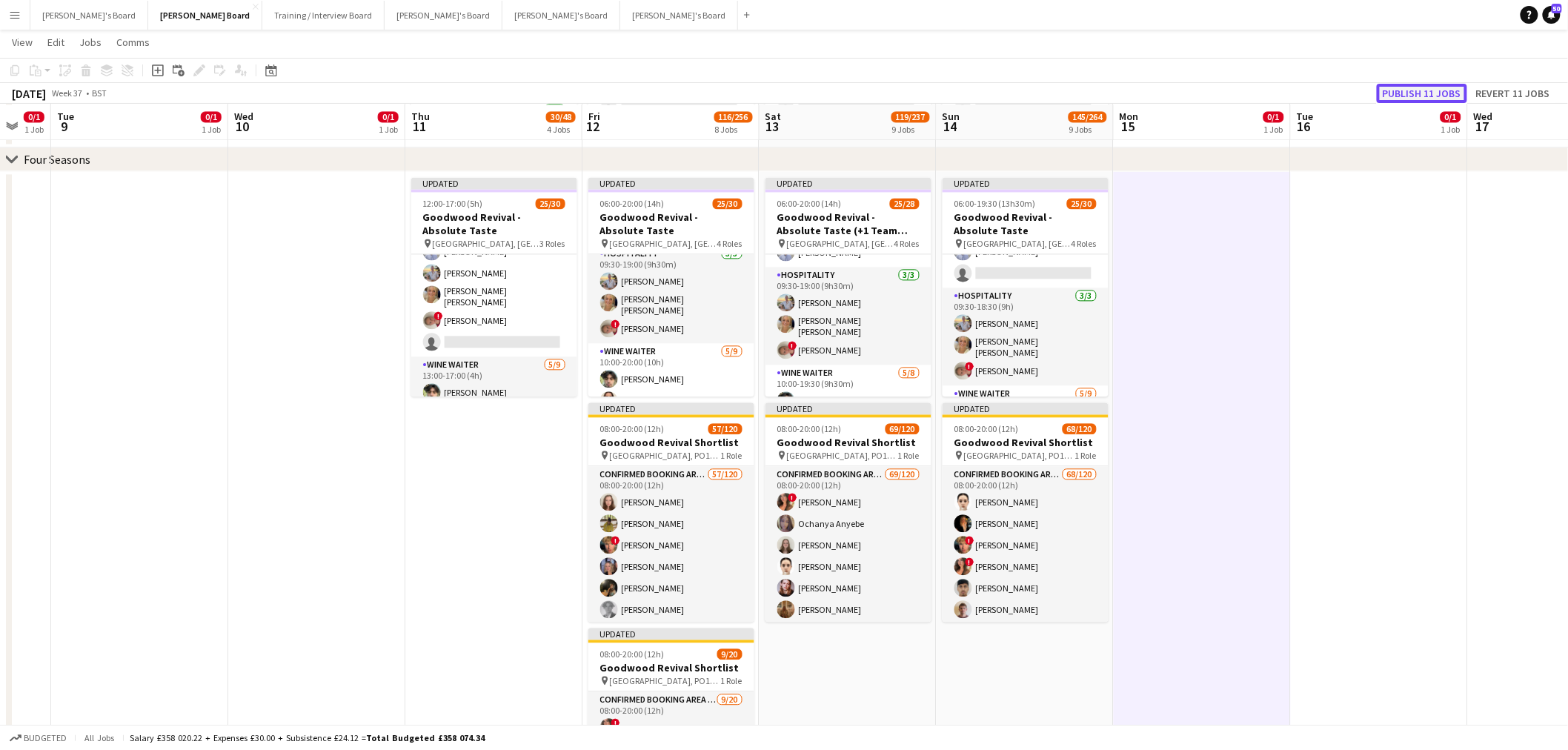
click at [1436, 97] on button "Publish 11 jobs" at bounding box center [1422, 93] width 91 height 19
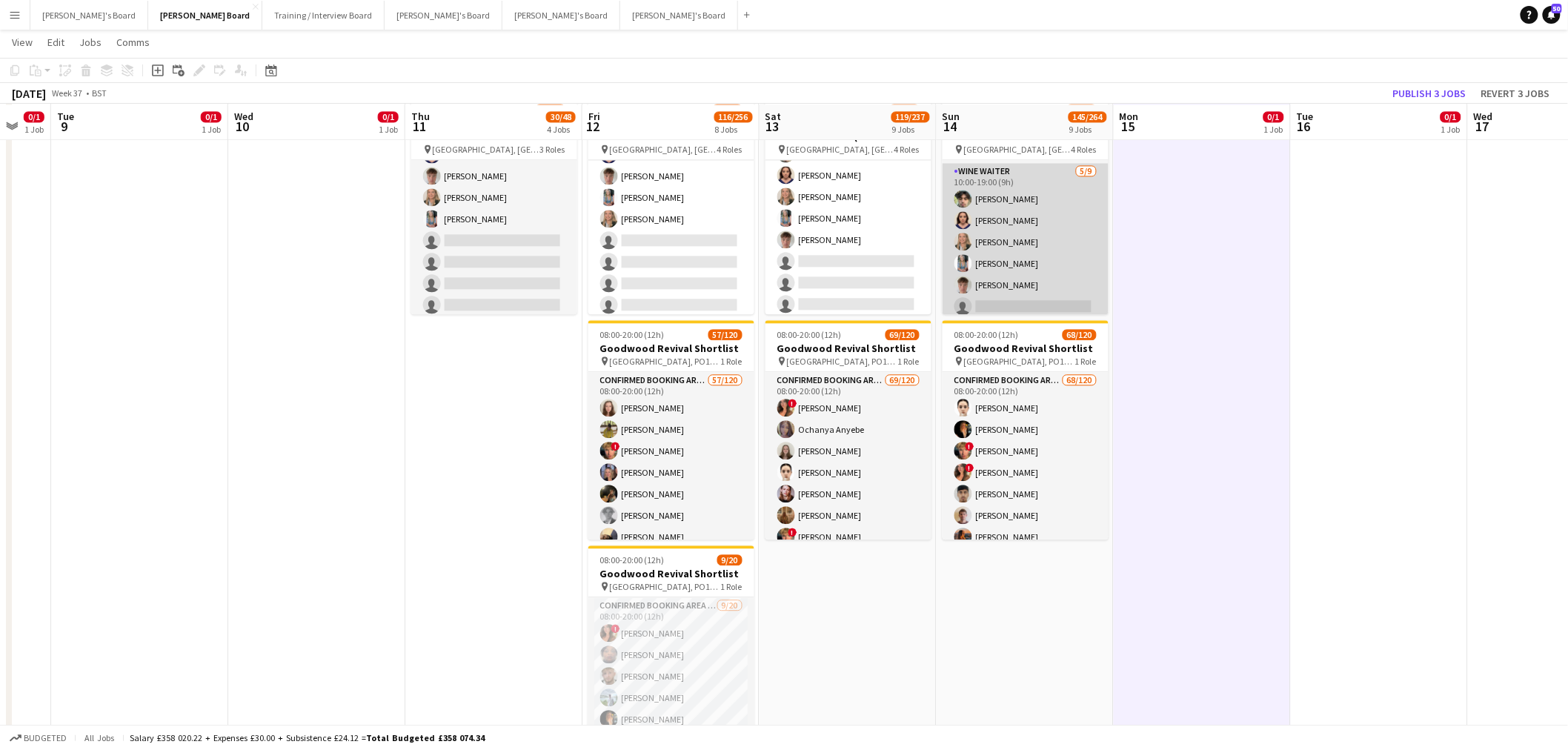
scroll to position [606, 0]
click at [984, 257] on app-card-role "WINE WAITER [DATE] 10:00-19:00 (9h) [PERSON_NAME] [PERSON_NAME] [PERSON_NAME] […" at bounding box center [1026, 208] width 166 height 222
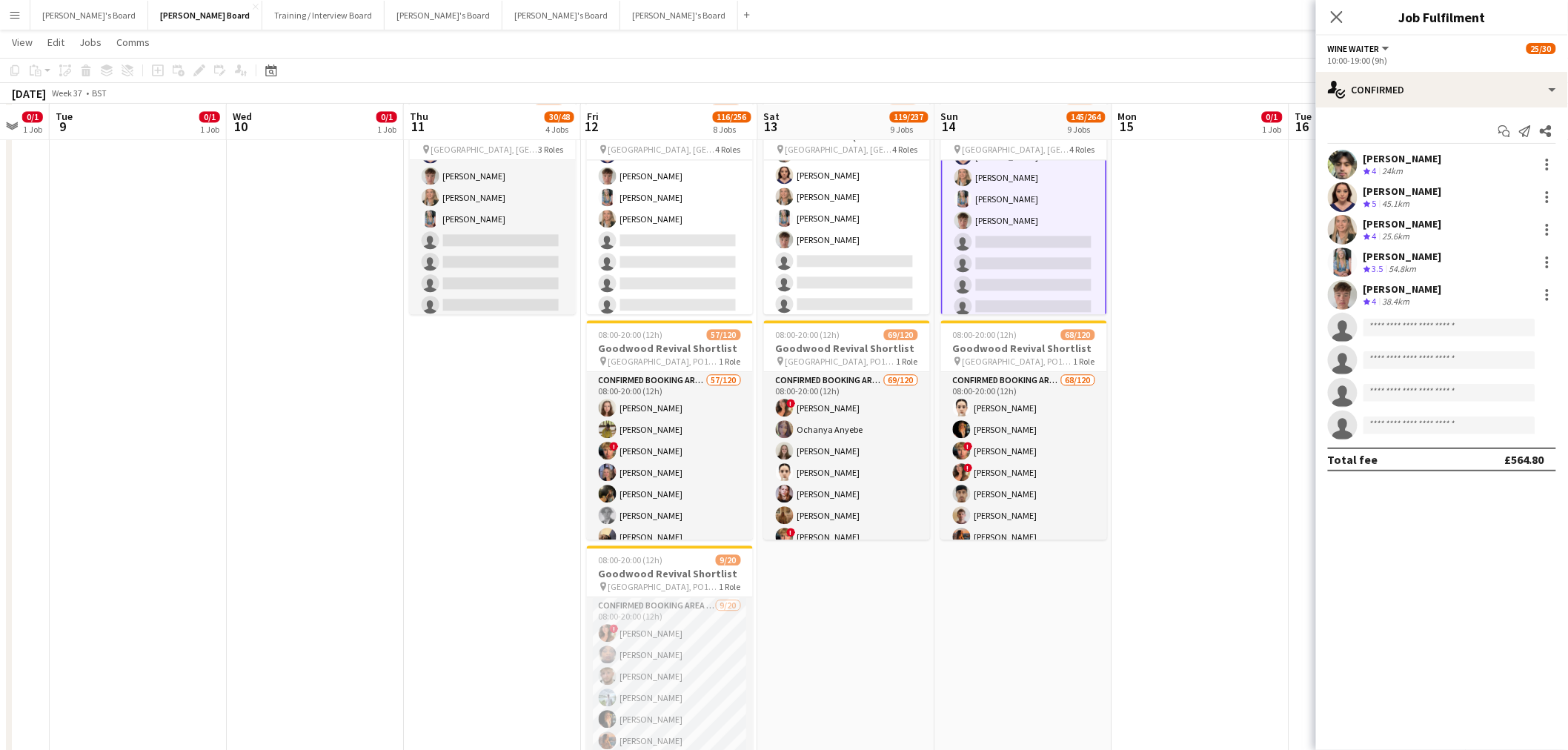
scroll to position [606, 0]
click at [1462, 323] on input at bounding box center [1449, 327] width 172 height 18
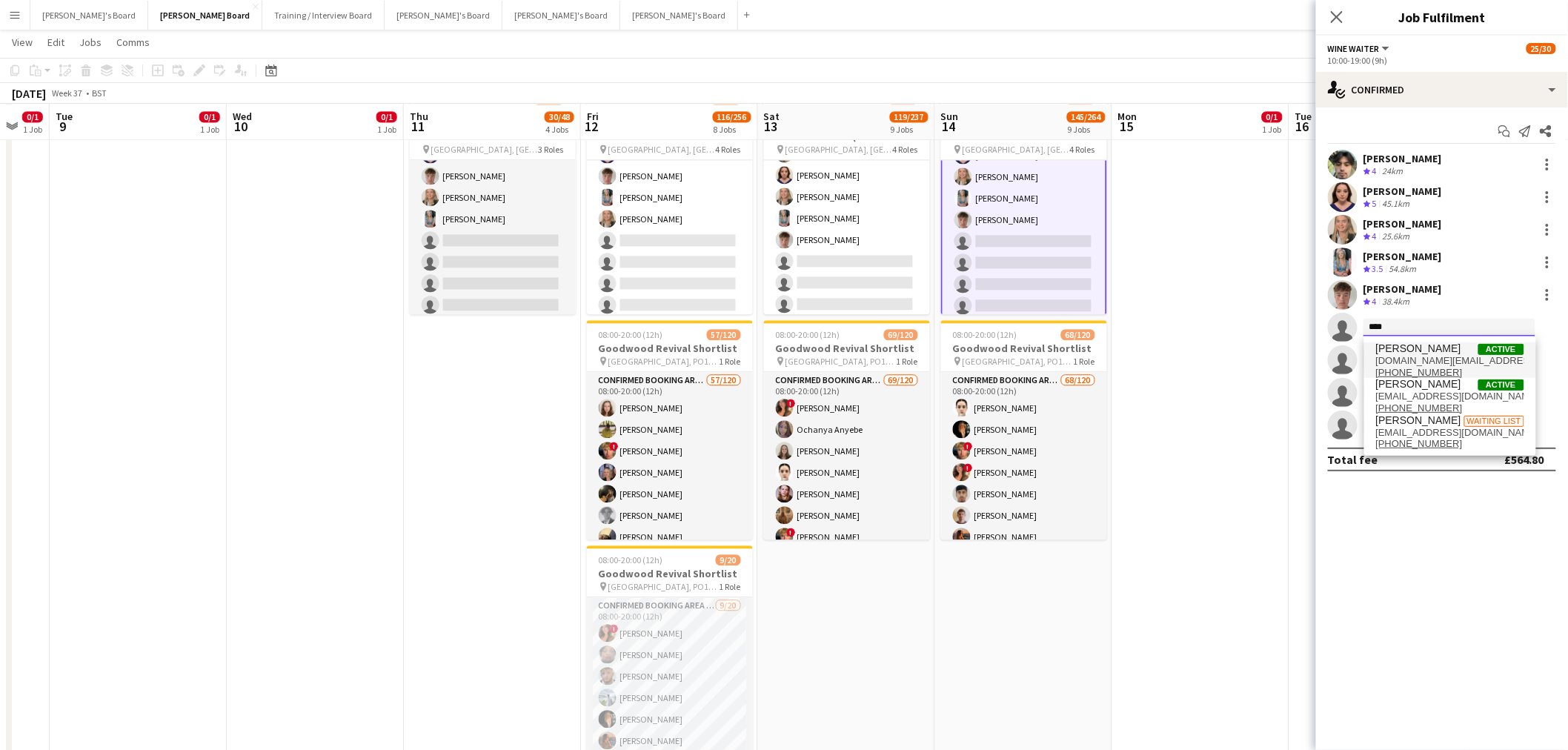
type input "****"
click at [1446, 350] on span "[PERSON_NAME] Active" at bounding box center [1450, 349] width 148 height 13
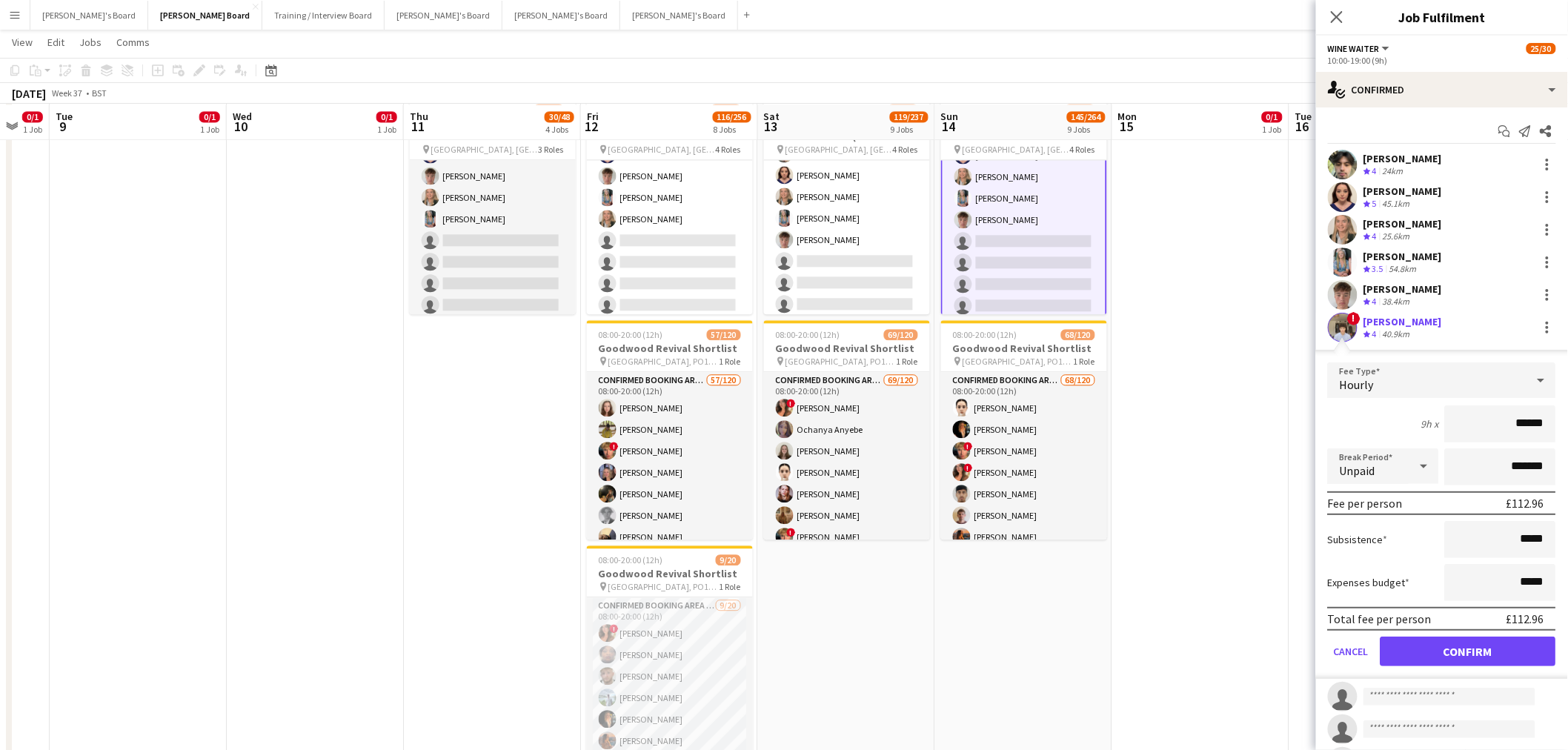
click at [1353, 329] on app-user-avatar at bounding box center [1343, 327] width 29 height 29
click at [1433, 654] on button "Confirm" at bounding box center [1469, 651] width 176 height 29
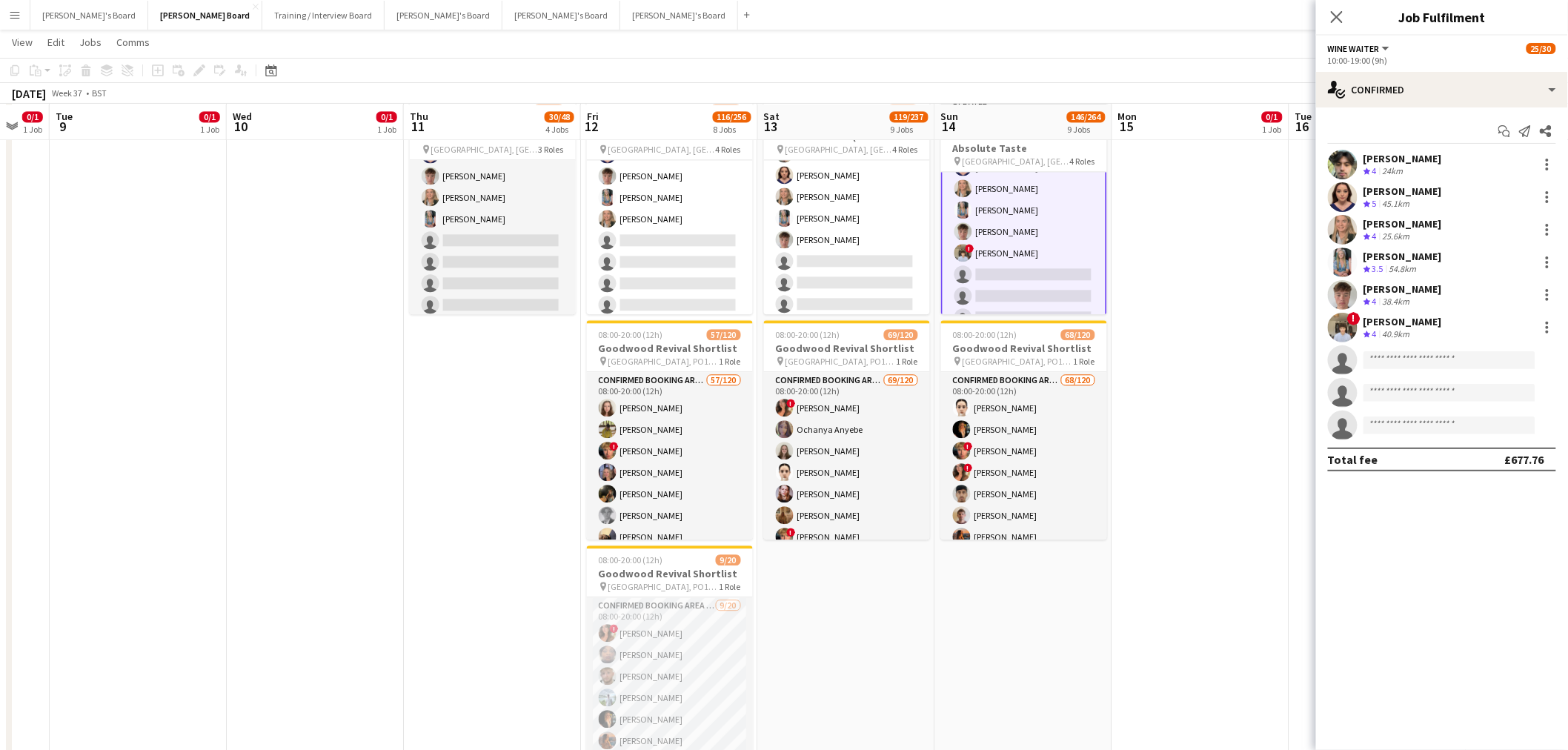
click at [1359, 329] on div "! [PERSON_NAME] Crew rating 4 40.9km" at bounding box center [1442, 327] width 252 height 29
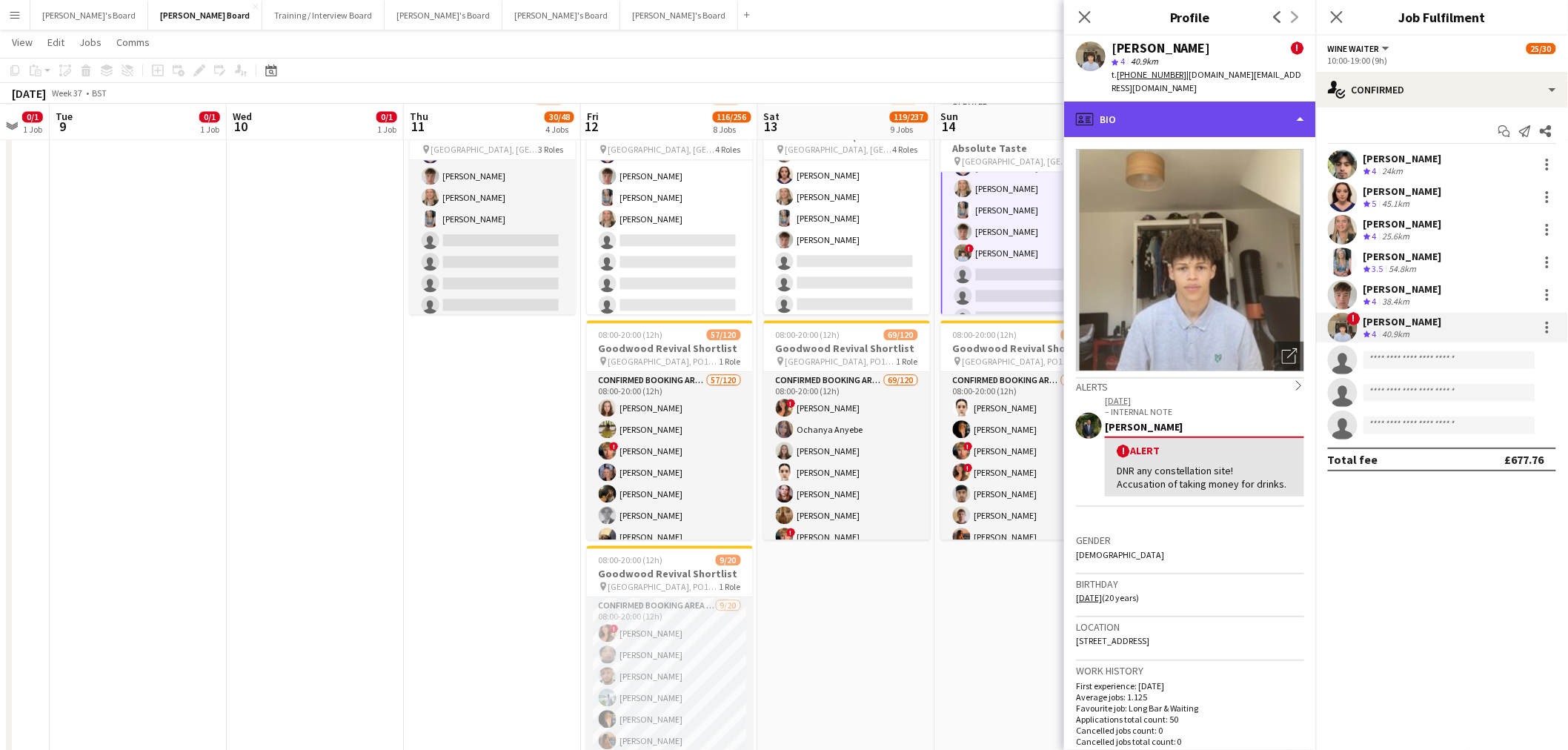
click at [1212, 116] on div "profile Bio" at bounding box center [1190, 119] width 252 height 35
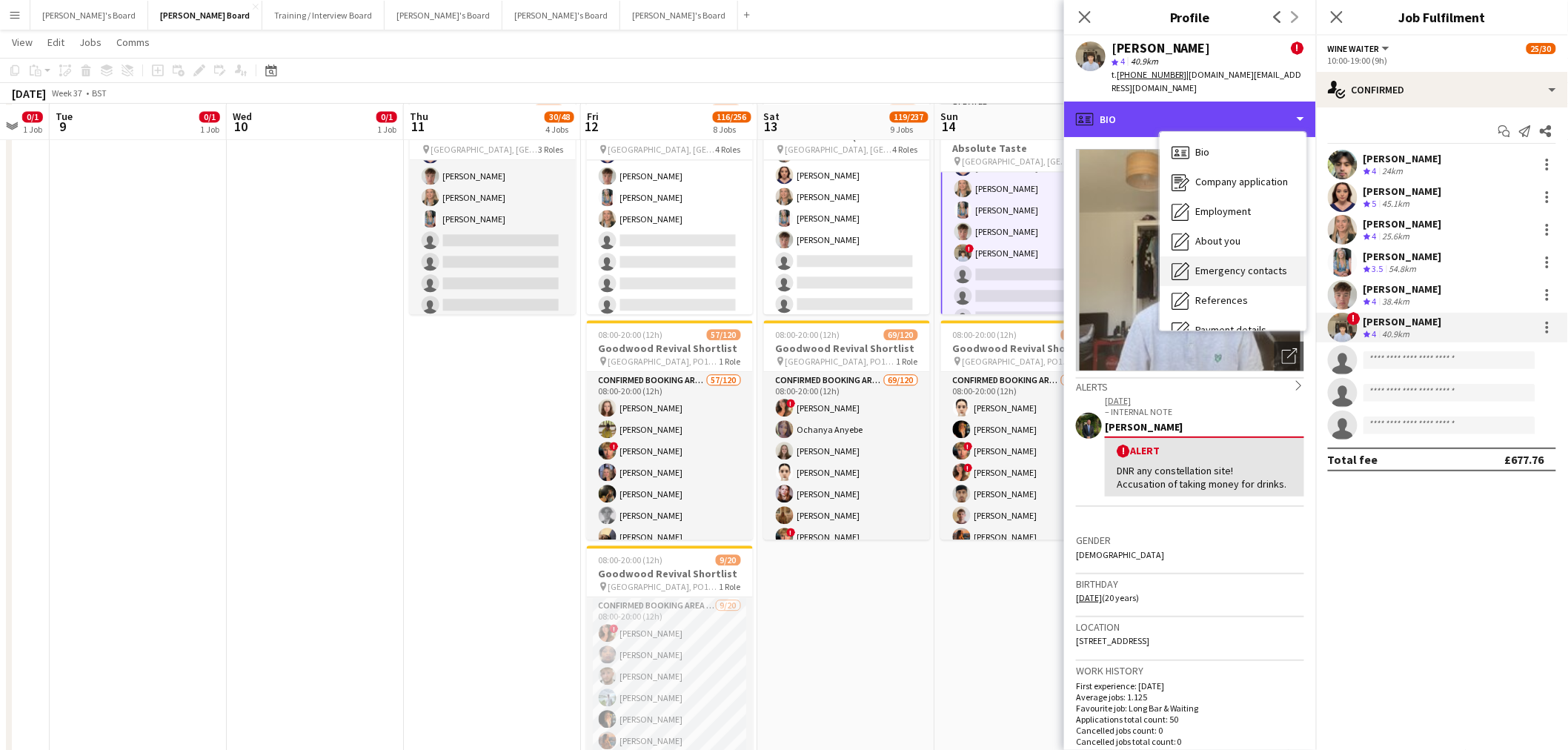
scroll to position [197, 0]
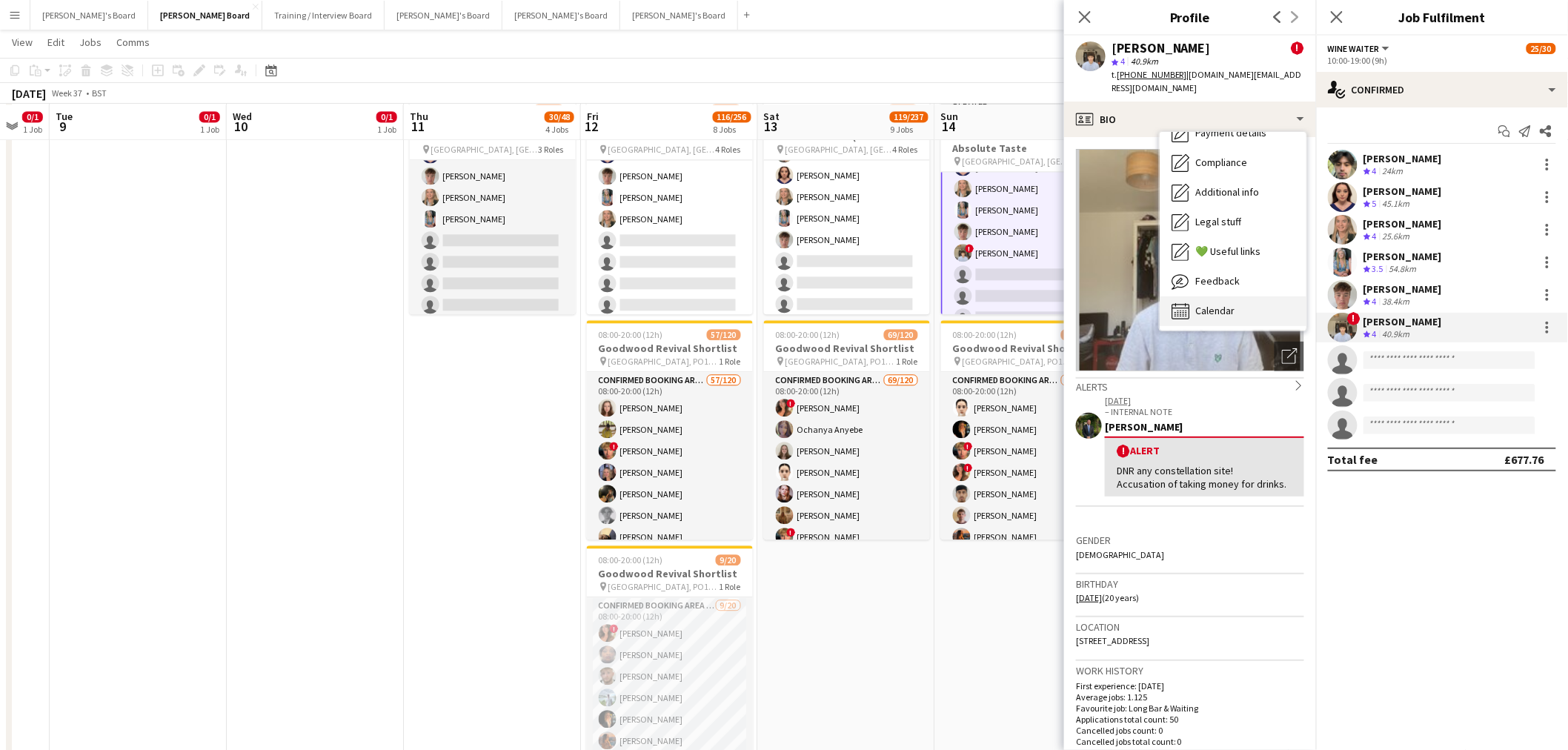
click at [1235, 297] on div "Calendar Calendar" at bounding box center [1233, 311] width 147 height 29
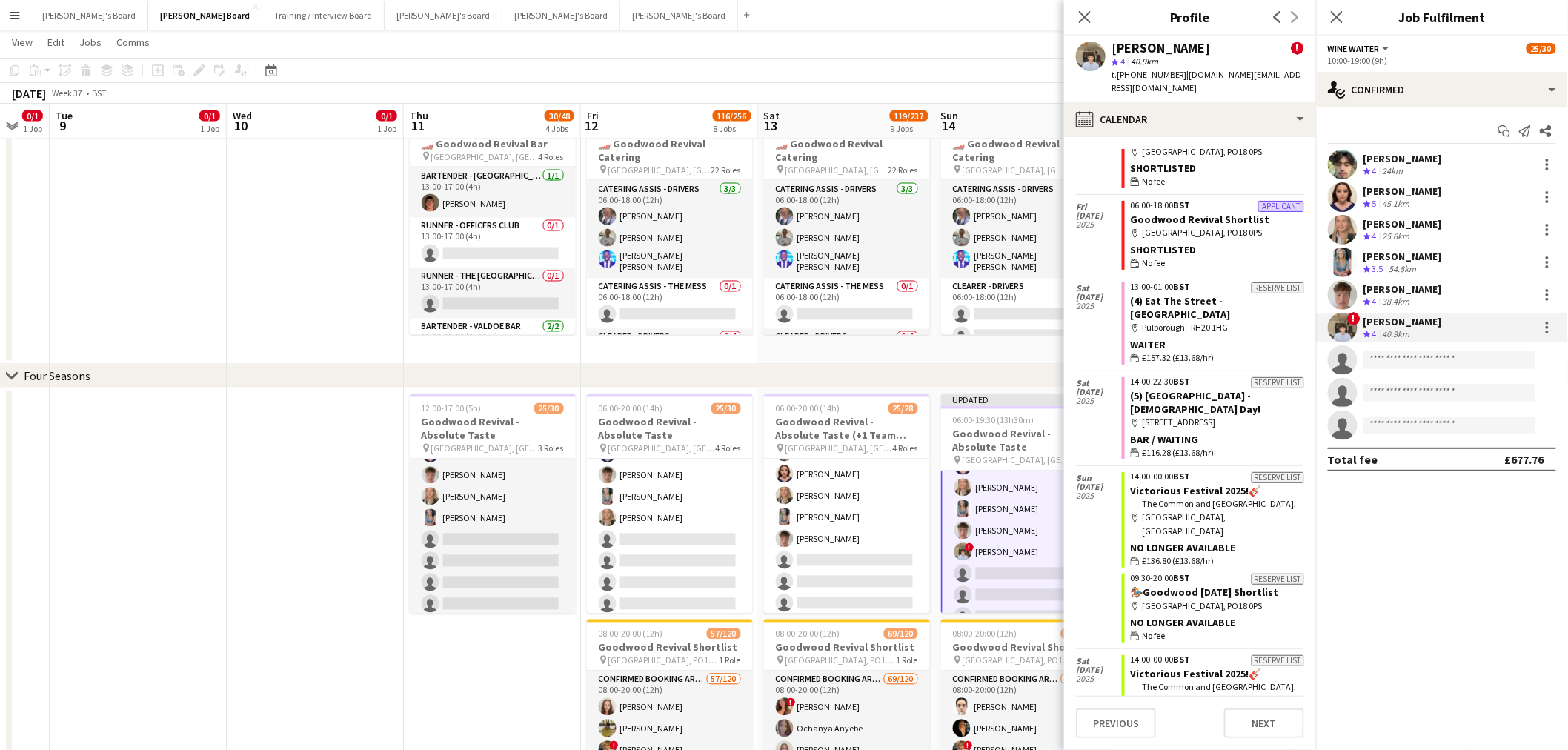
scroll to position [147, 0]
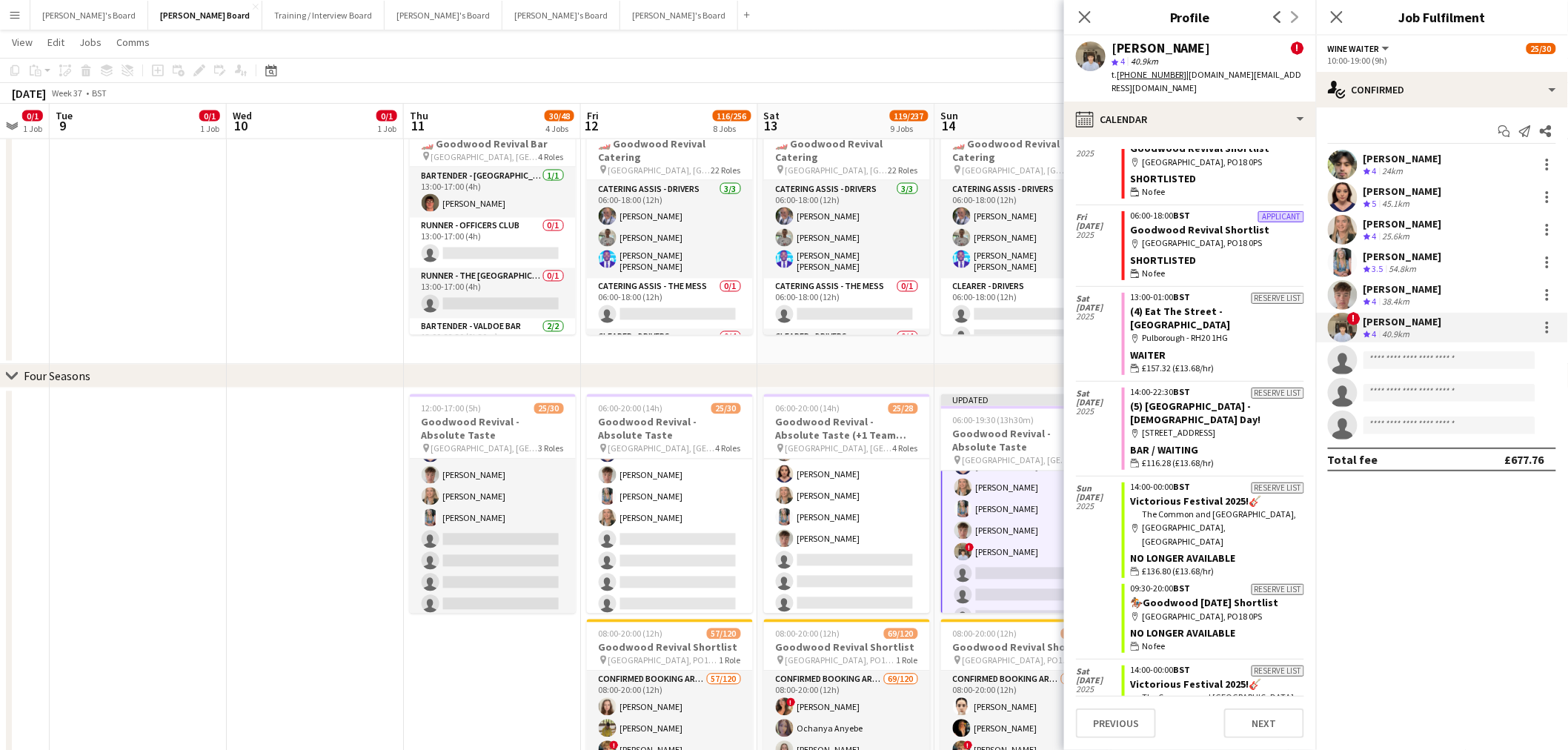
click at [1286, 79] on div "[PERSON_NAME] ! star 4 40.9km t. [PHONE_NUMBER] | [DOMAIN_NAME][EMAIL_ADDRESS][…" at bounding box center [1190, 68] width 252 height 66
click at [1268, 112] on div "calendar-full Calendar" at bounding box center [1190, 119] width 252 height 35
click at [1234, 274] on span "Feedback" at bounding box center [1218, 281] width 44 height 13
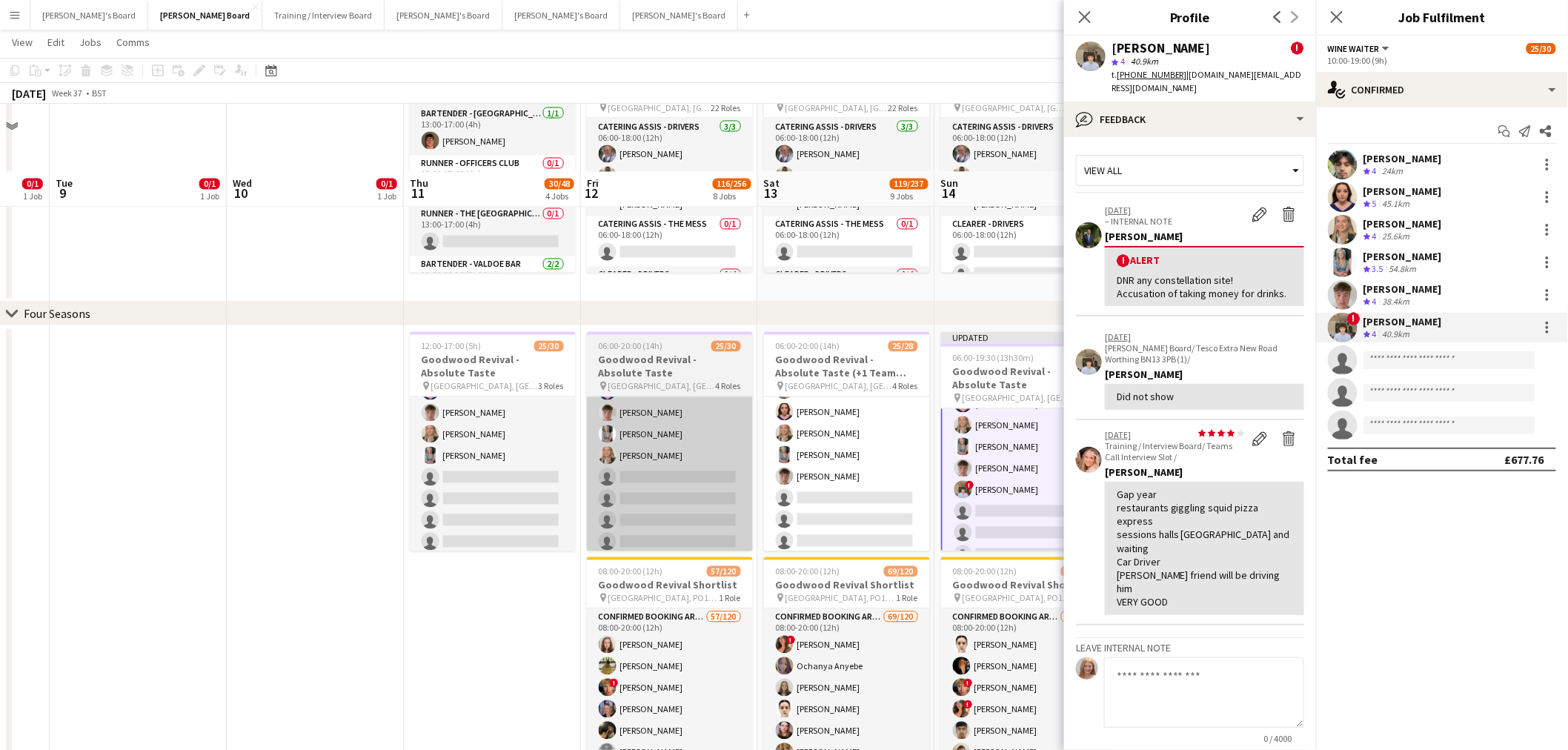
scroll to position [1182, 0]
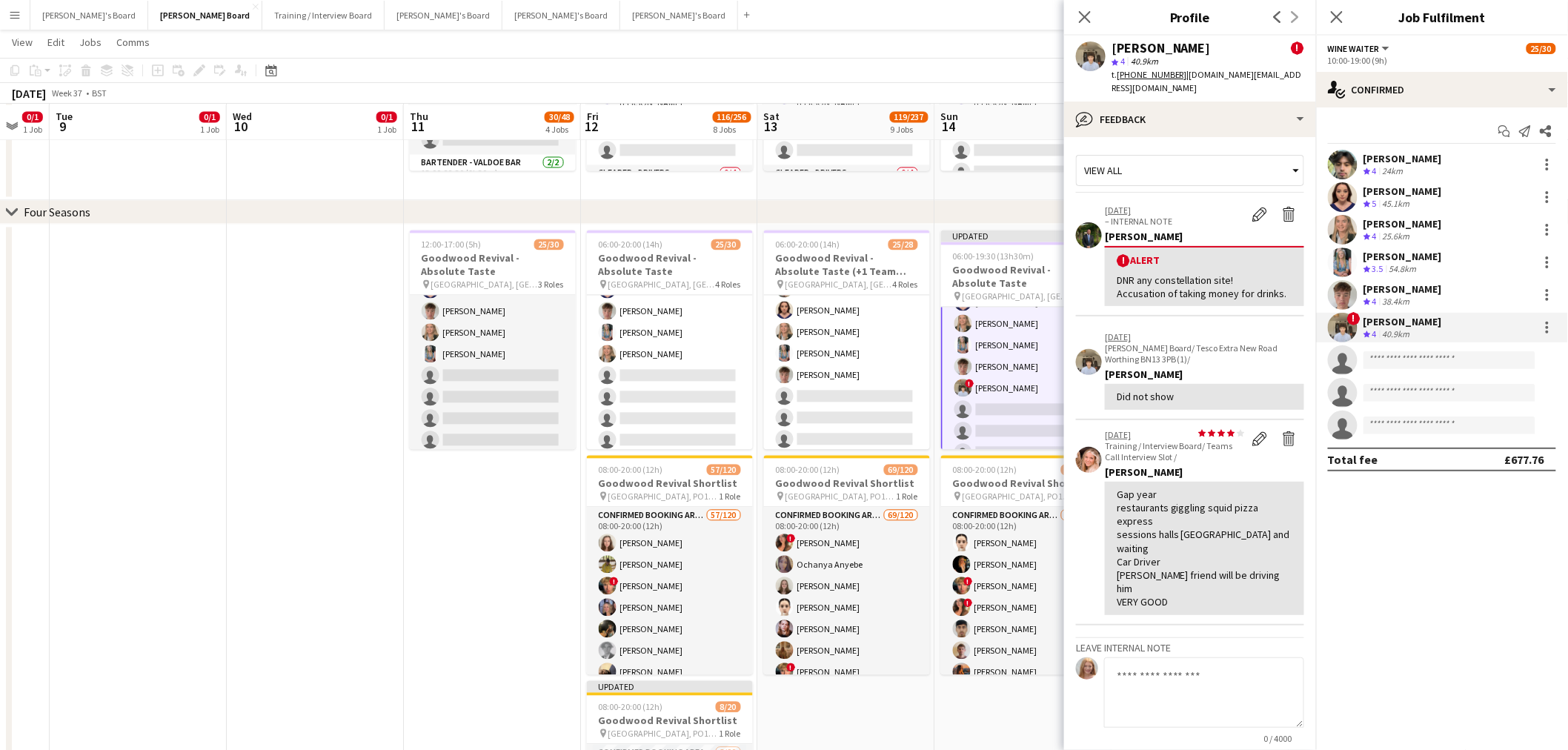
drag, startPoint x: 1227, startPoint y: 396, endPoint x: 1072, endPoint y: 317, distance: 174.0
click at [1072, 317] on app-crew-profile-feedback-tab "View all [DATE] – INTERNAL NOTE Edit alert Delete alert [PERSON_NAME] ! Alert D…" at bounding box center [1190, 443] width 252 height 613
click at [1223, 313] on app-crew-profile-feedback-alert "[DATE] – INTERNAL NOTE Edit alert Delete alert [PERSON_NAME] ! Alert DNR any co…" at bounding box center [1190, 256] width 228 height 122
drag, startPoint x: 1279, startPoint y: 295, endPoint x: 1072, endPoint y: 242, distance: 213.7
click at [1072, 242] on app-crew-profile-feedback-tab "View all [DATE] – INTERNAL NOTE Edit alert Delete alert [PERSON_NAME] ! Alert D…" at bounding box center [1190, 443] width 252 height 613
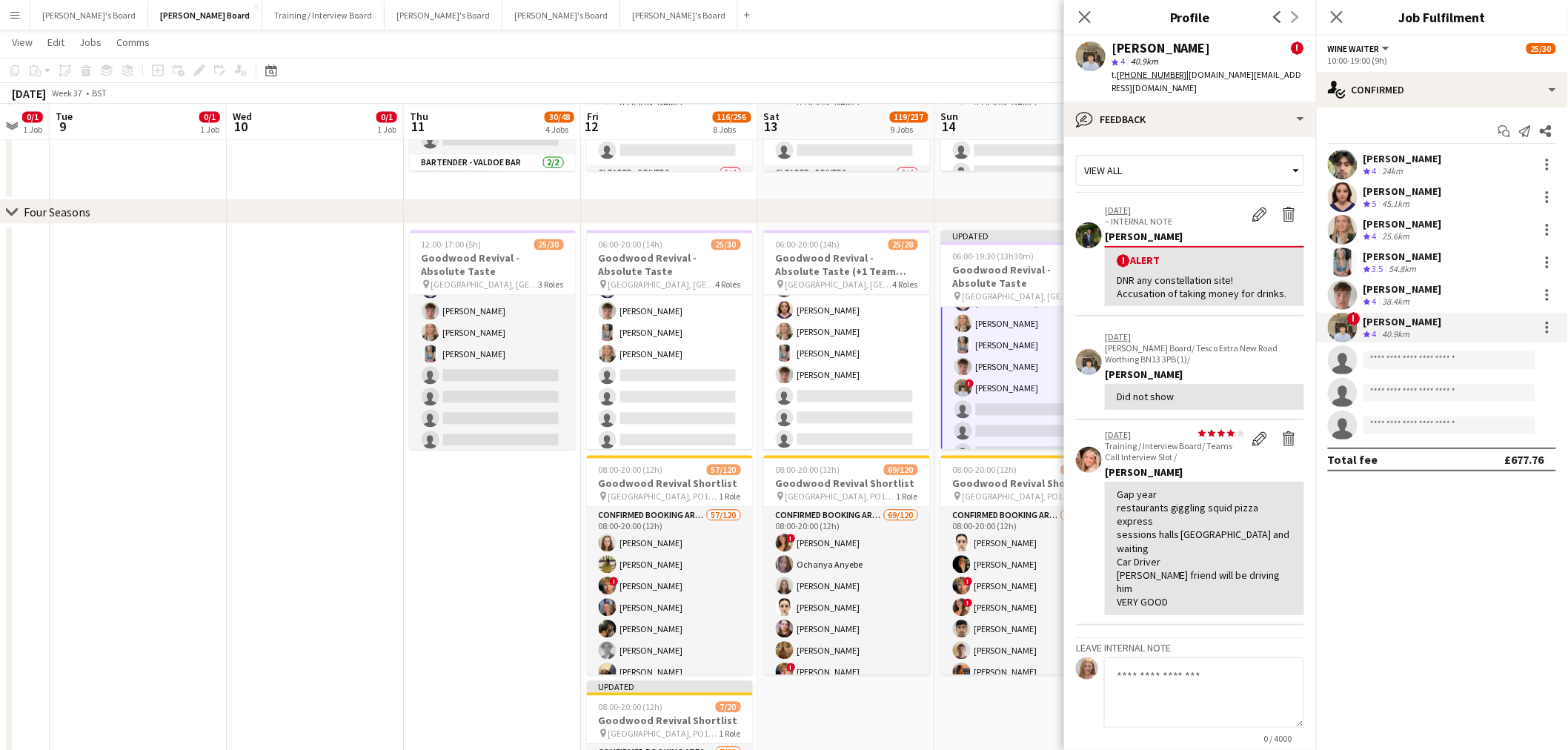
click at [1214, 215] on p "– INTERNAL NOTE" at bounding box center [1175, 220] width 140 height 11
click at [1548, 326] on div at bounding box center [1548, 328] width 3 height 3
click at [1486, 497] on span "Remove" at bounding box center [1475, 496] width 44 height 13
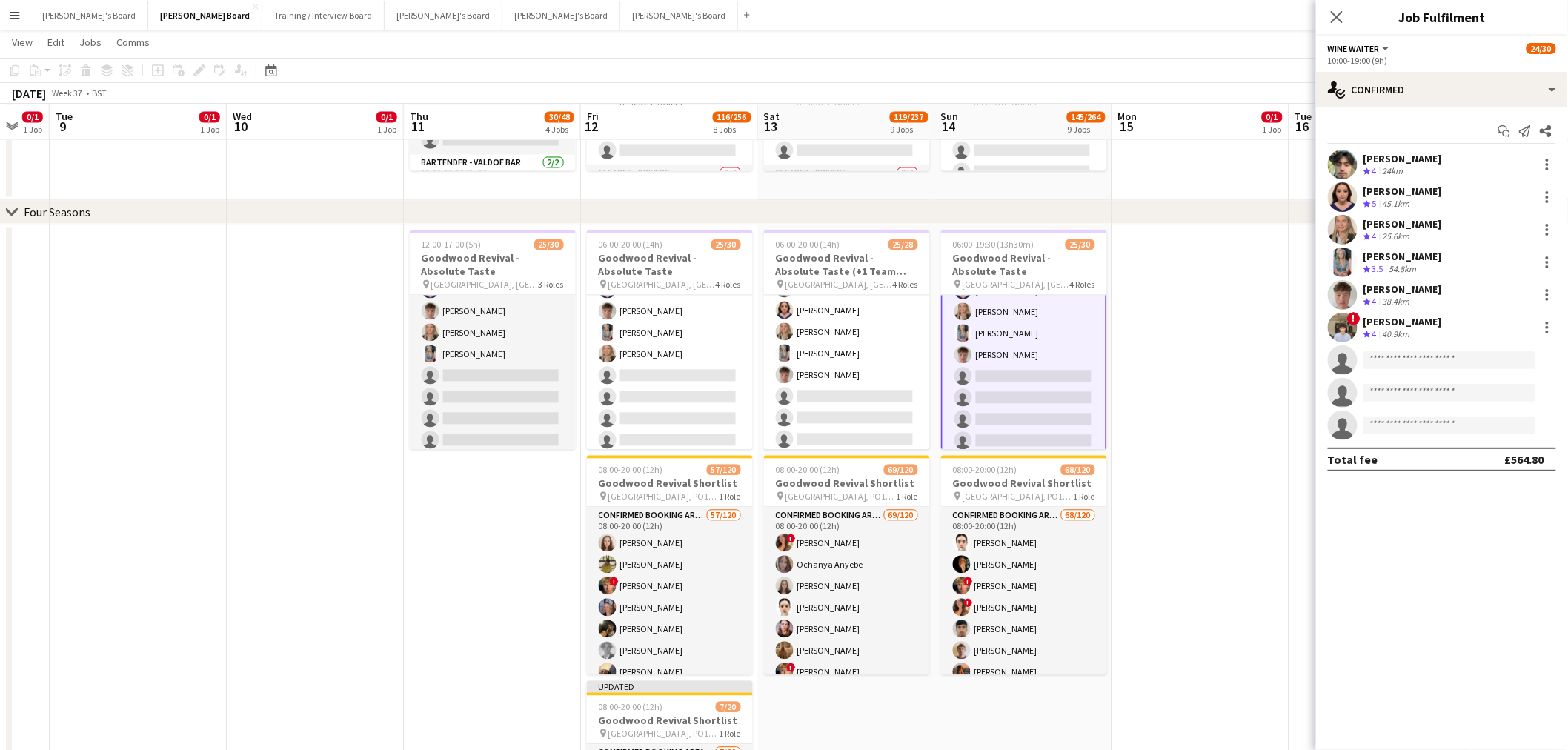
click at [187, 515] on app-date-cell at bounding box center [137, 577] width 177 height 706
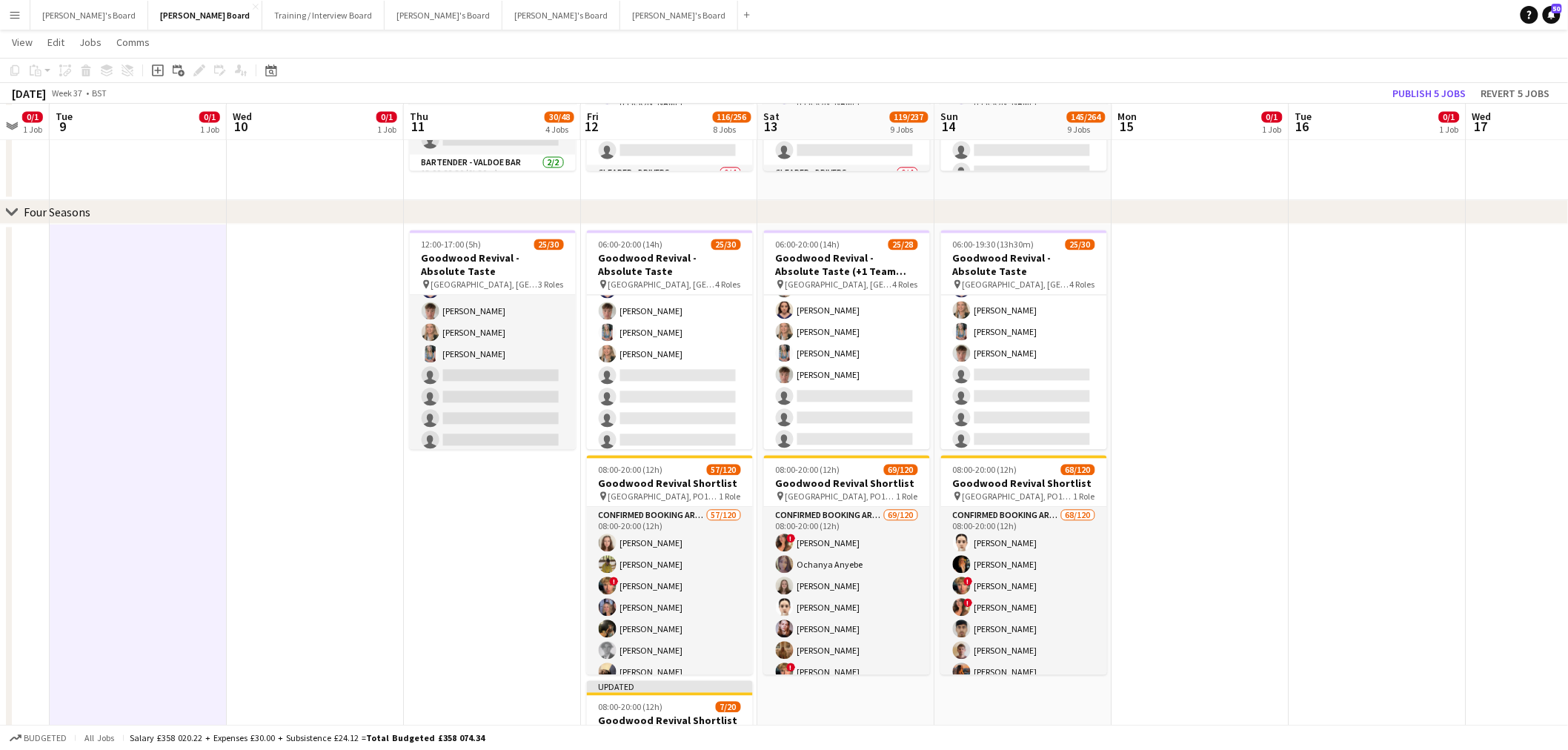
scroll to position [606, 0]
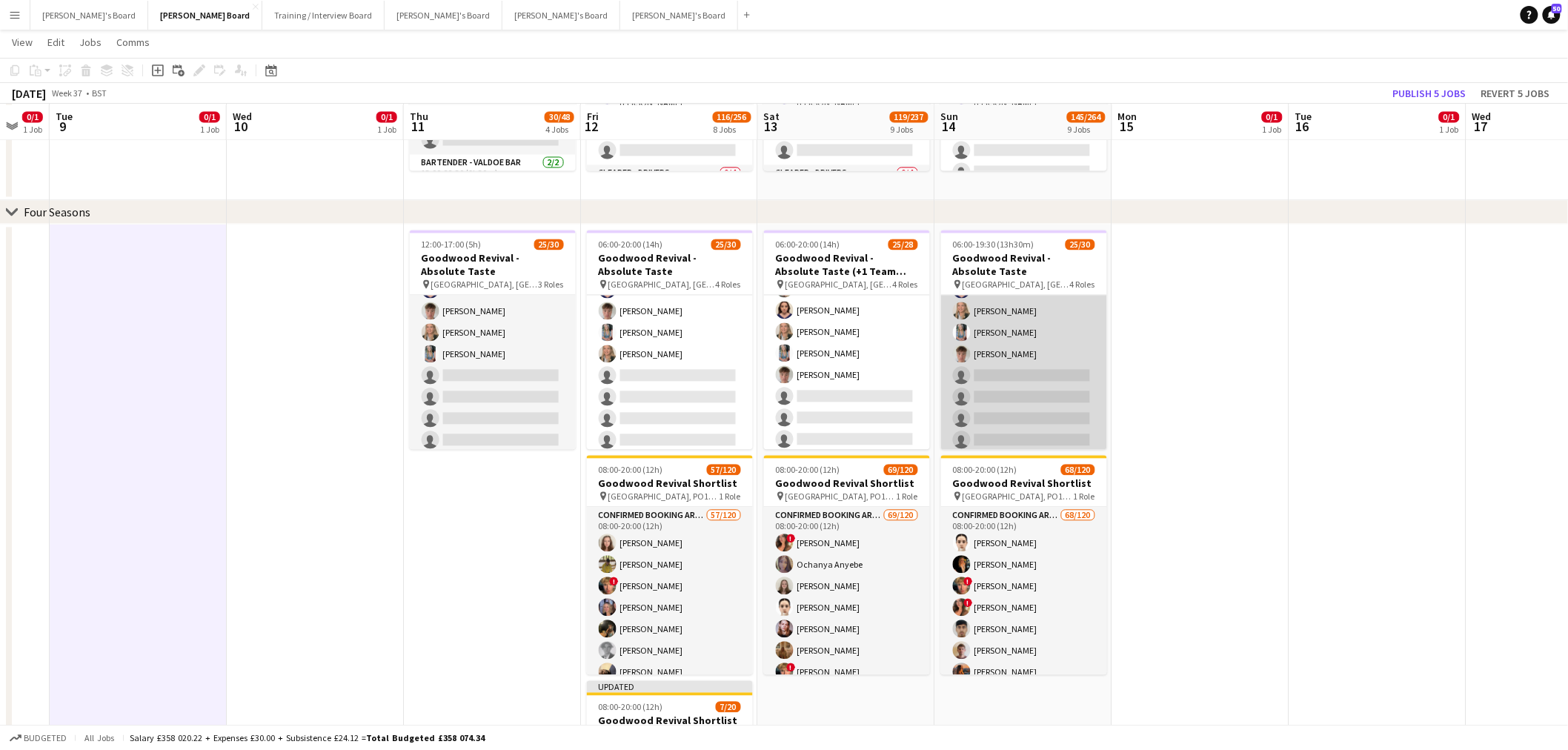
click at [986, 381] on app-card-role "WINE WAITER [DATE] 10:00-19:00 (9h) [PERSON_NAME] [PERSON_NAME] [PERSON_NAME] […" at bounding box center [1024, 343] width 166 height 222
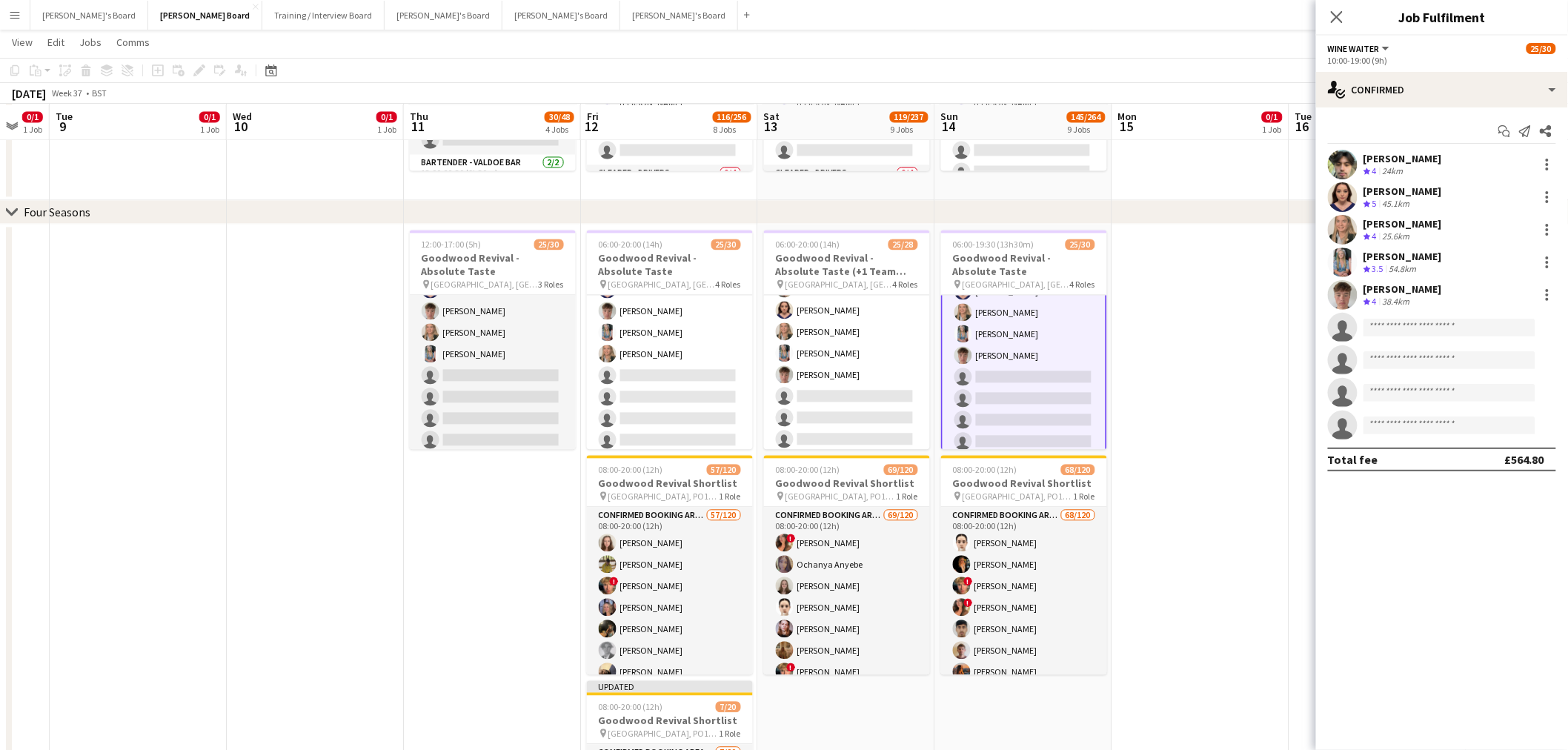
scroll to position [606, 0]
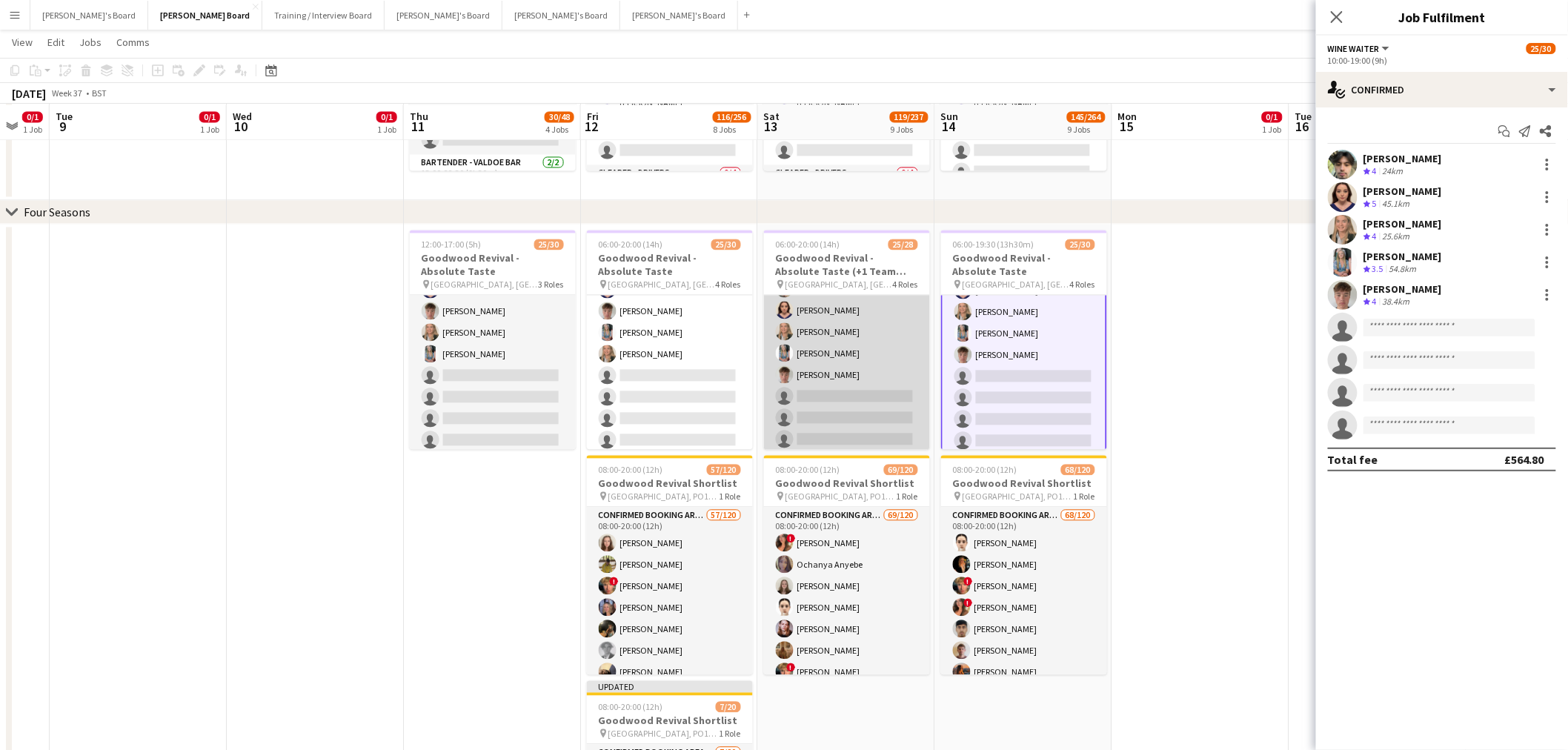
click at [877, 313] on app-card-role "WINE WAITER [DATE] 10:00-19:30 (9h30m) [PERSON_NAME] [PERSON_NAME] [PERSON_NAME…" at bounding box center [847, 354] width 166 height 201
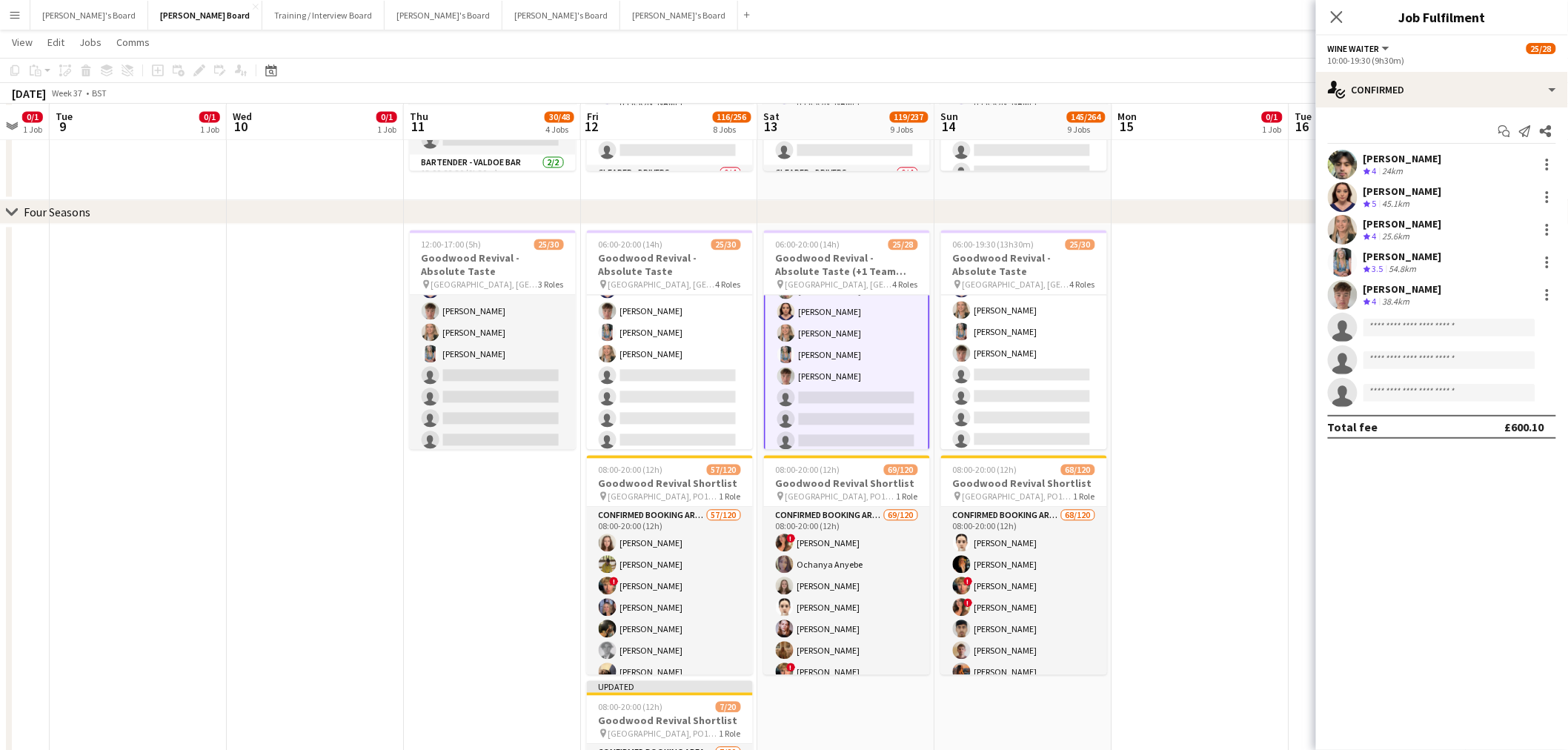
scroll to position [606, 0]
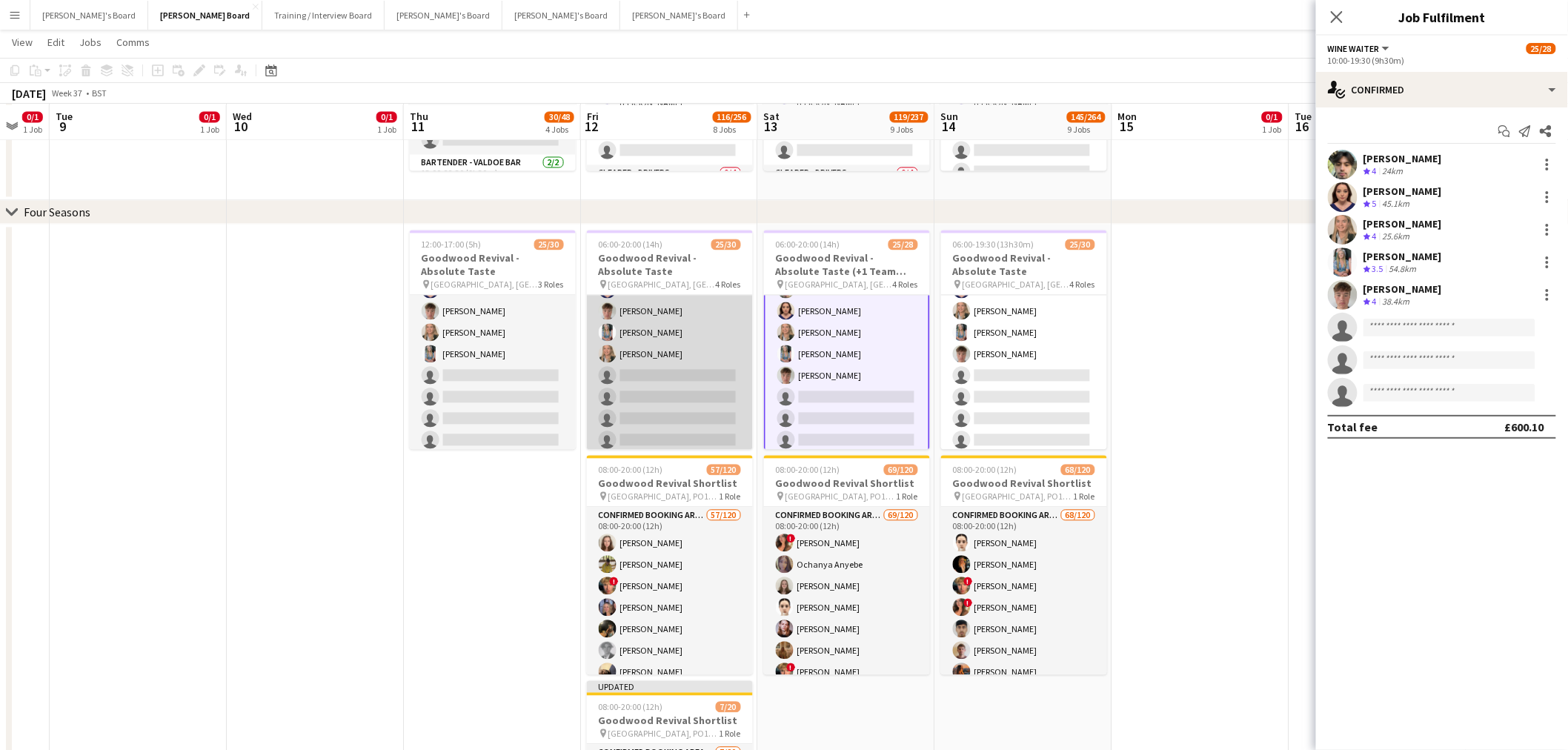
click at [698, 362] on app-card-role "WINE WAITER [DATE] 10:00-20:00 (10h) [PERSON_NAME] [PERSON_NAME] [PERSON_NAME] …" at bounding box center [670, 343] width 166 height 222
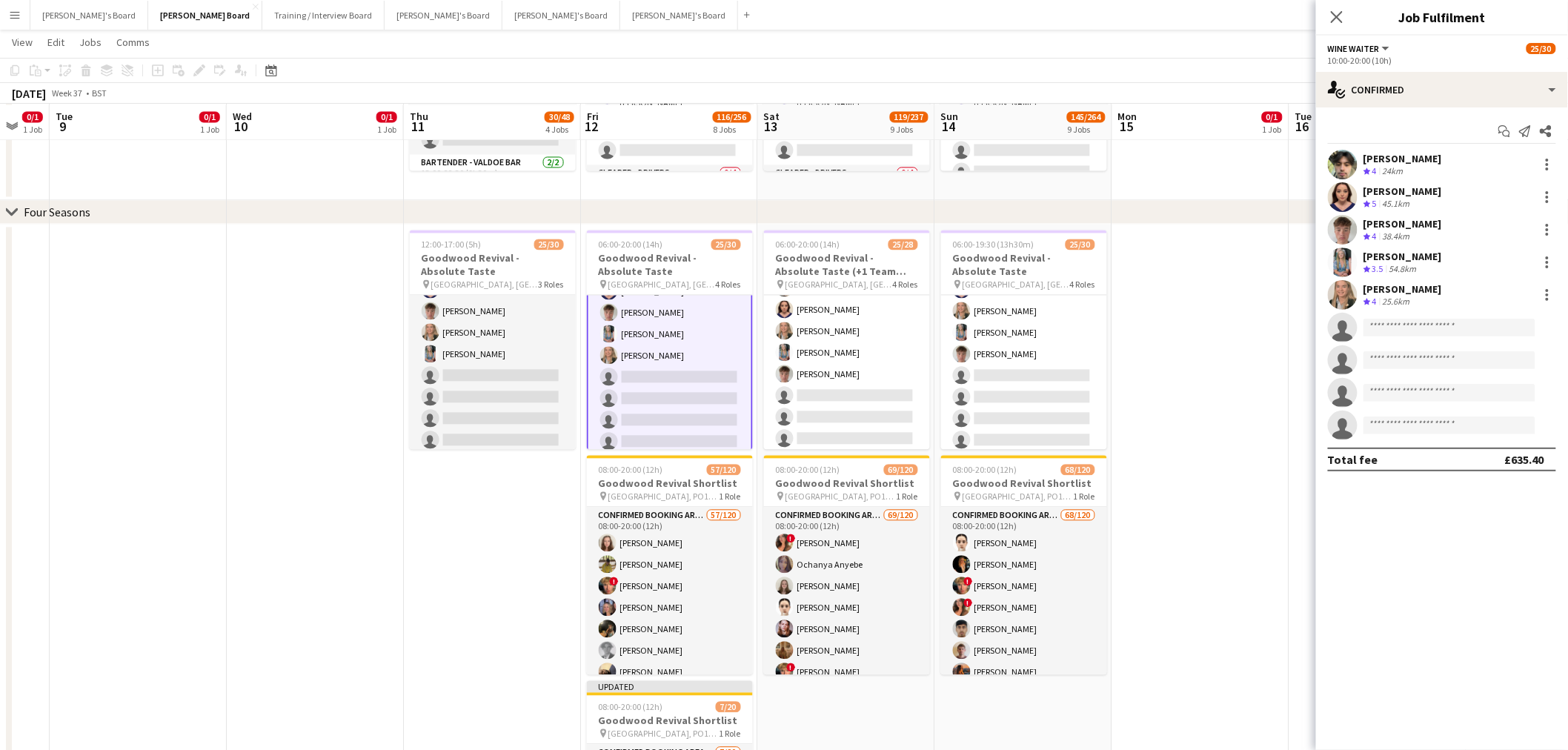
scroll to position [563, 0]
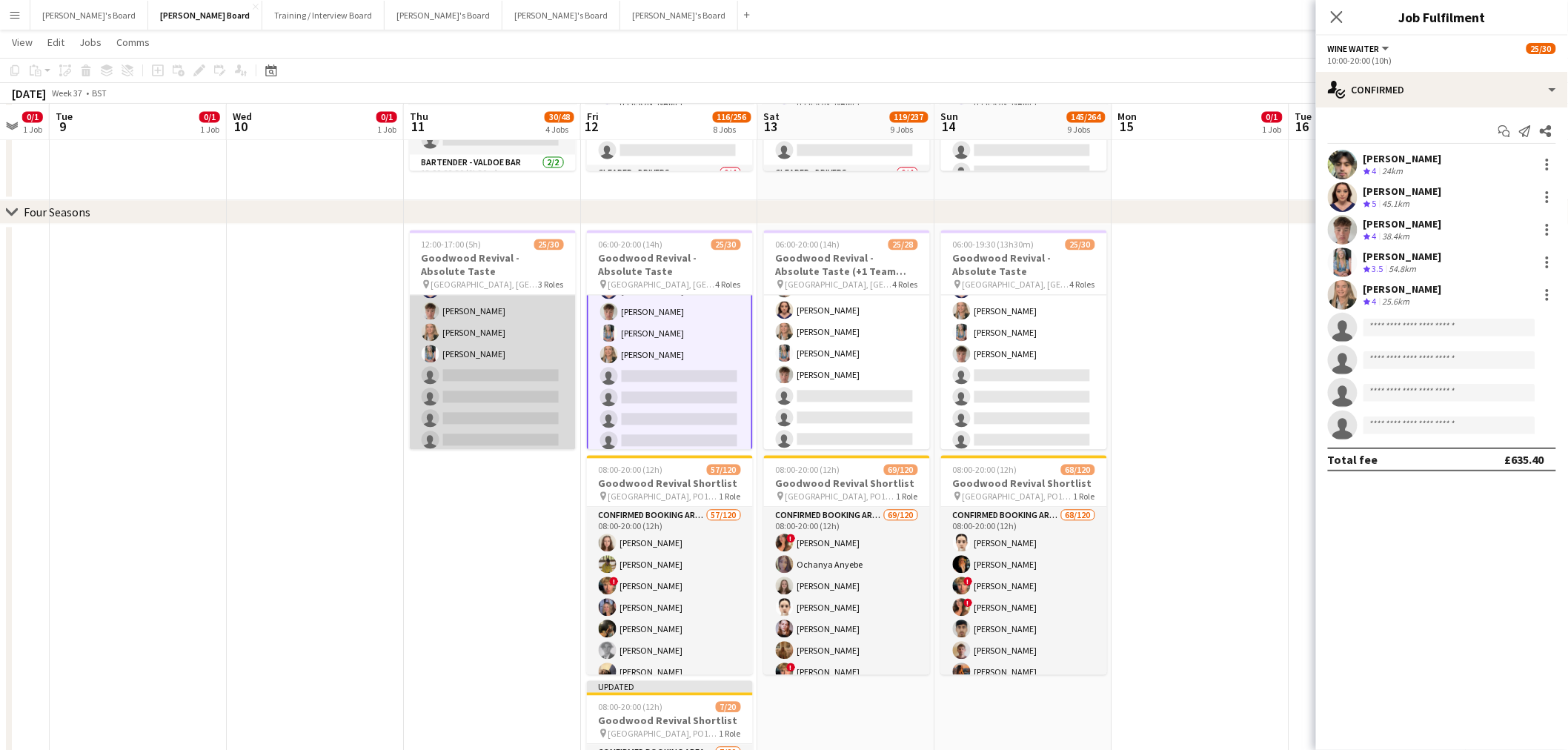
click at [516, 371] on app-card-role "WINE WAITER [DATE] 13:00-17:00 (4h) [PERSON_NAME] [PERSON_NAME] [PERSON_NAME] […" at bounding box center [493, 343] width 166 height 222
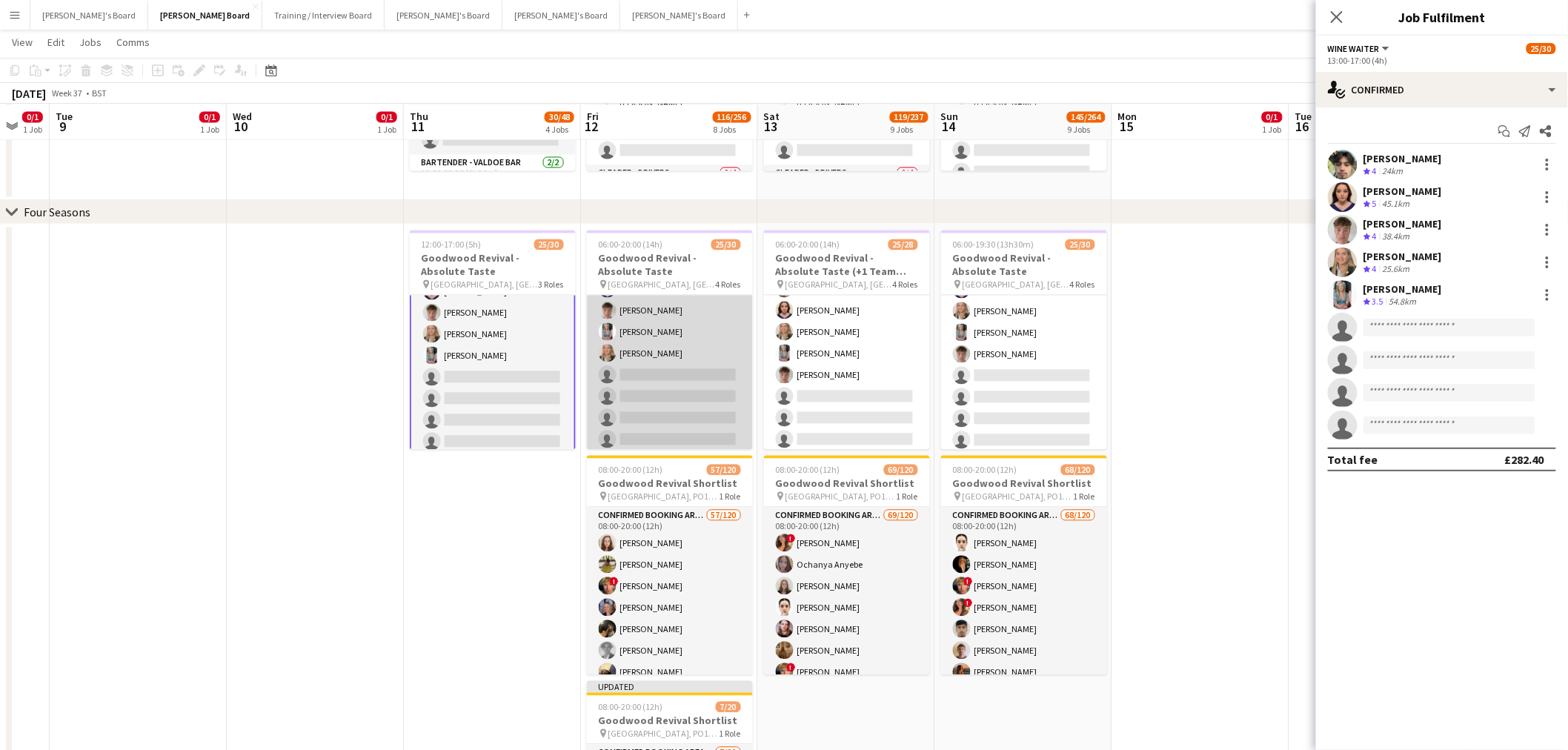
scroll to position [606, 0]
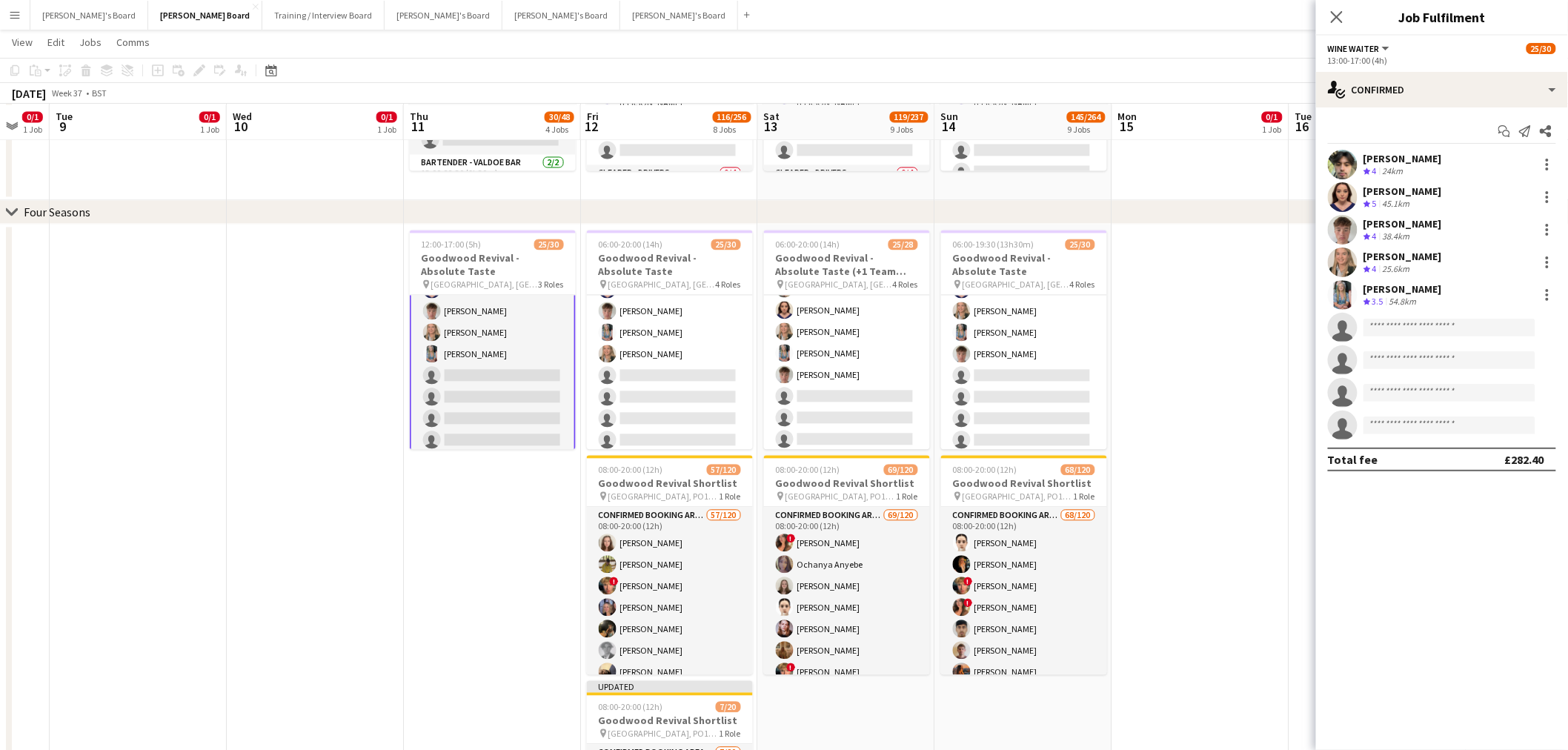
click at [1192, 346] on app-date-cell at bounding box center [1201, 577] width 177 height 706
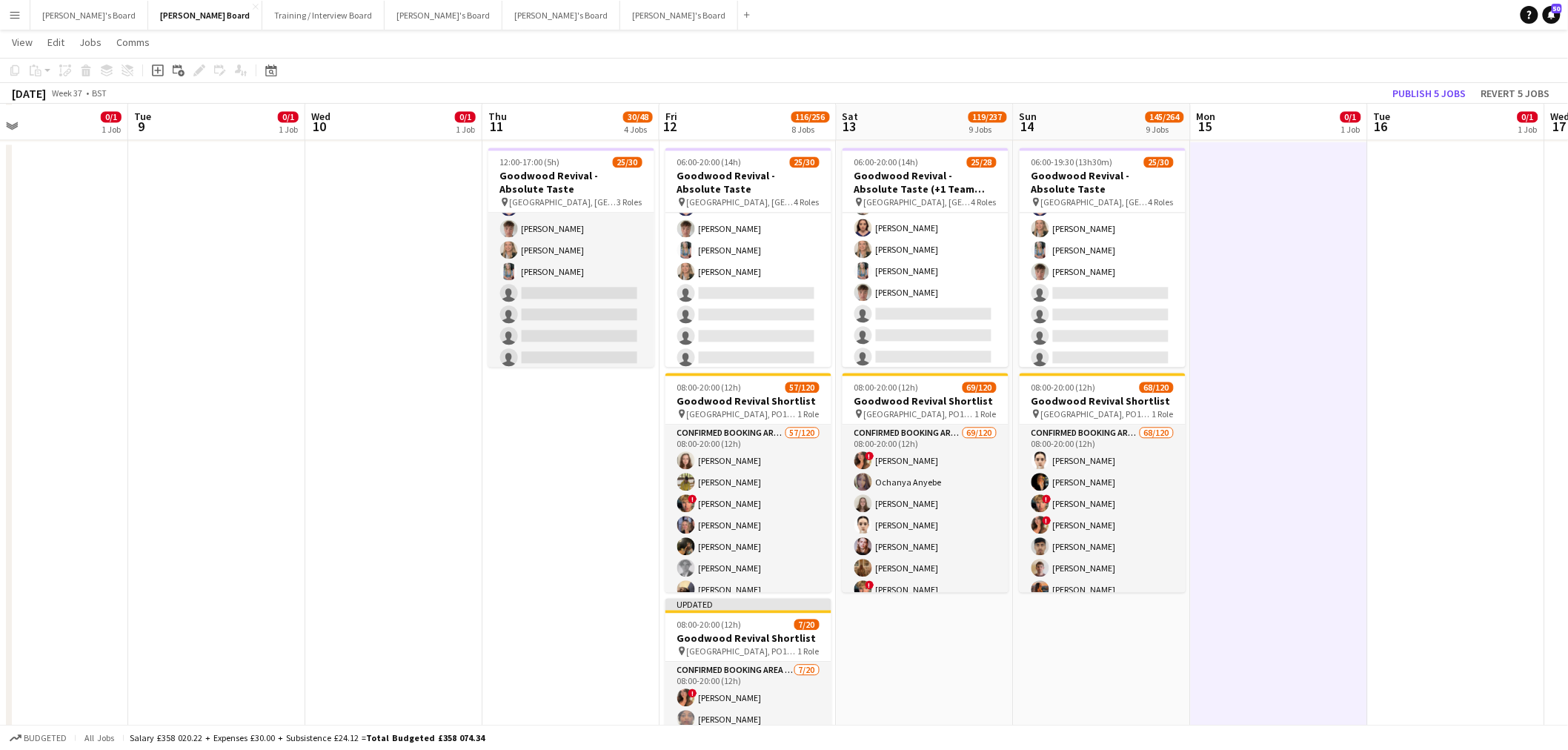
scroll to position [0, 357]
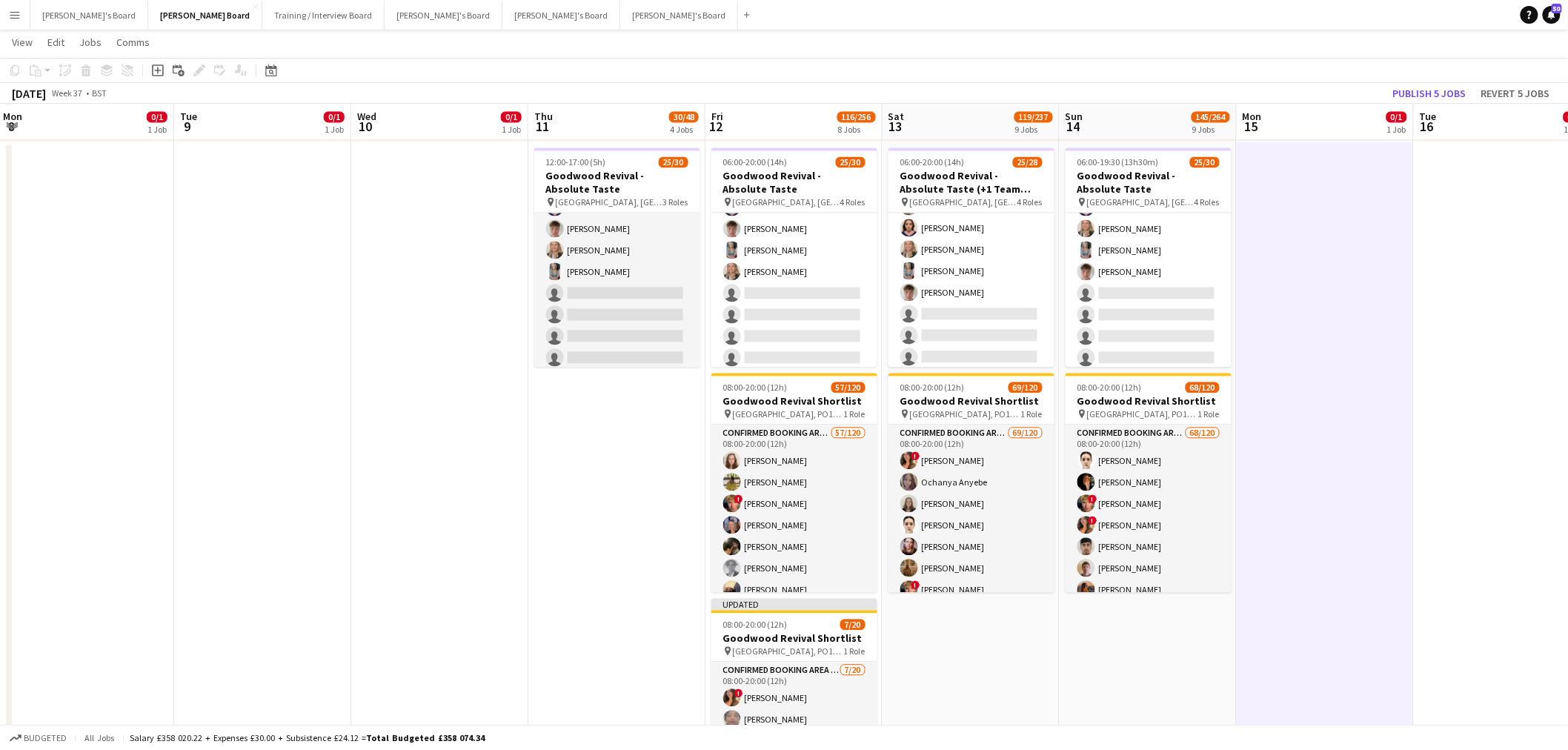
drag, startPoint x: 382, startPoint y: 541, endPoint x: 507, endPoint y: 567, distance: 127.7
click at [507, 567] on app-calendar-viewport "Sat 6 13/18 5 Jobs Sun 7 4/4 1 Job Mon 8 0/1 1 Job Tue 9 0/1 1 Job Wed 10 0/1 1…" at bounding box center [784, 184] width 1568 height 2782
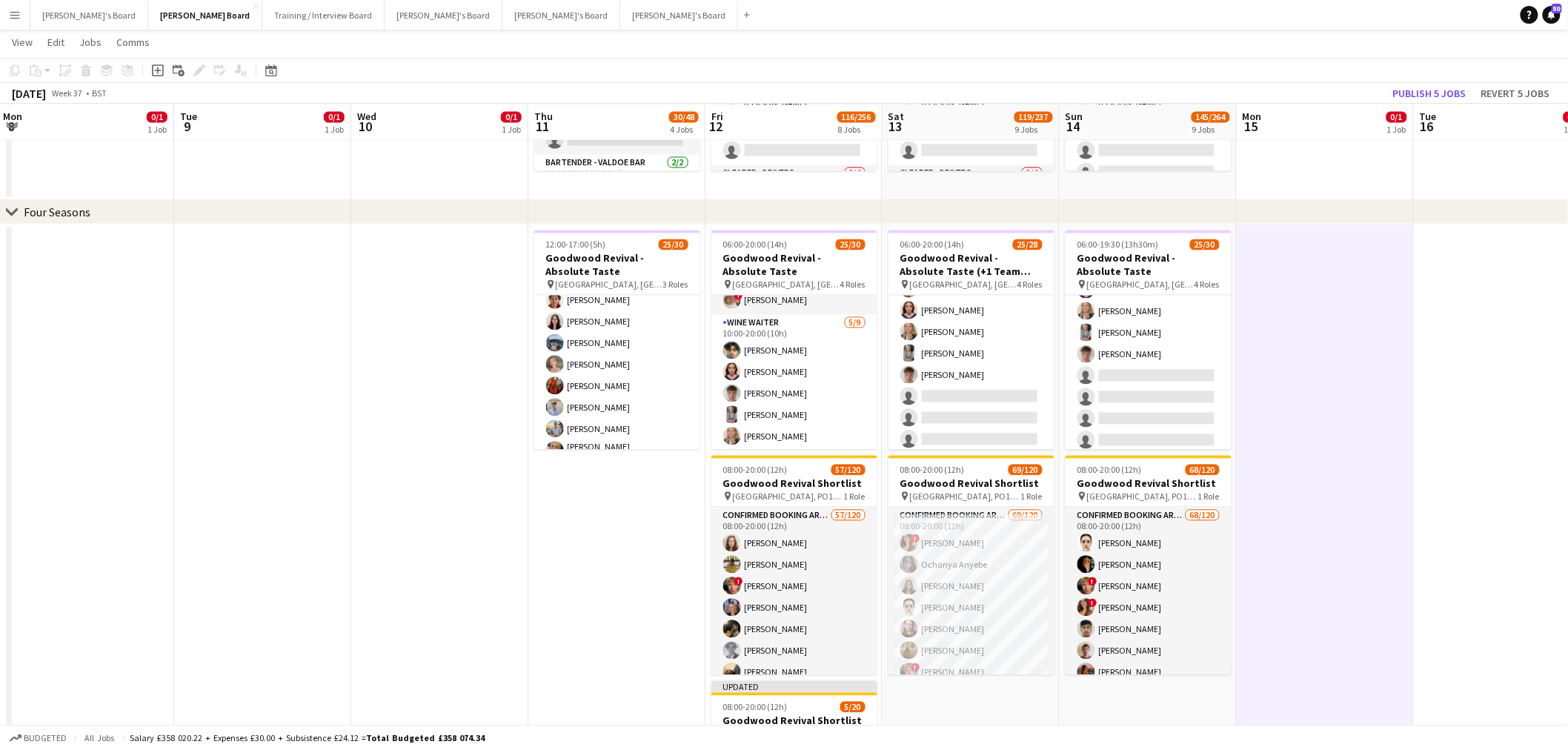
scroll to position [329, 0]
drag, startPoint x: 568, startPoint y: 370, endPoint x: 1555, endPoint y: 209, distance: 1000.0
click at [568, 370] on app-card-role "Hospitality [DATE] 13:00-17:00 (4h) [PERSON_NAME] [PERSON_NAME] [PERSON_NAME] […" at bounding box center [618, 334] width 166 height 292
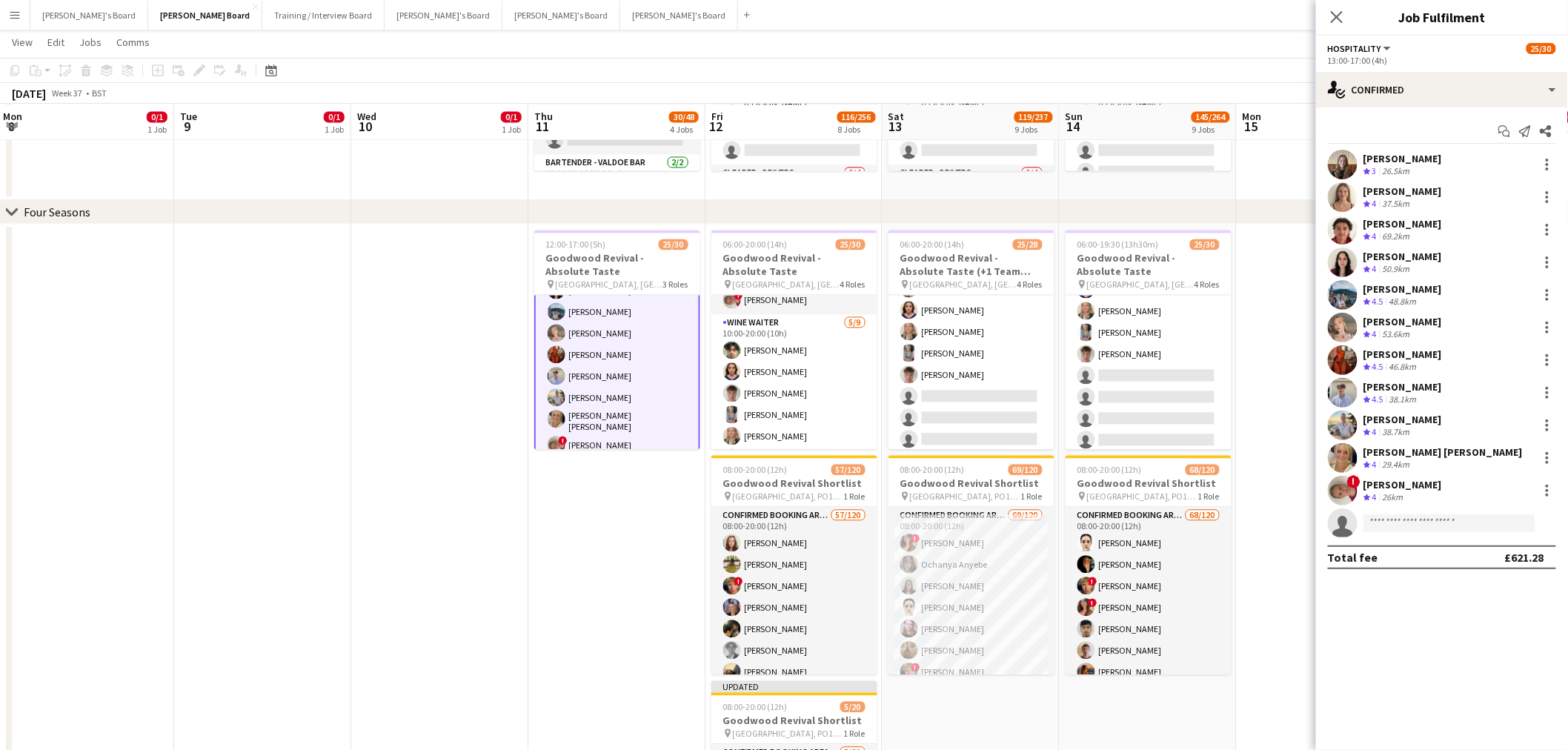
scroll to position [330, 0]
click at [1545, 388] on div at bounding box center [1547, 392] width 18 height 18
click at [1461, 563] on span "Remove" at bounding box center [1475, 561] width 44 height 13
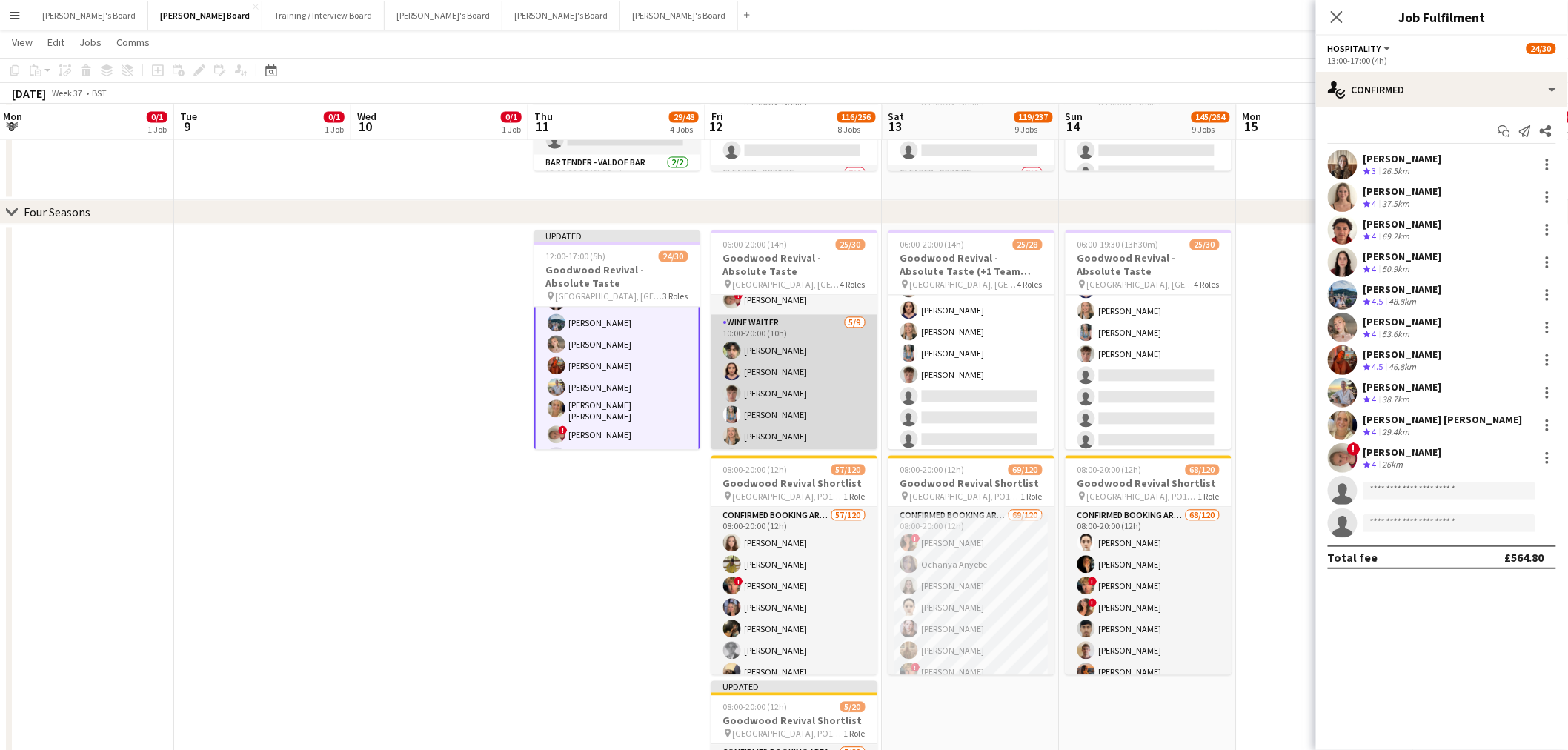
click at [779, 374] on app-card-role "WINE WAITER [DATE] 10:00-20:00 (10h) [PERSON_NAME] [PERSON_NAME] [PERSON_NAME] …" at bounding box center [794, 425] width 166 height 222
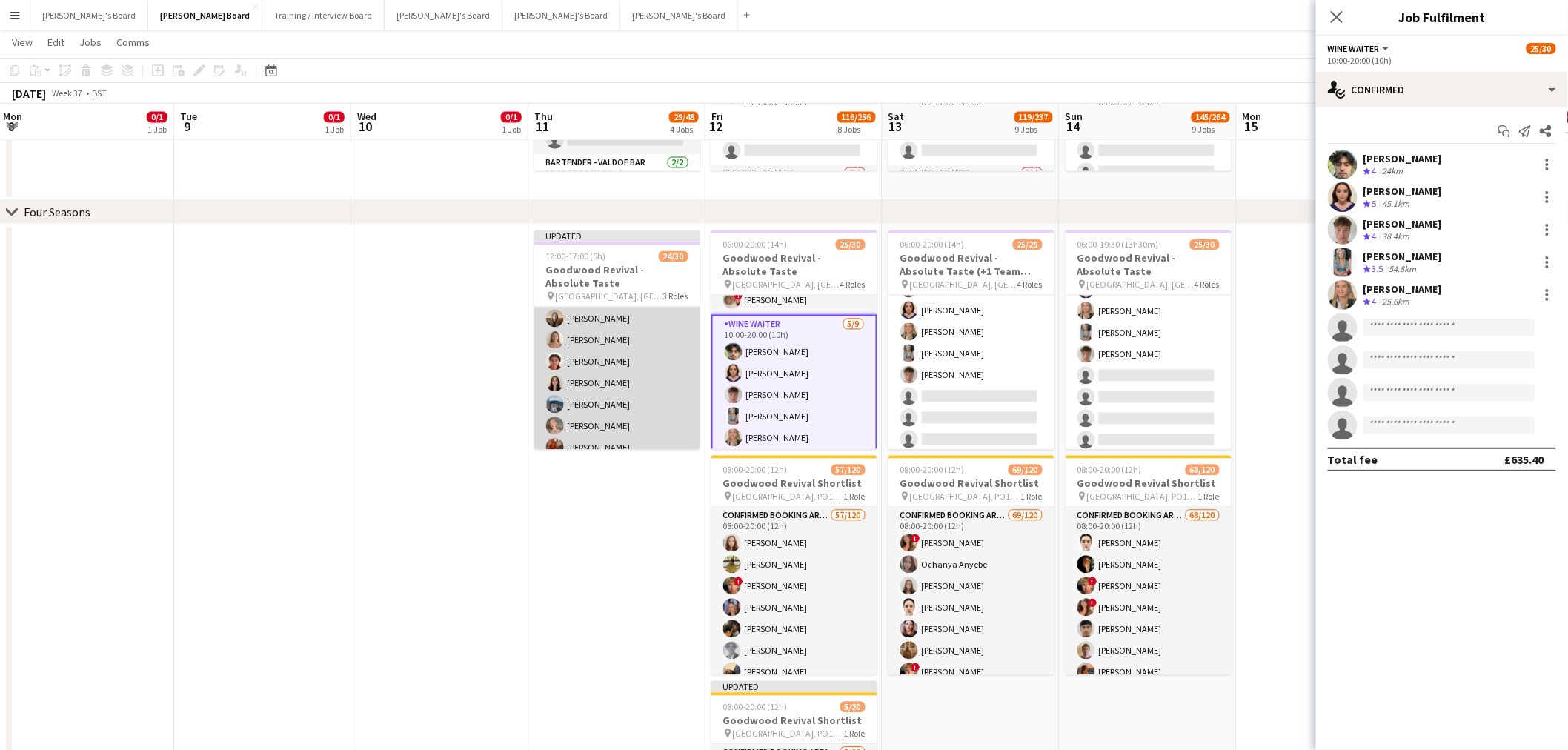
scroll to position [164, 0]
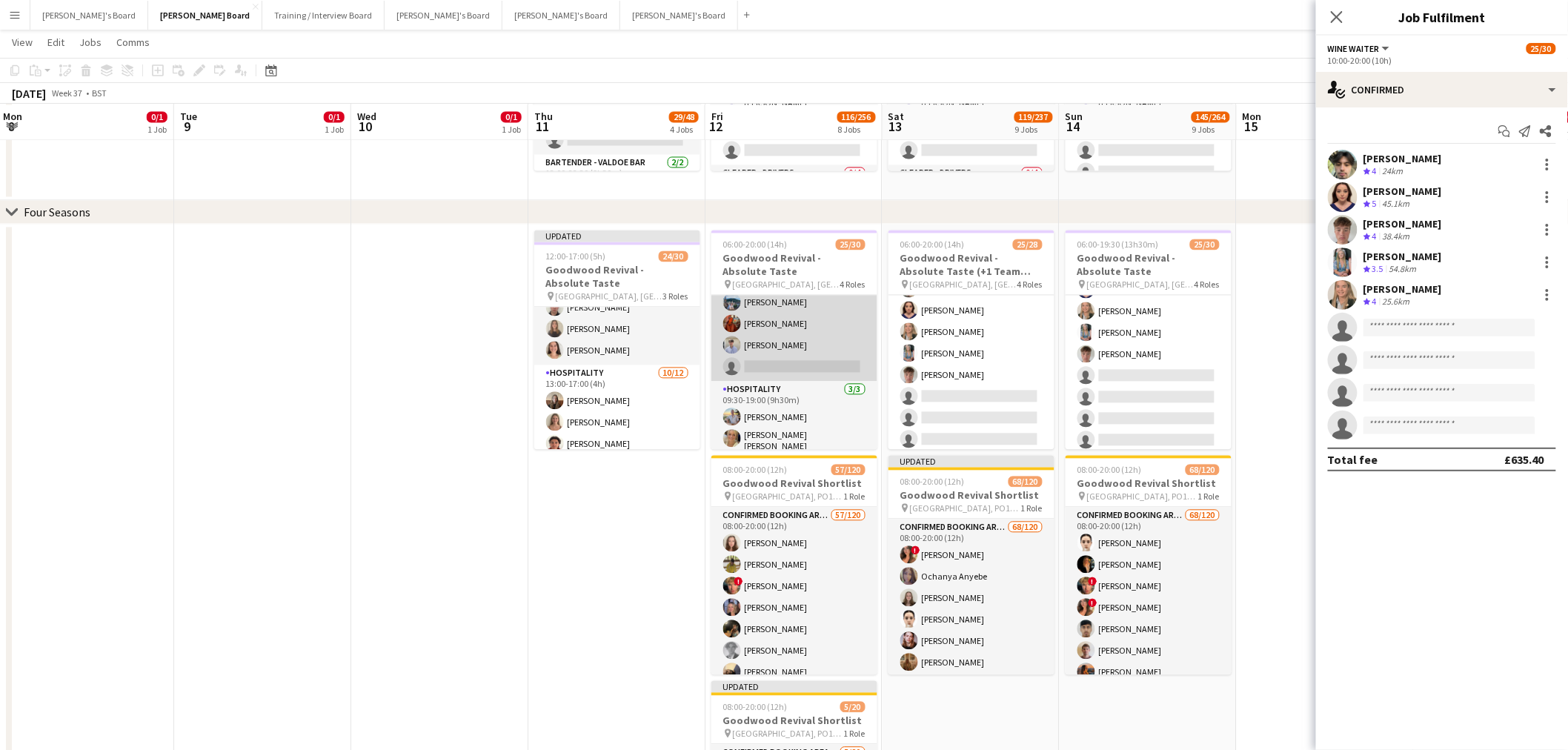
click at [786, 326] on app-card-role "Hospitality [DATE] 07:00-17:00 (10h) [PERSON_NAME] [PERSON_NAME] [PERSON_NAME] …" at bounding box center [794, 269] width 166 height 222
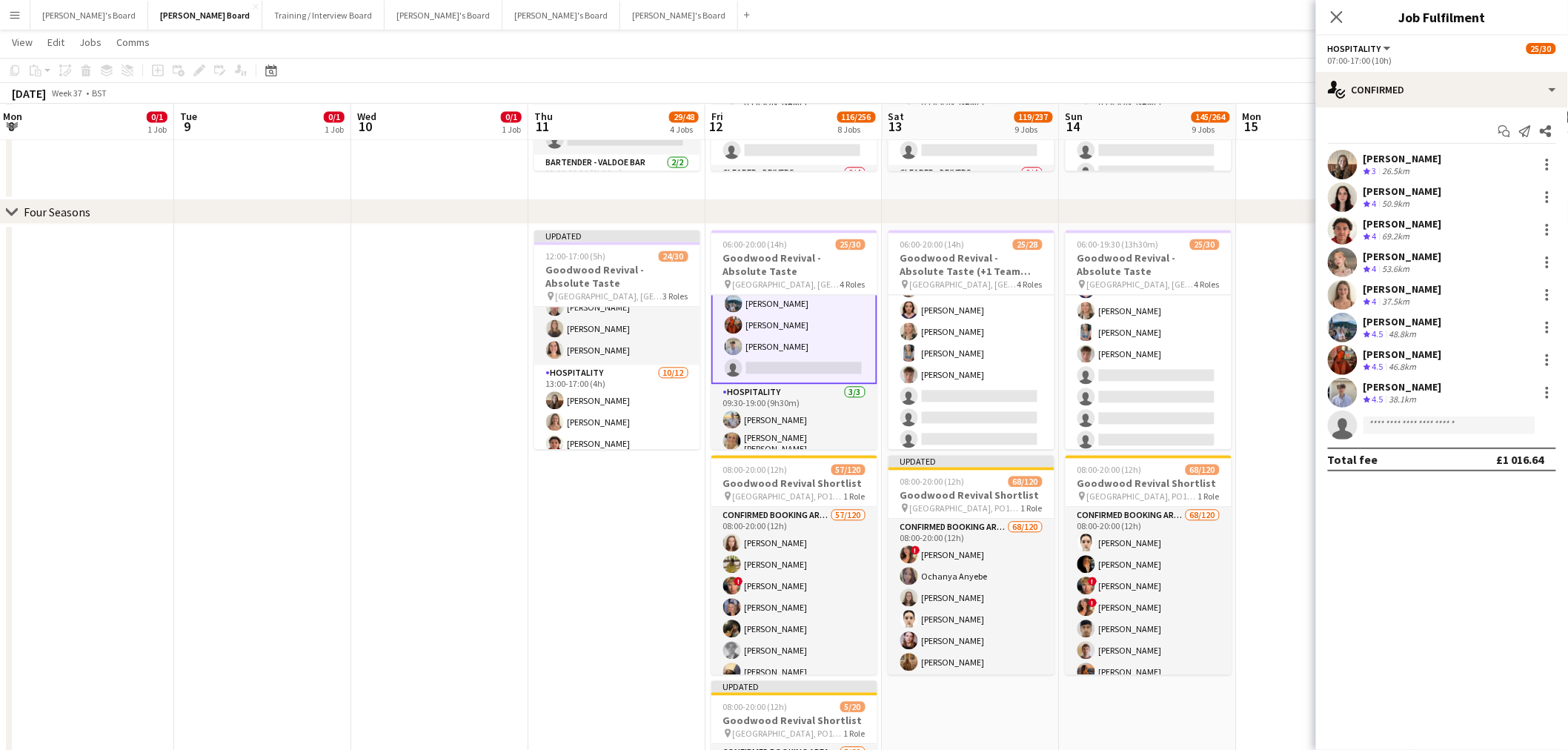
scroll to position [359, 0]
click at [1550, 391] on div at bounding box center [1547, 392] width 18 height 18
click at [1463, 561] on span "Remove" at bounding box center [1475, 561] width 44 height 13
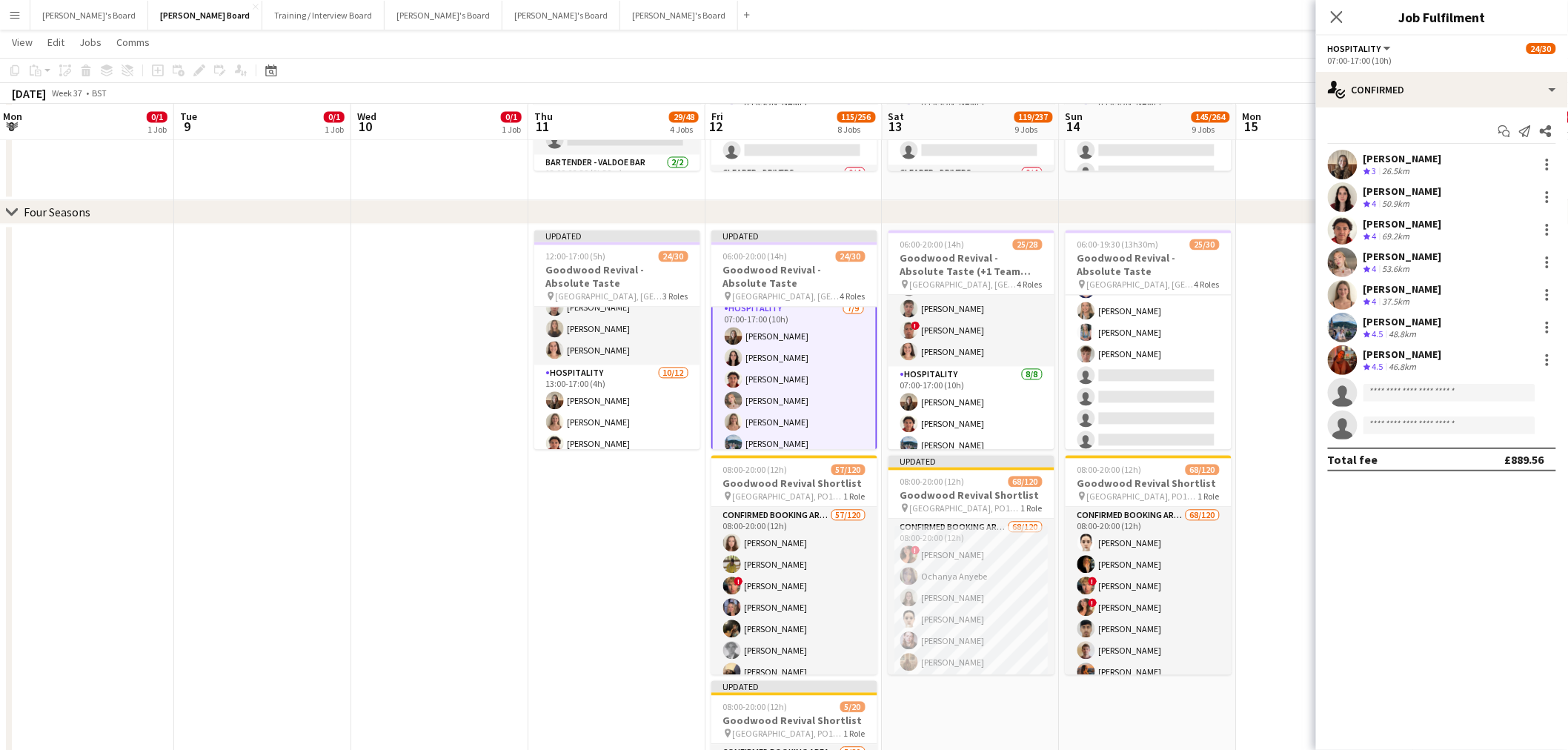
scroll to position [195, 0]
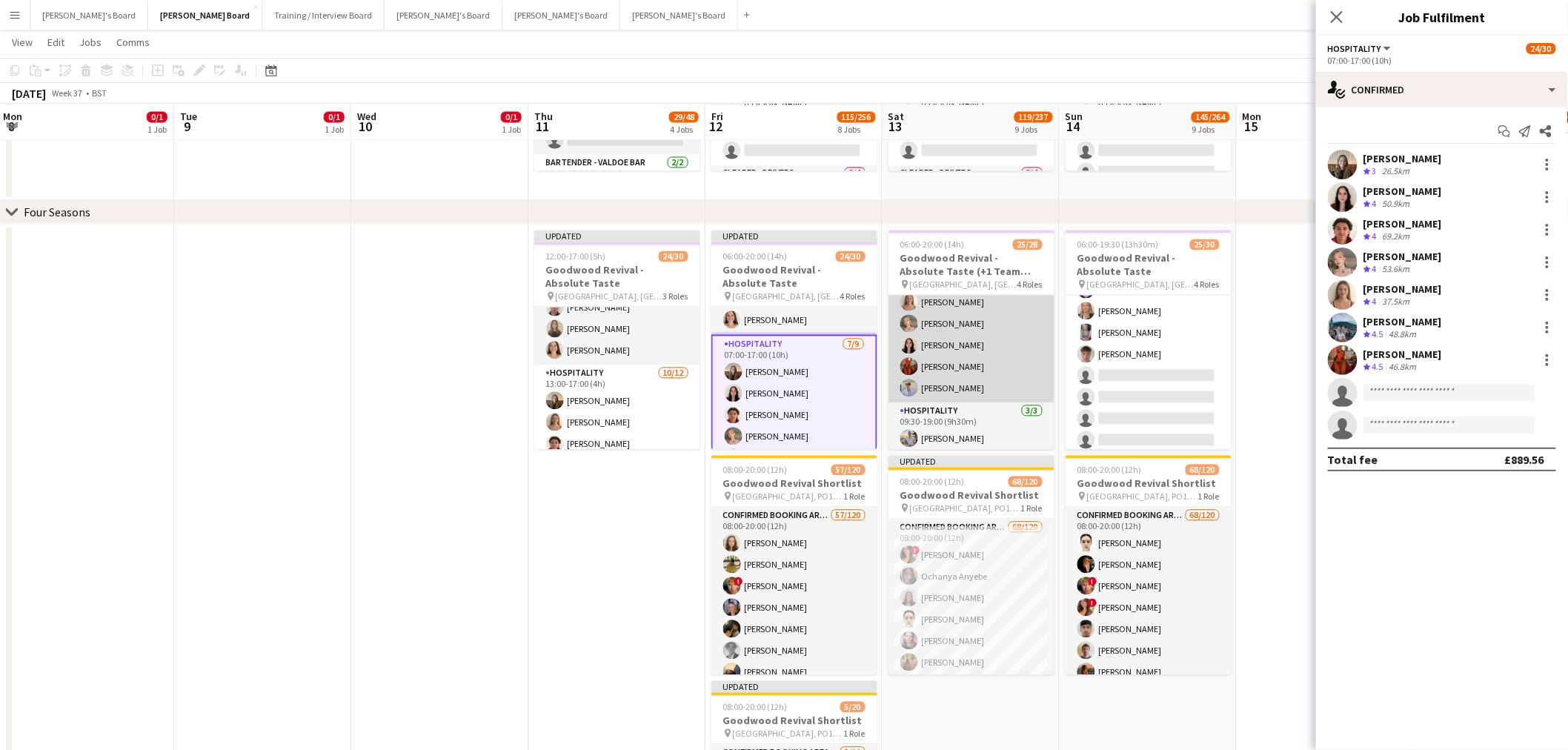
click at [947, 351] on app-card-role "Hospitality [DATE] 07:00-17:00 (10h) [PERSON_NAME] [PERSON_NAME] [PERSON_NAME] …" at bounding box center [971, 303] width 166 height 201
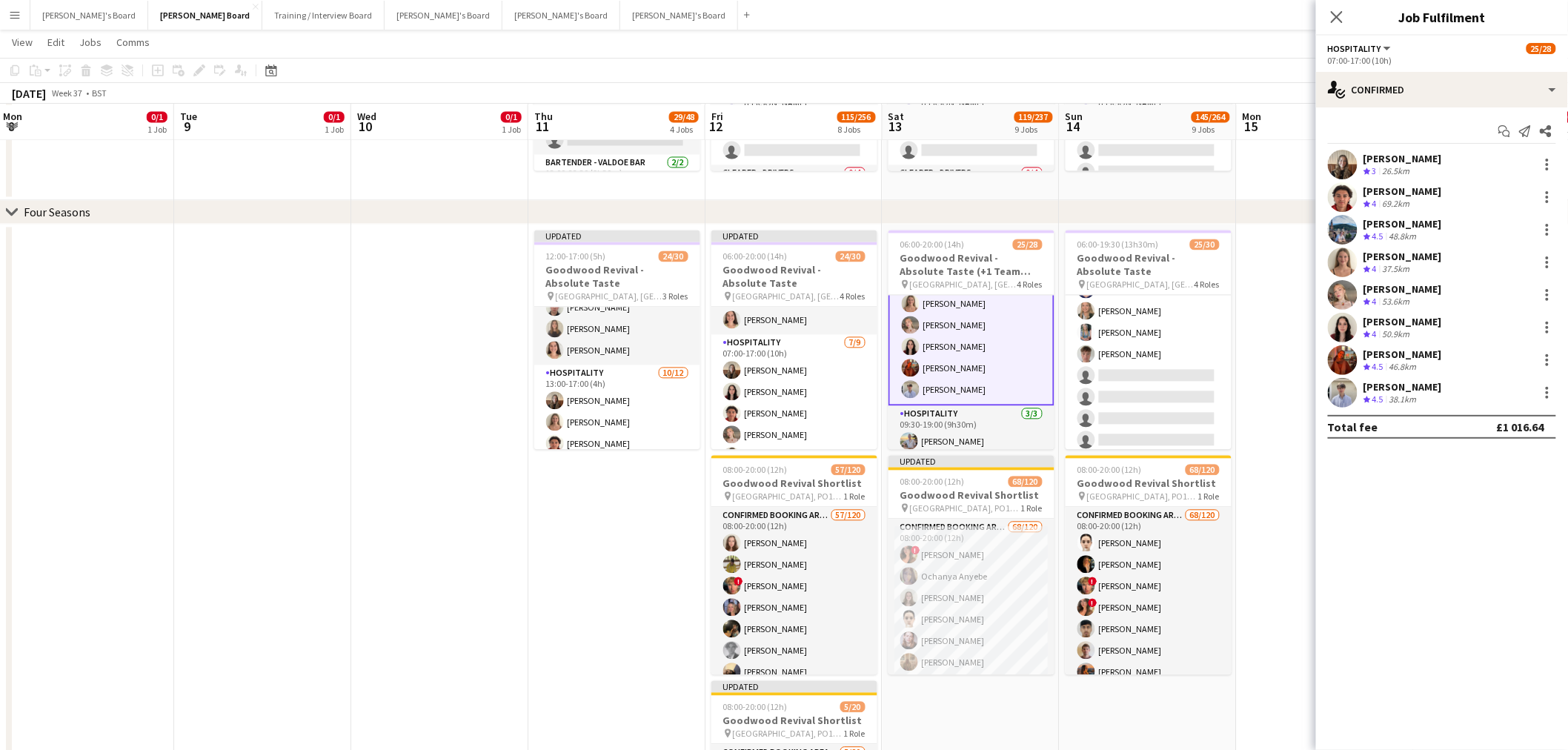
scroll to position [317, 0]
click at [1547, 389] on div at bounding box center [1548, 389] width 3 height 3
click at [1477, 557] on span "Remove" at bounding box center [1475, 561] width 44 height 13
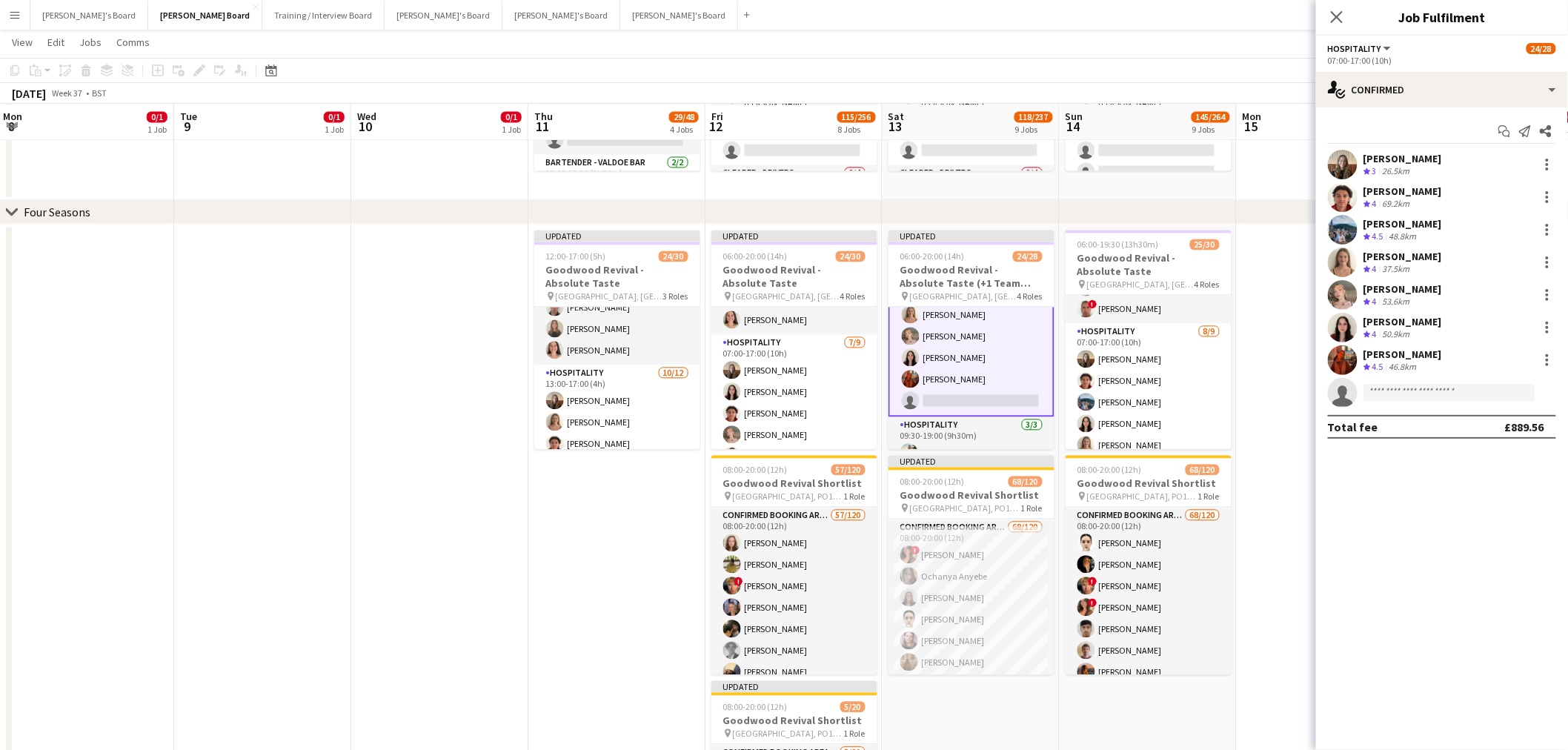
scroll to position [359, 0]
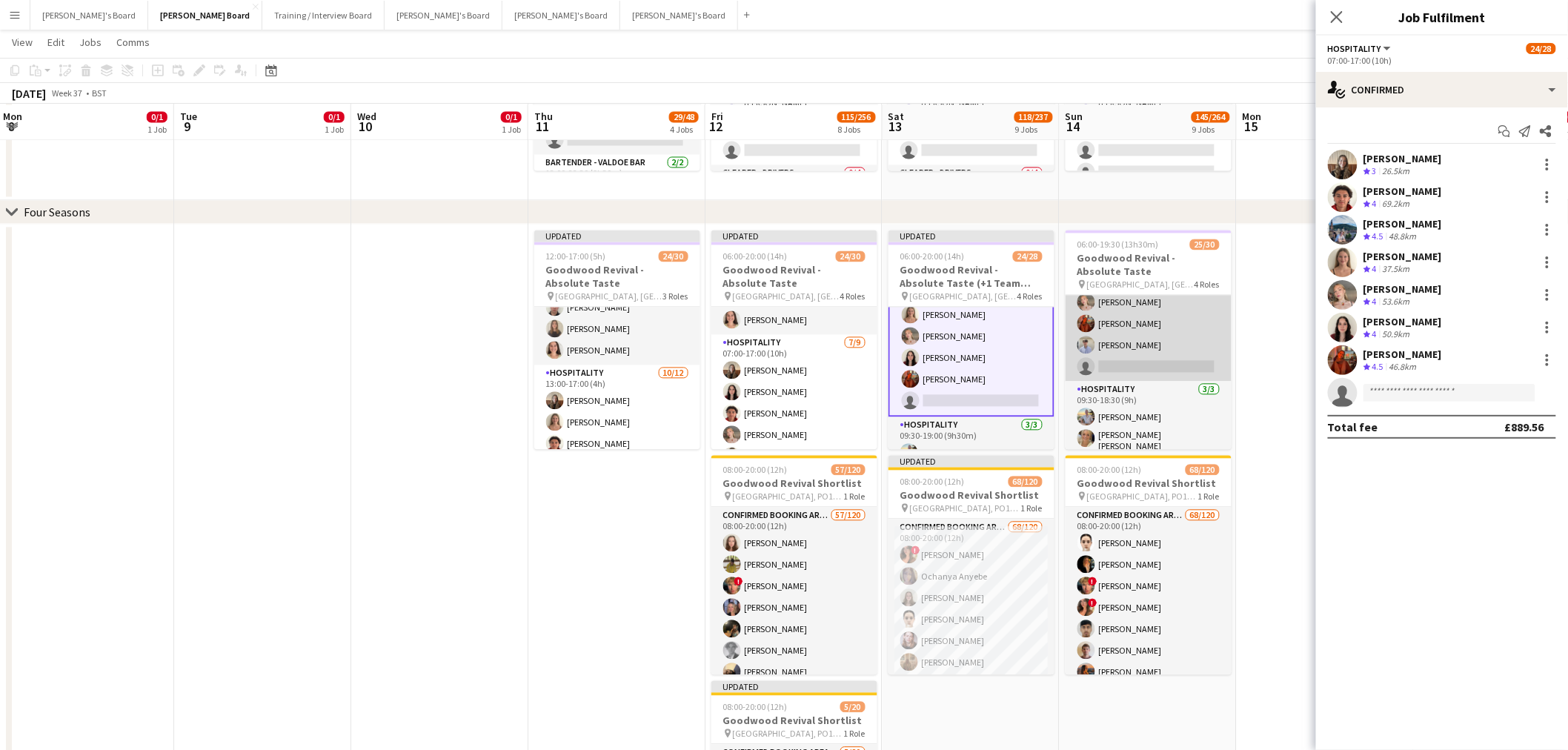
click at [1141, 323] on app-card-role "Hospitality [DATE] 07:00-17:00 (10h) [PERSON_NAME] [PERSON_NAME] [PERSON_NAME] …" at bounding box center [1149, 269] width 166 height 222
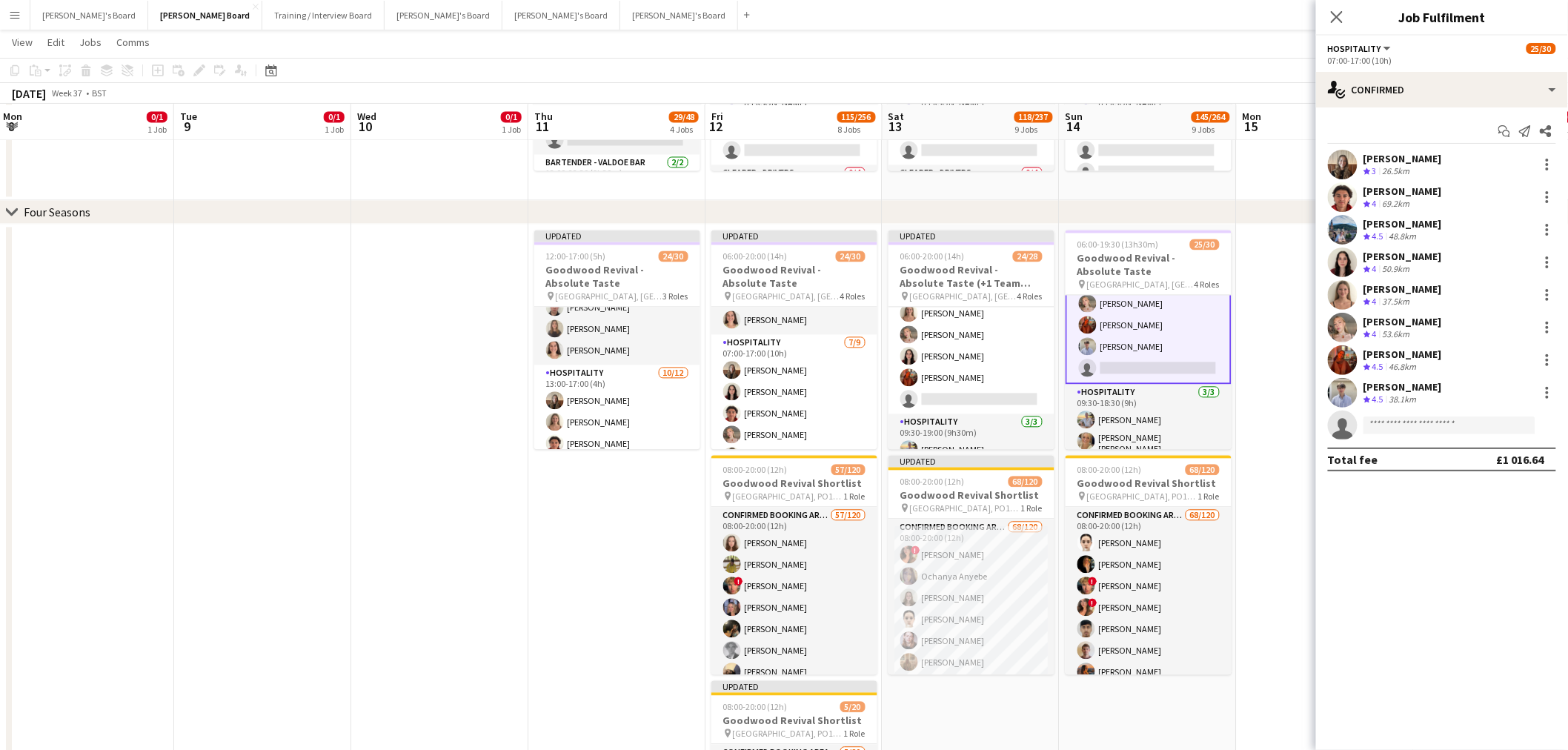
scroll to position [359, 0]
click at [1542, 387] on div at bounding box center [1547, 392] width 18 height 18
click at [1514, 459] on span "Switch crew" at bounding box center [1484, 455] width 63 height 13
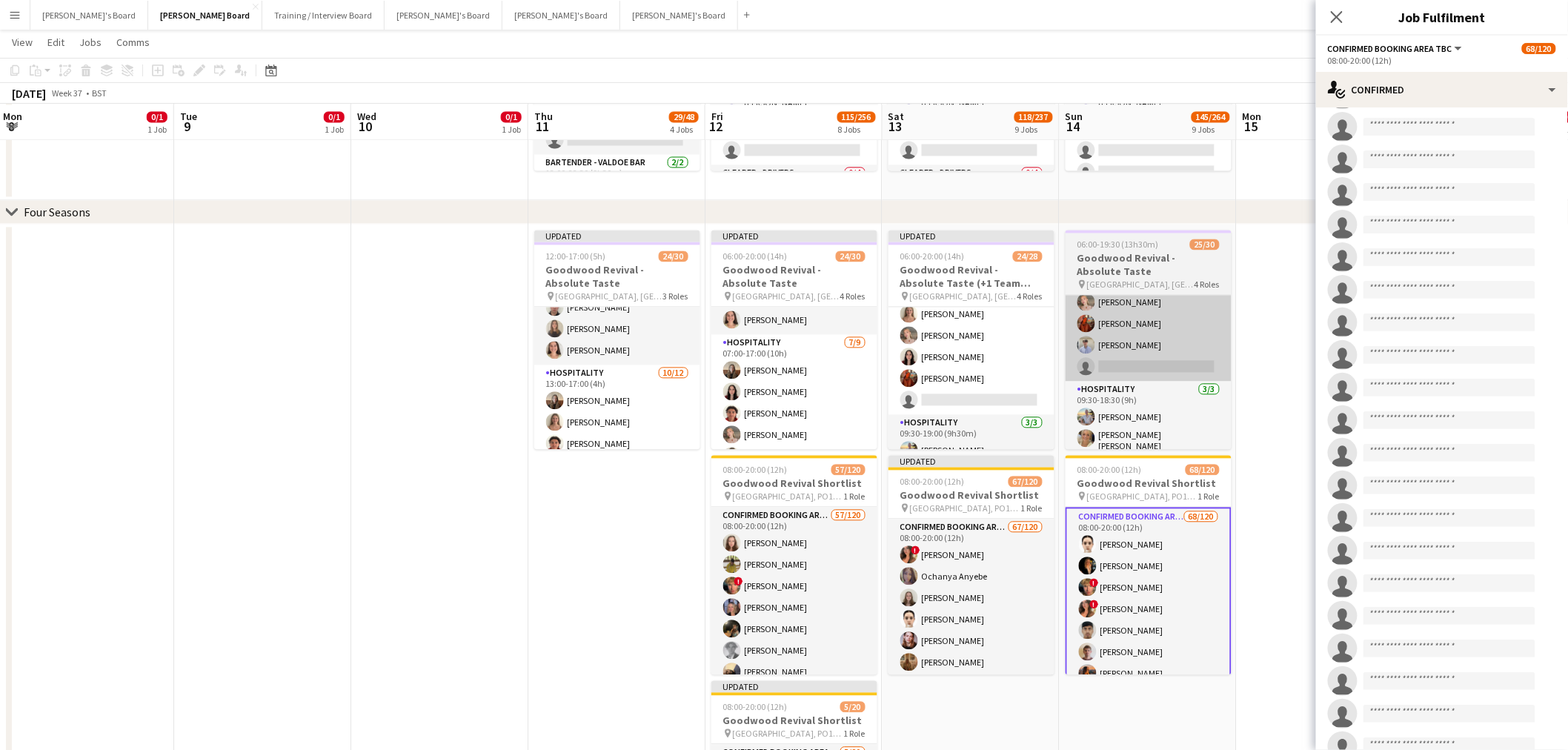
scroll to position [2620, 0]
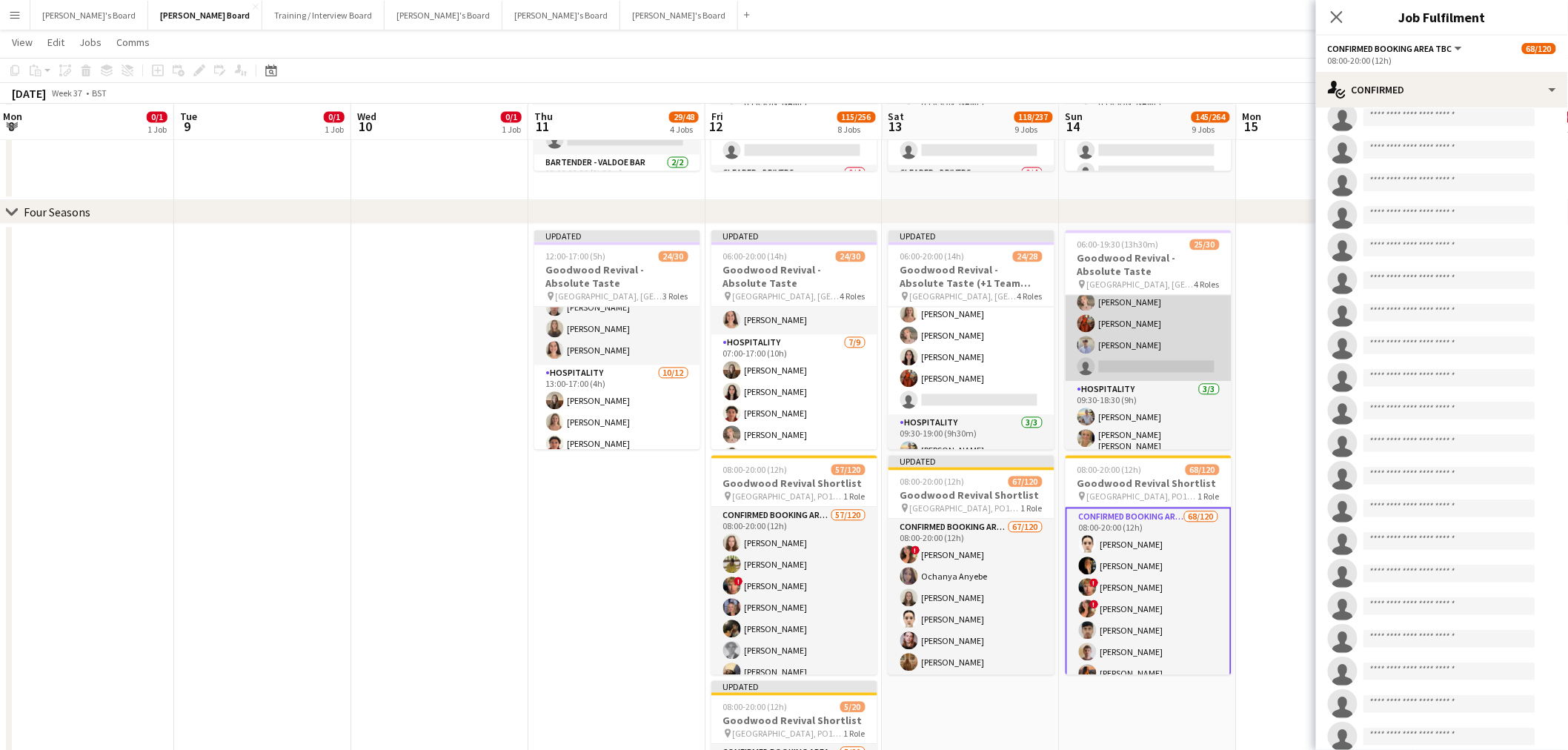
click at [1171, 324] on app-card-role "Hospitality [DATE] 07:00-17:00 (10h) [PERSON_NAME] [PERSON_NAME] [PERSON_NAME] …" at bounding box center [1149, 269] width 166 height 222
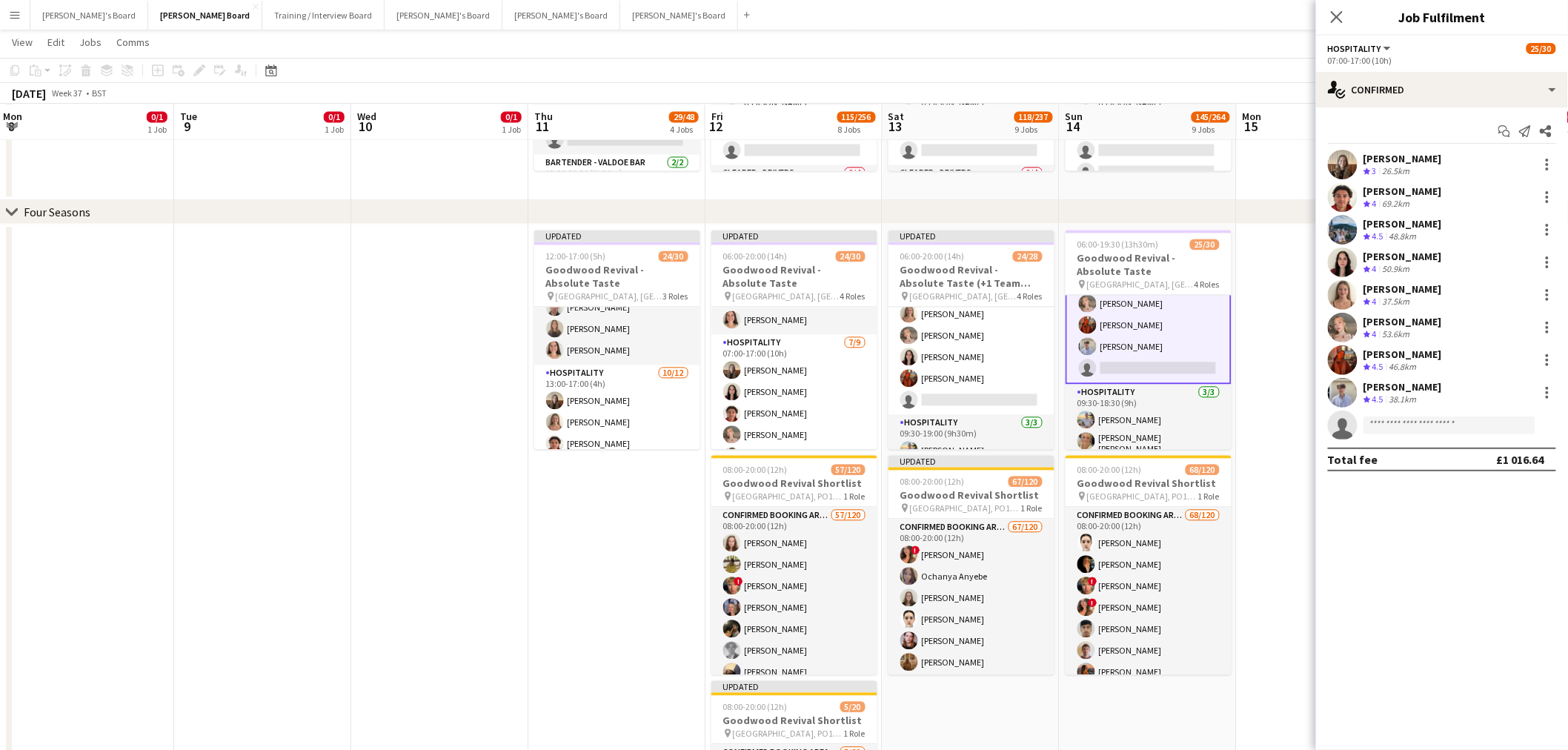
scroll to position [359, 0]
click at [1546, 395] on div at bounding box center [1547, 392] width 18 height 18
click at [1514, 455] on span "Switch crew" at bounding box center [1484, 455] width 63 height 13
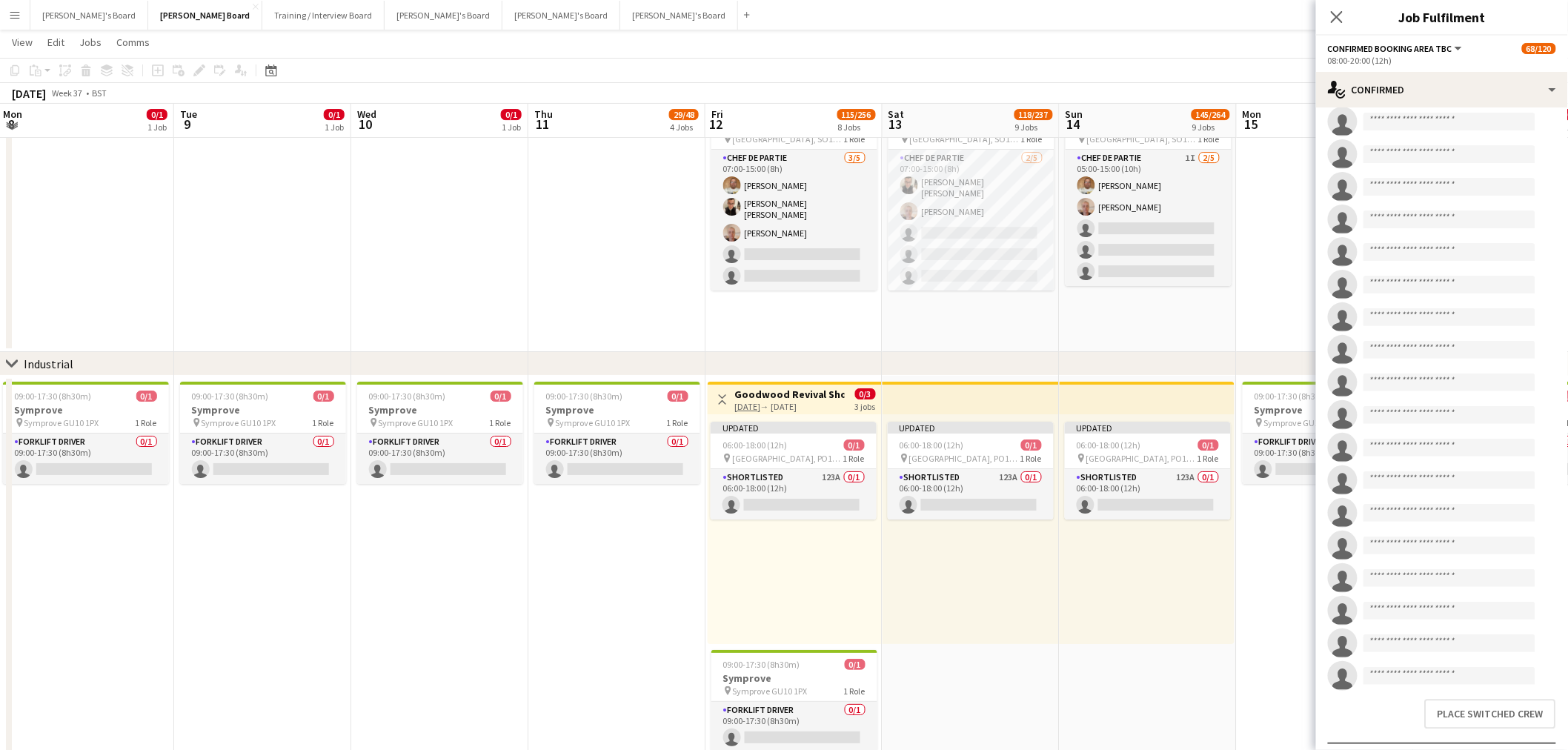
scroll to position [3403, 0]
click at [1485, 694] on button "Place switched crew" at bounding box center [1491, 708] width 132 height 29
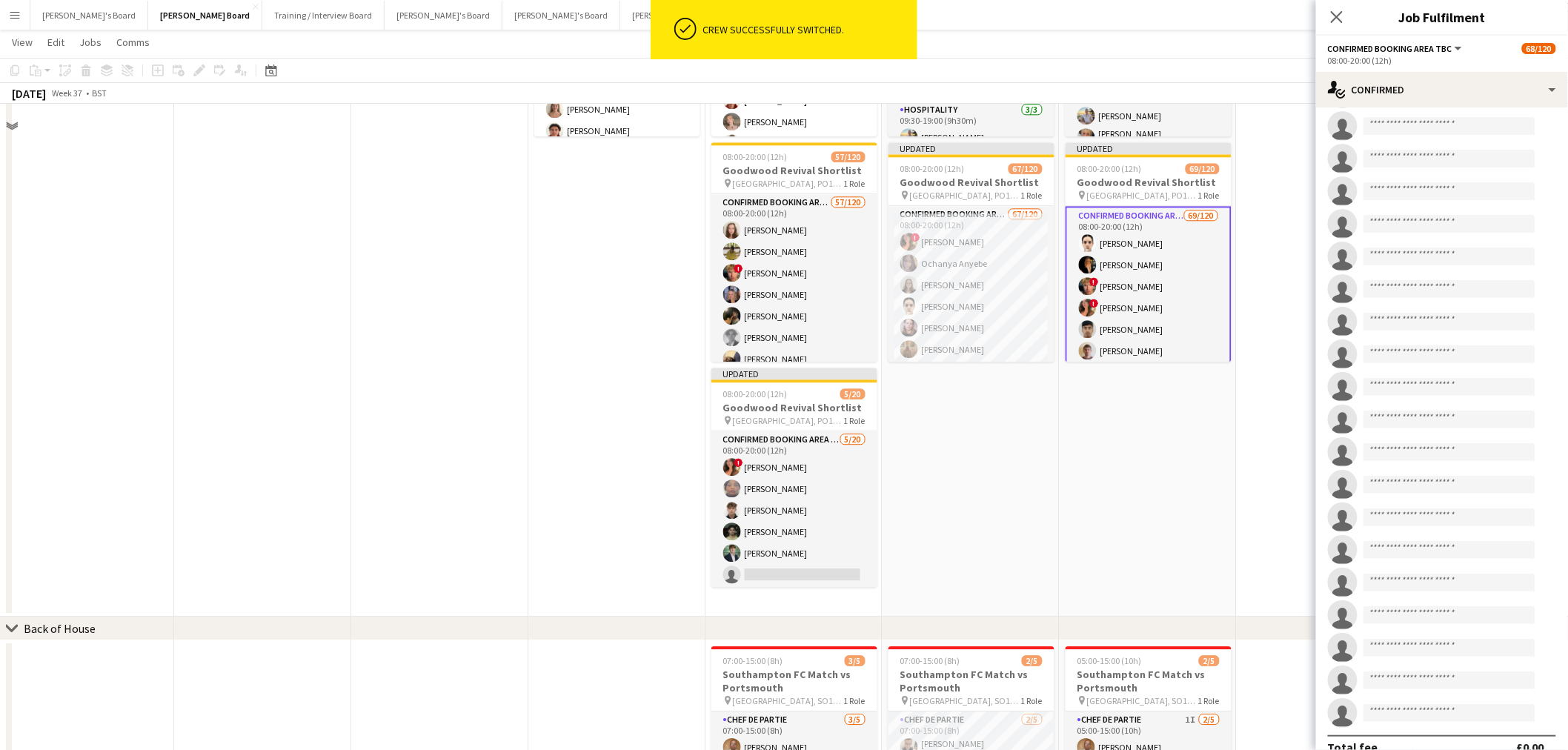
scroll to position [1347, 0]
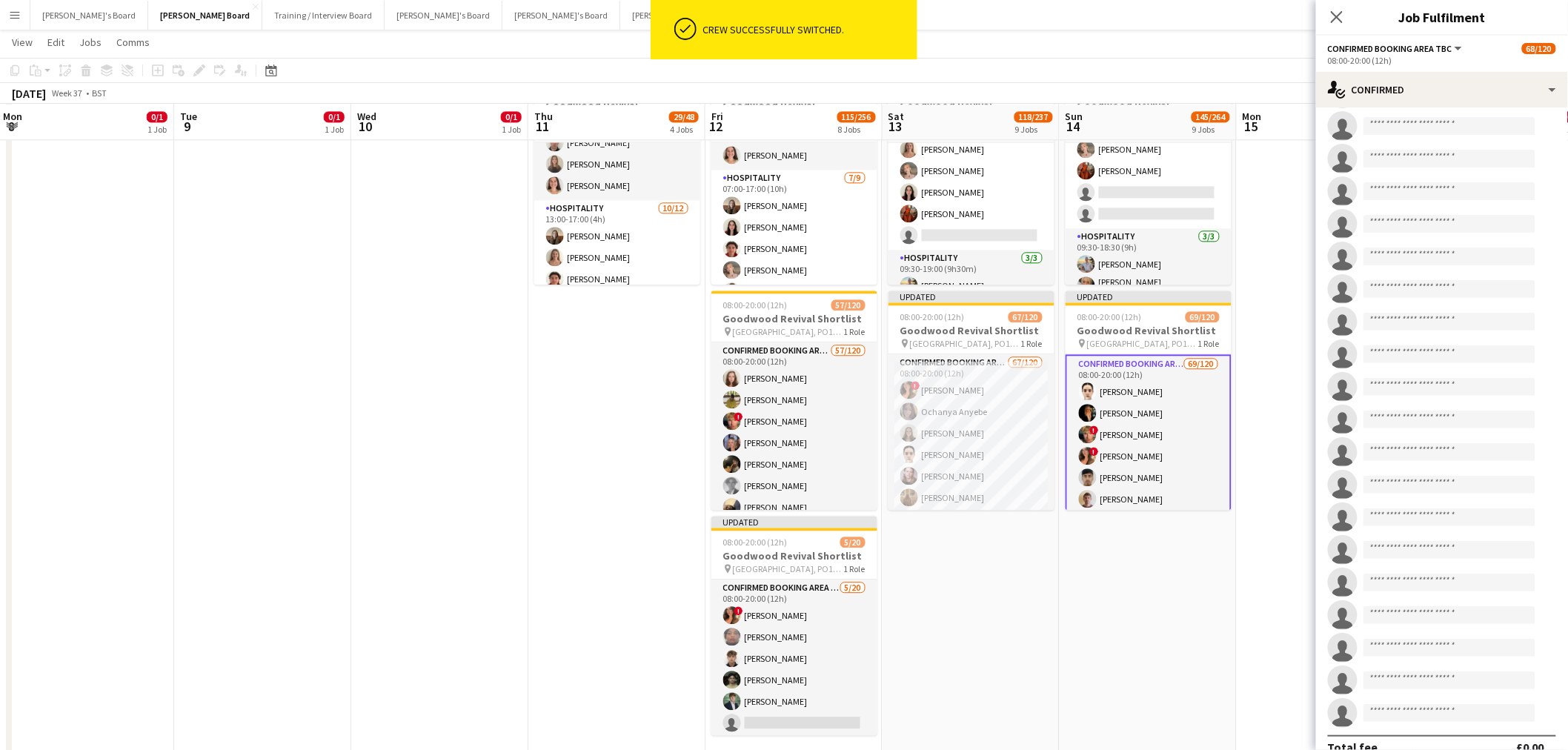
click at [1250, 347] on app-date-cell at bounding box center [1325, 412] width 177 height 706
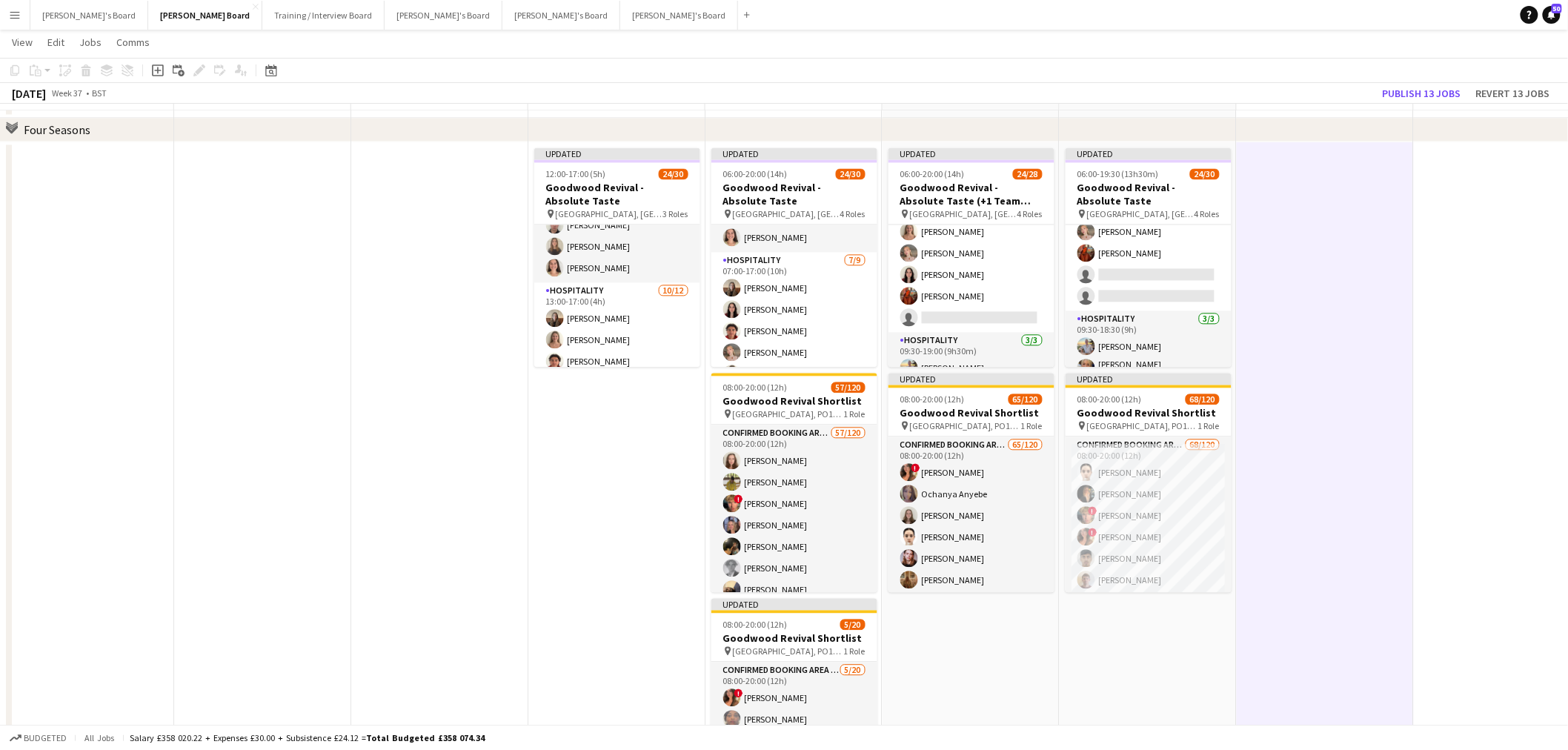
scroll to position [1182, 0]
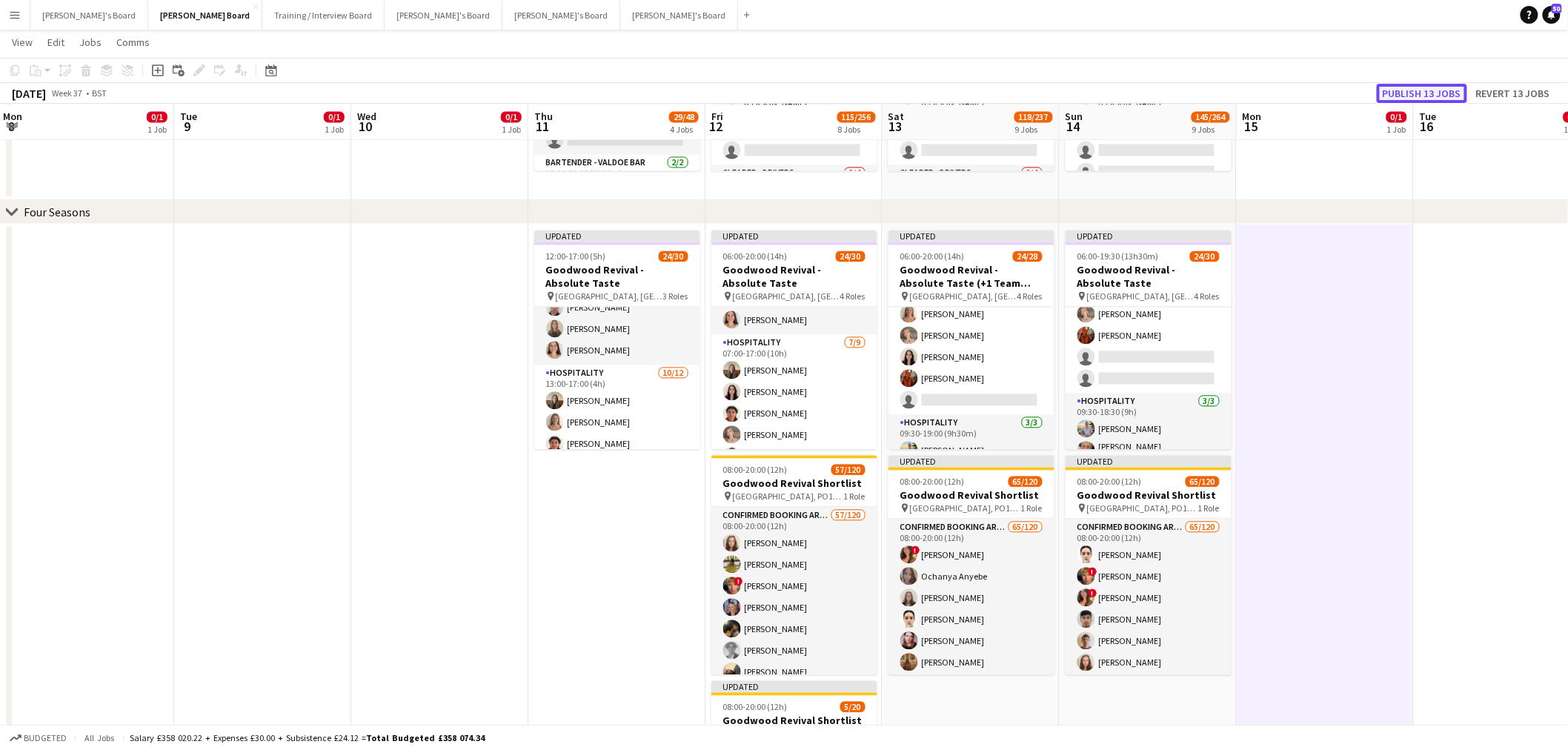
click at [1426, 95] on button "Publish 13 jobs" at bounding box center [1422, 93] width 91 height 19
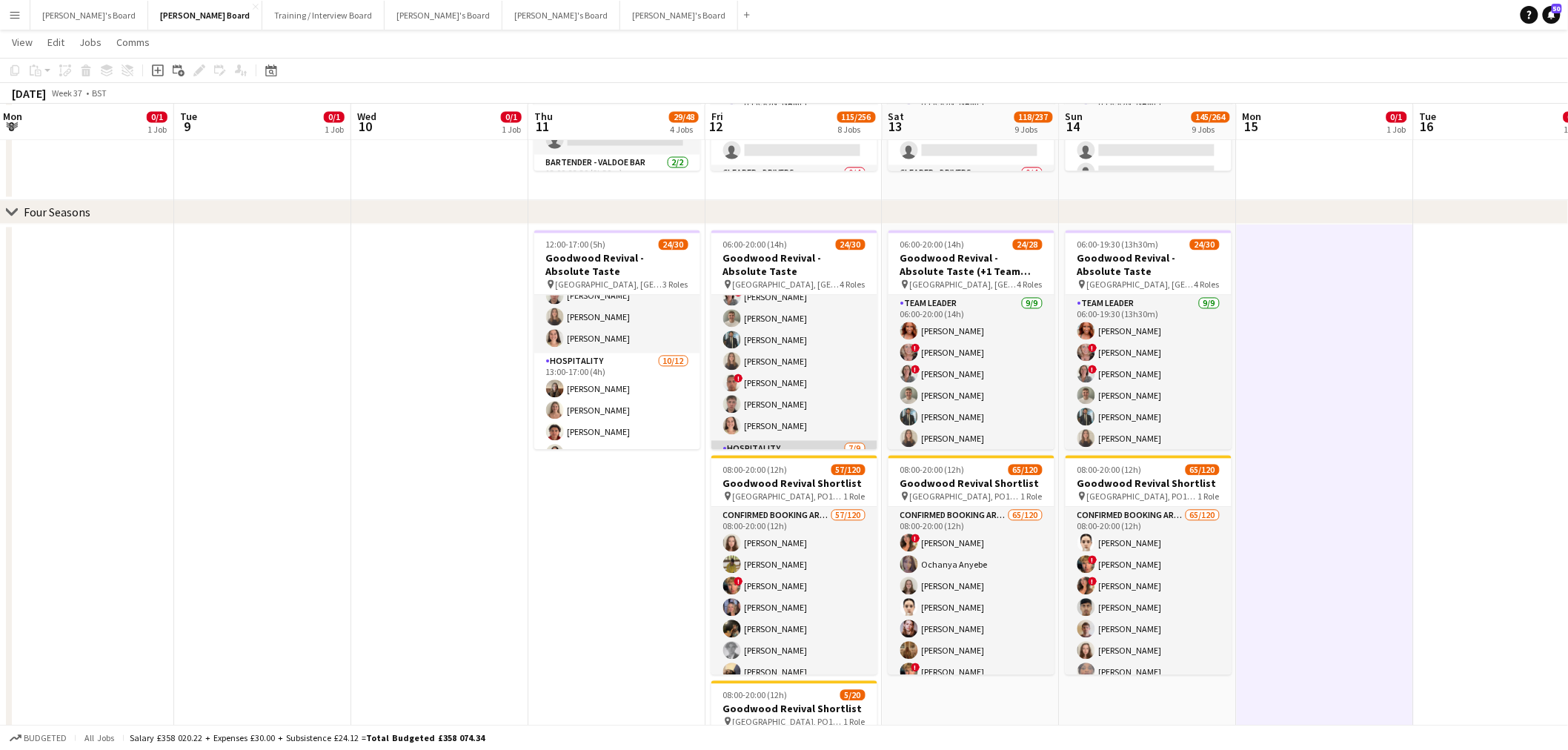
scroll to position [0, 0]
